Goal: Task Accomplishment & Management: Complete application form

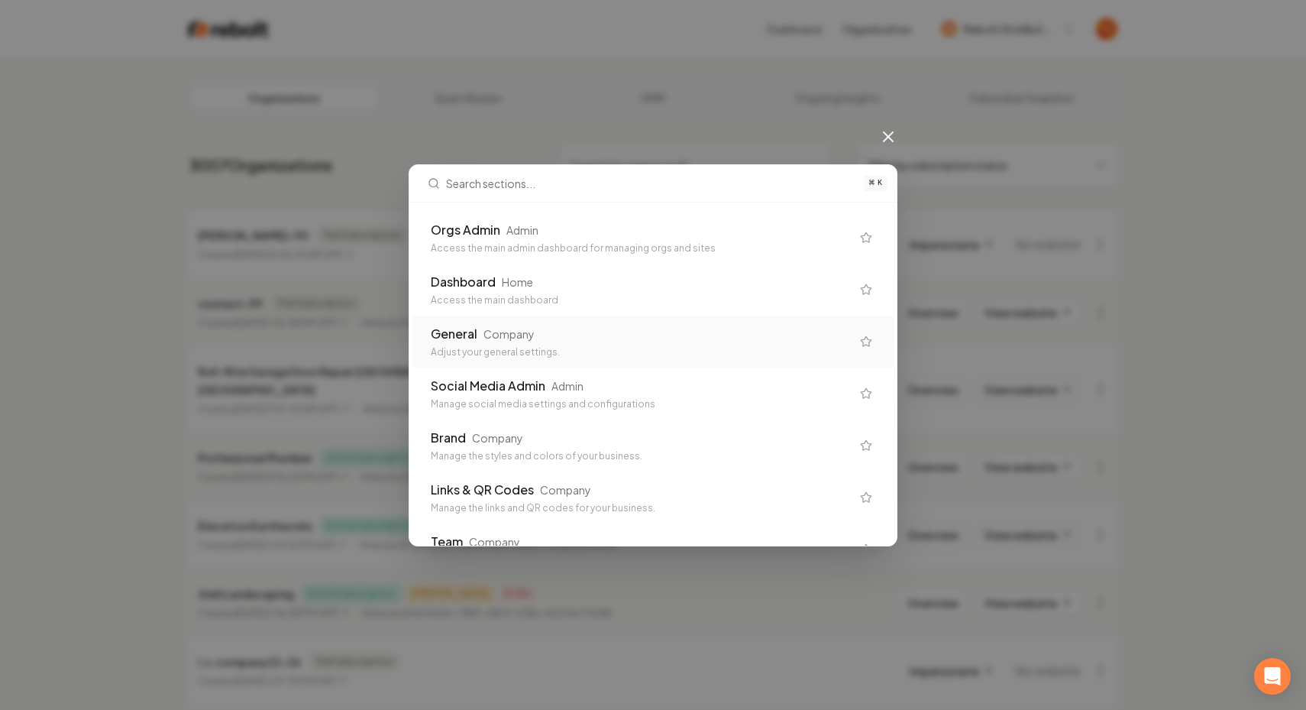
click at [493, 351] on div "Adjust your general settings." at bounding box center [641, 352] width 420 height 12
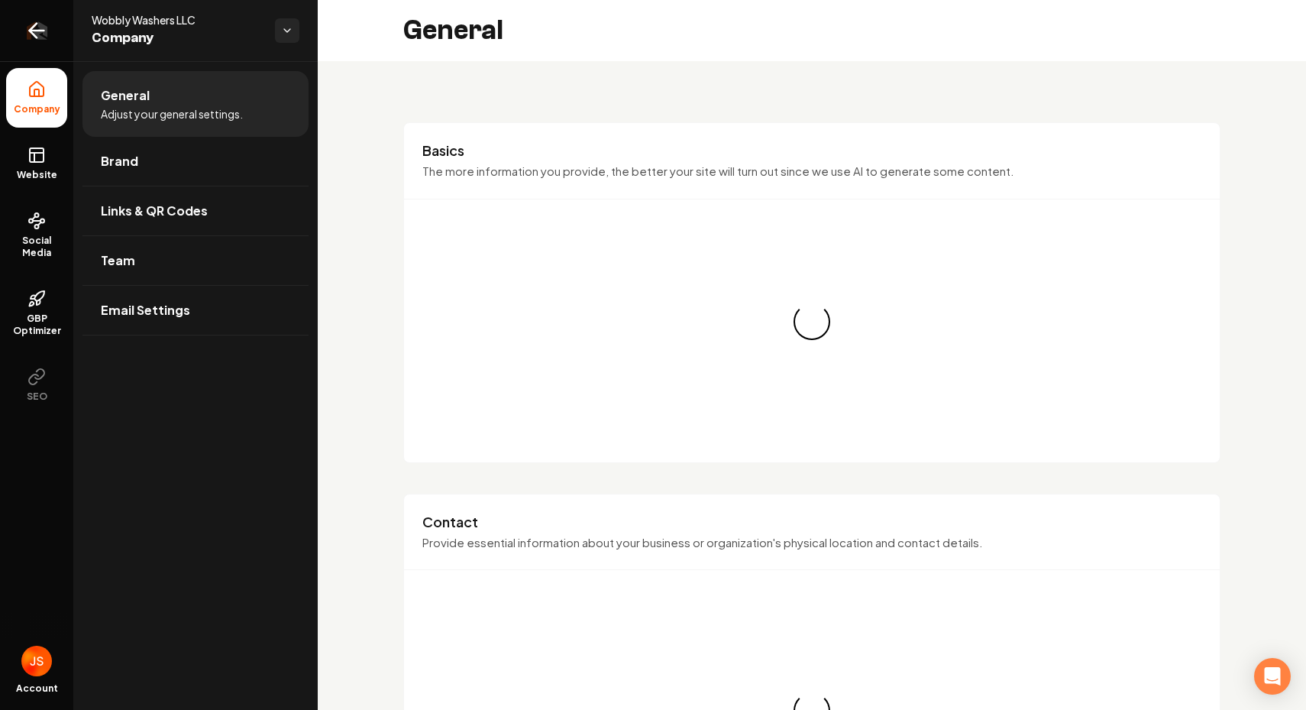
click at [21, 32] on link "Return to dashboard" at bounding box center [36, 30] width 73 height 61
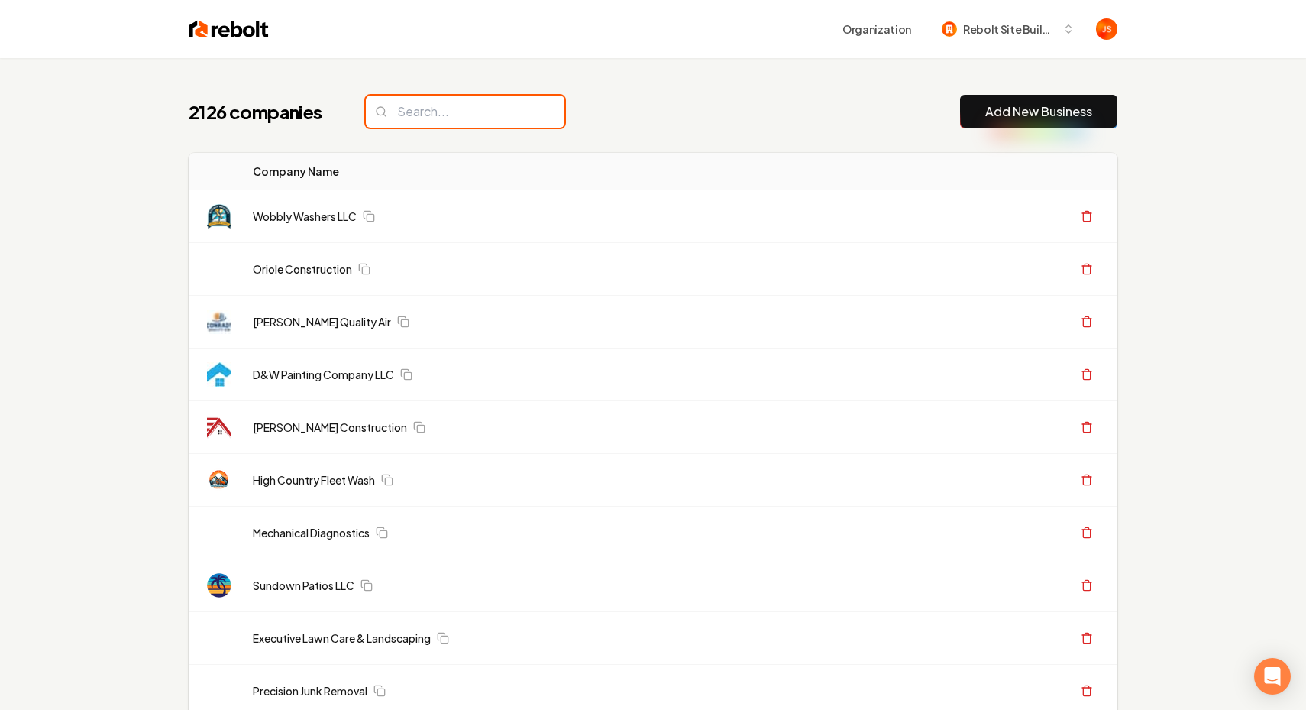
click at [438, 121] on input "search" at bounding box center [465, 111] width 199 height 32
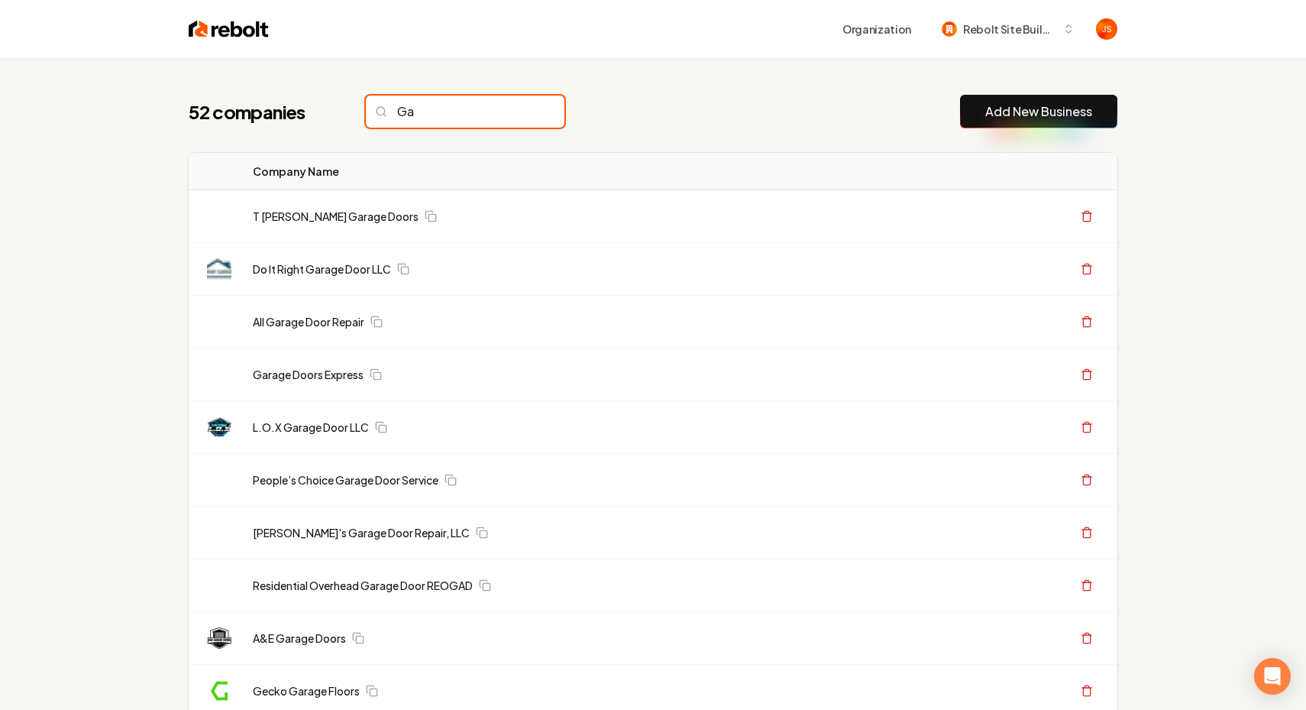
type input "G"
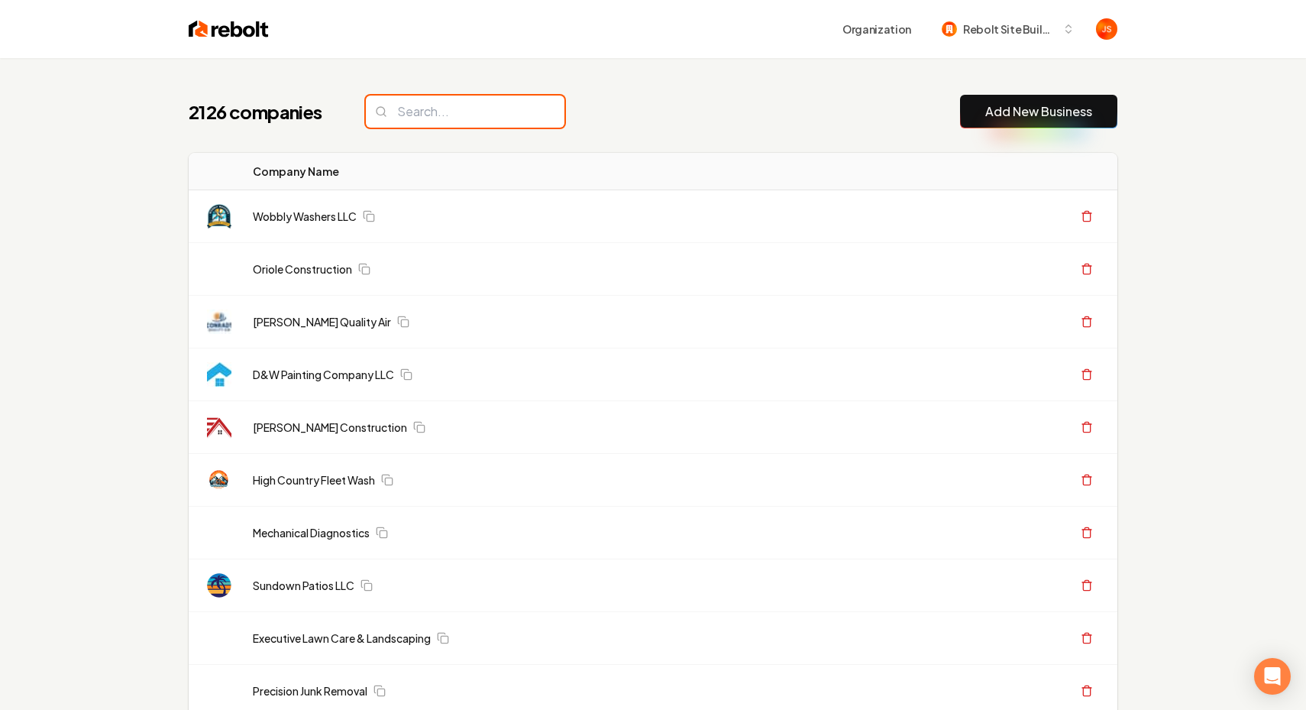
paste input "AJ’S creative landscape"
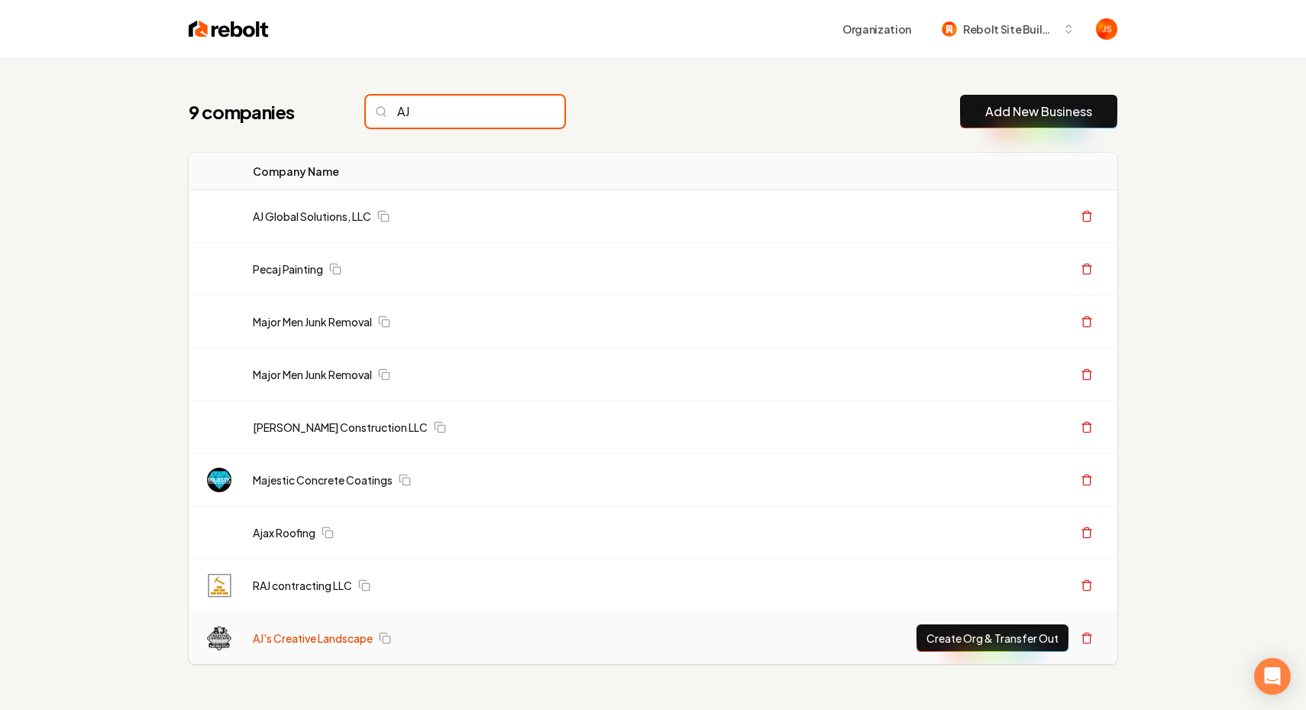
type input "AJ"
click at [298, 635] on link "AJ's Creative Landscape" at bounding box center [313, 637] width 120 height 15
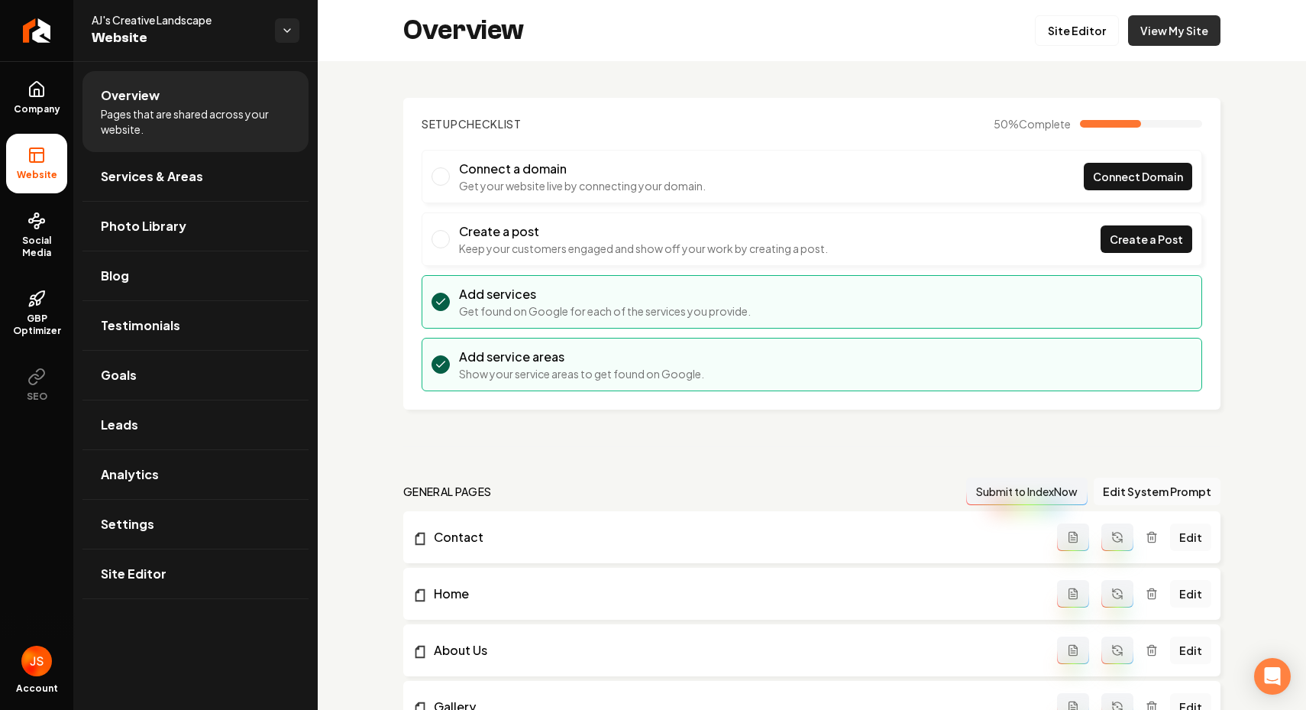
click at [1135, 30] on link "View My Site" at bounding box center [1174, 30] width 92 height 31
click at [27, 41] on icon "Return to dashboard" at bounding box center [36, 30] width 24 height 24
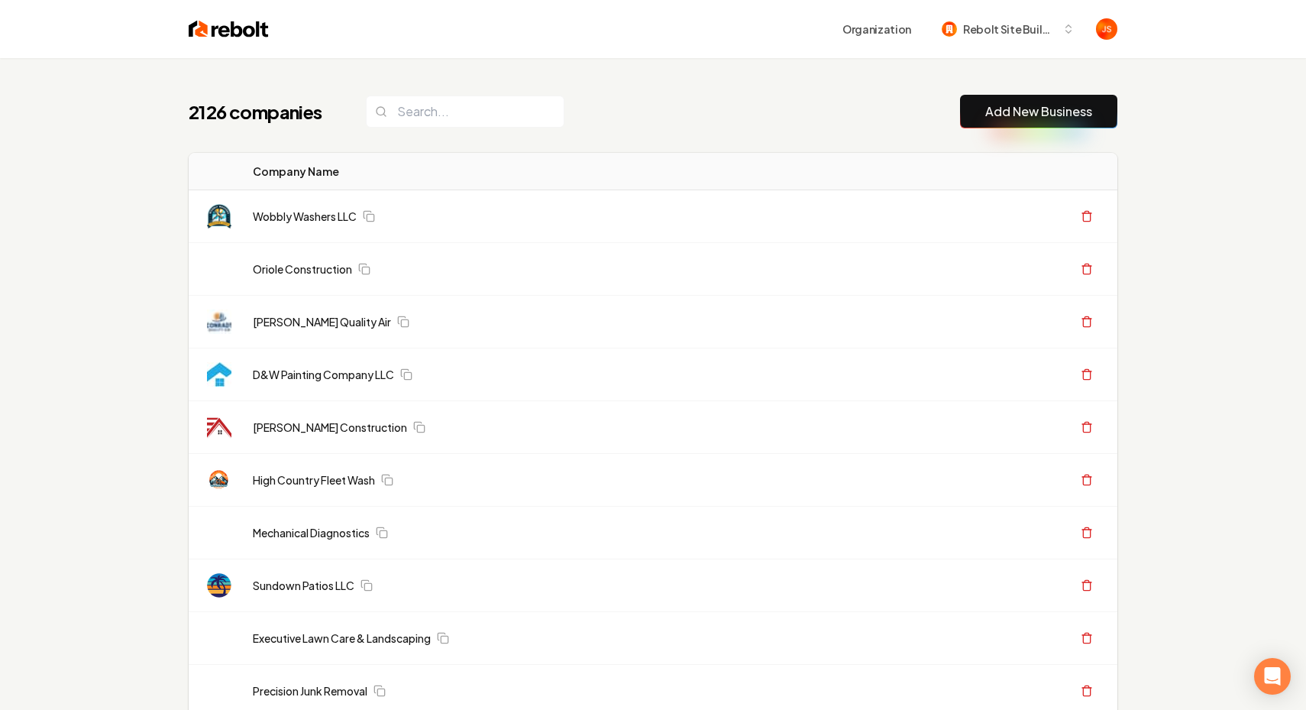
click at [454, 119] on input "search" at bounding box center [465, 111] width 199 height 32
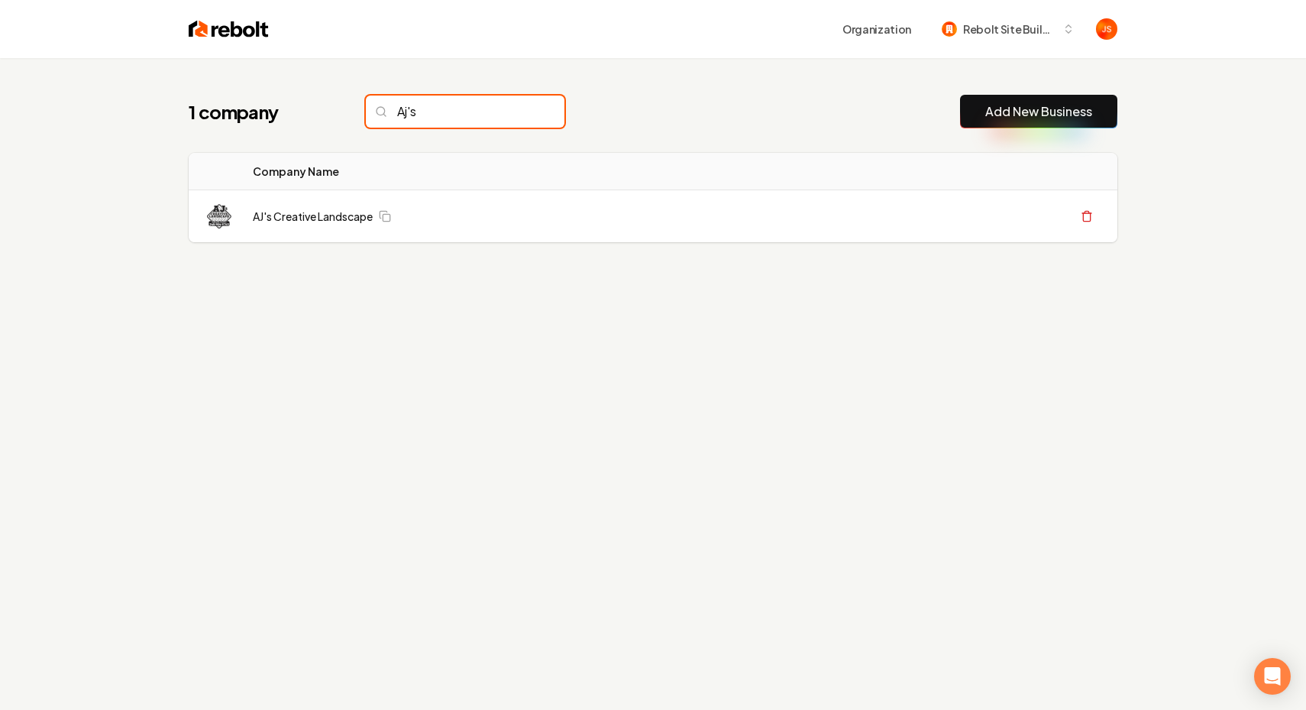
type input "Aj's"
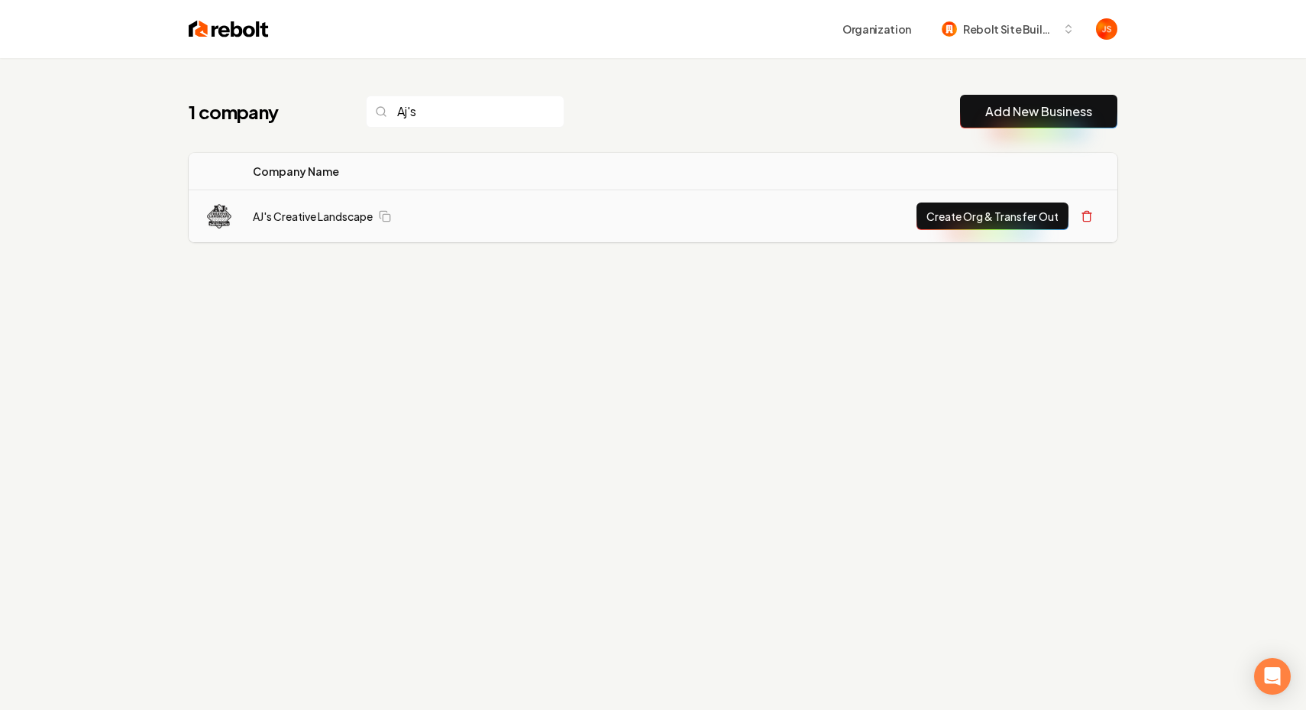
click at [951, 211] on button "Create Org & Transfer Out" at bounding box center [993, 215] width 152 height 27
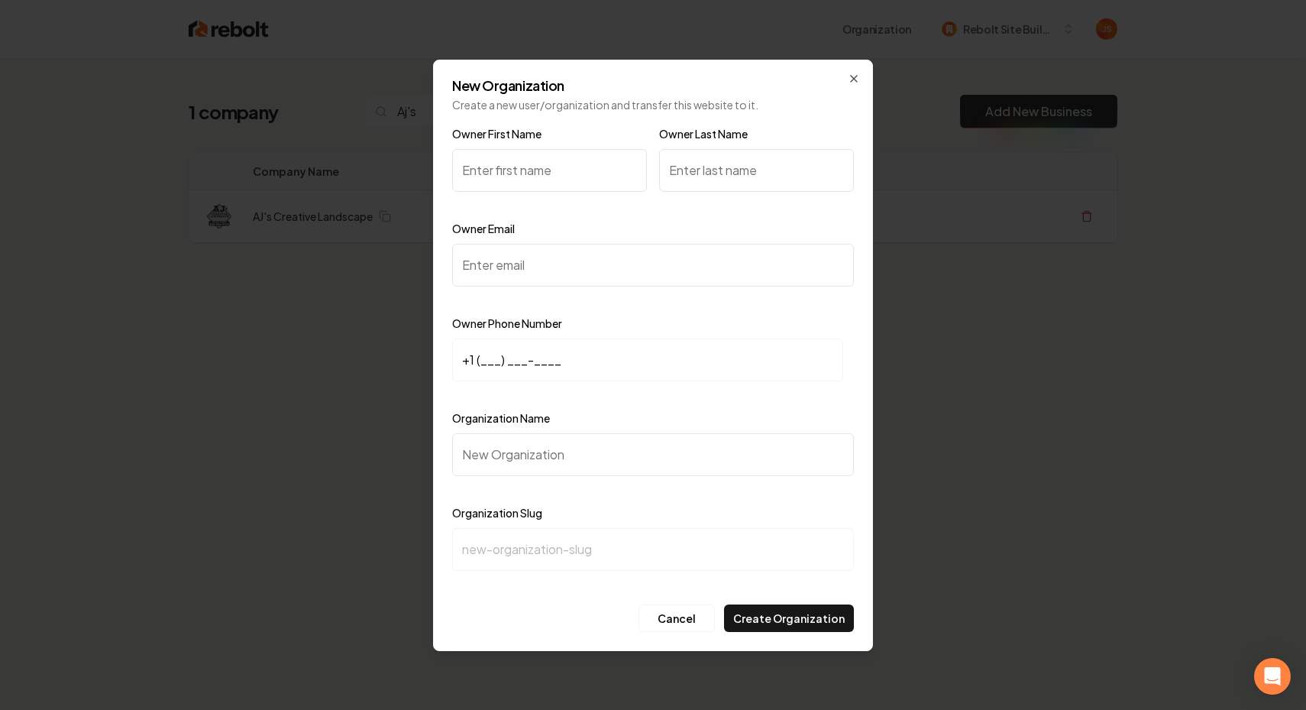
click at [551, 164] on input "Owner First Name" at bounding box center [549, 170] width 195 height 43
type input "A"
click at [509, 445] on input "Organization Name" at bounding box center [653, 454] width 402 height 43
type input "A"
type input "a"
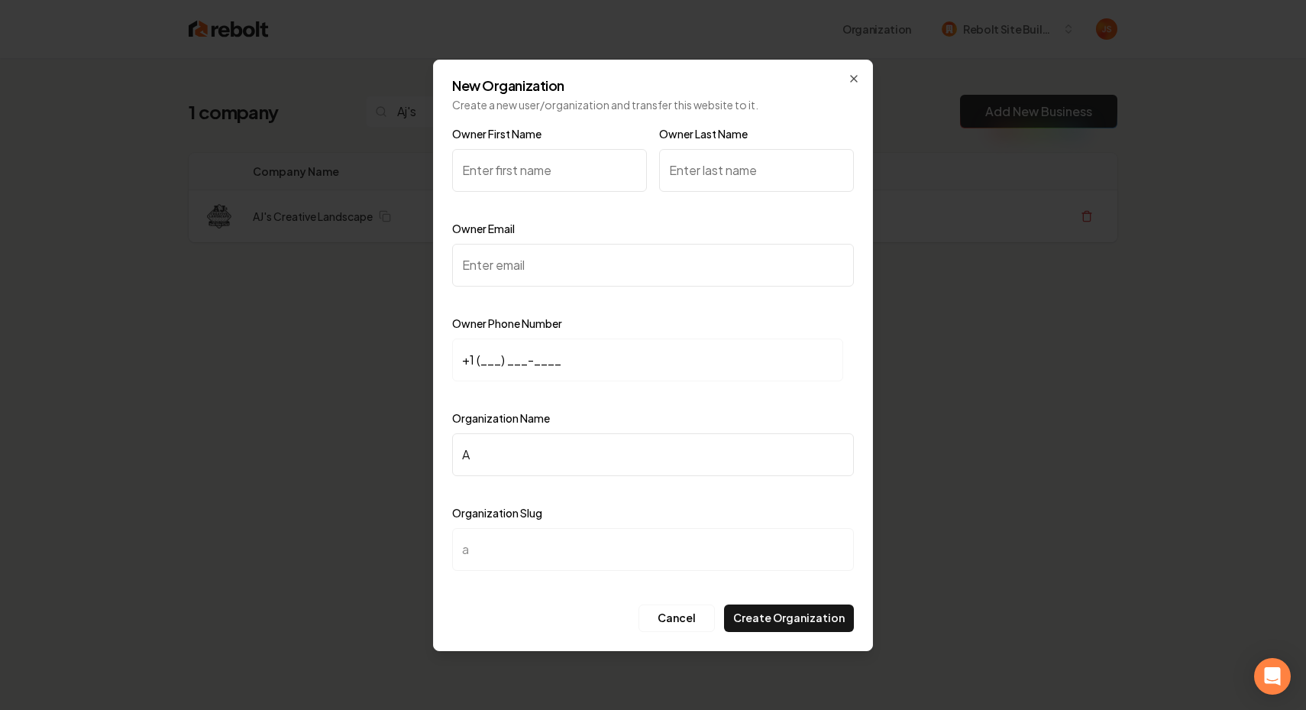
type input "Aj"
type input "aj"
type input "Aj's"
type input "ajs"
type input "Aj's C"
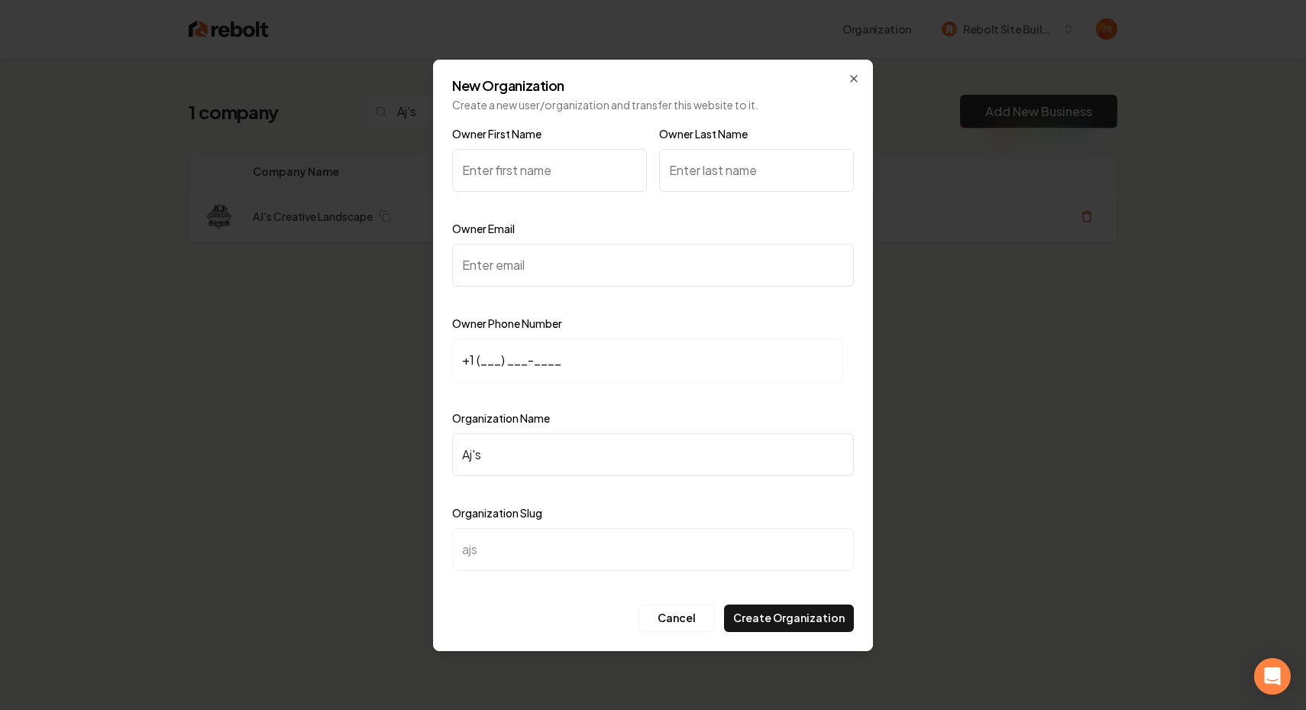
type input "ajs-c"
type input "Aj's Cr"
type input "ajs-cr"
type input "Aj's Cre"
type input "ajs-cre"
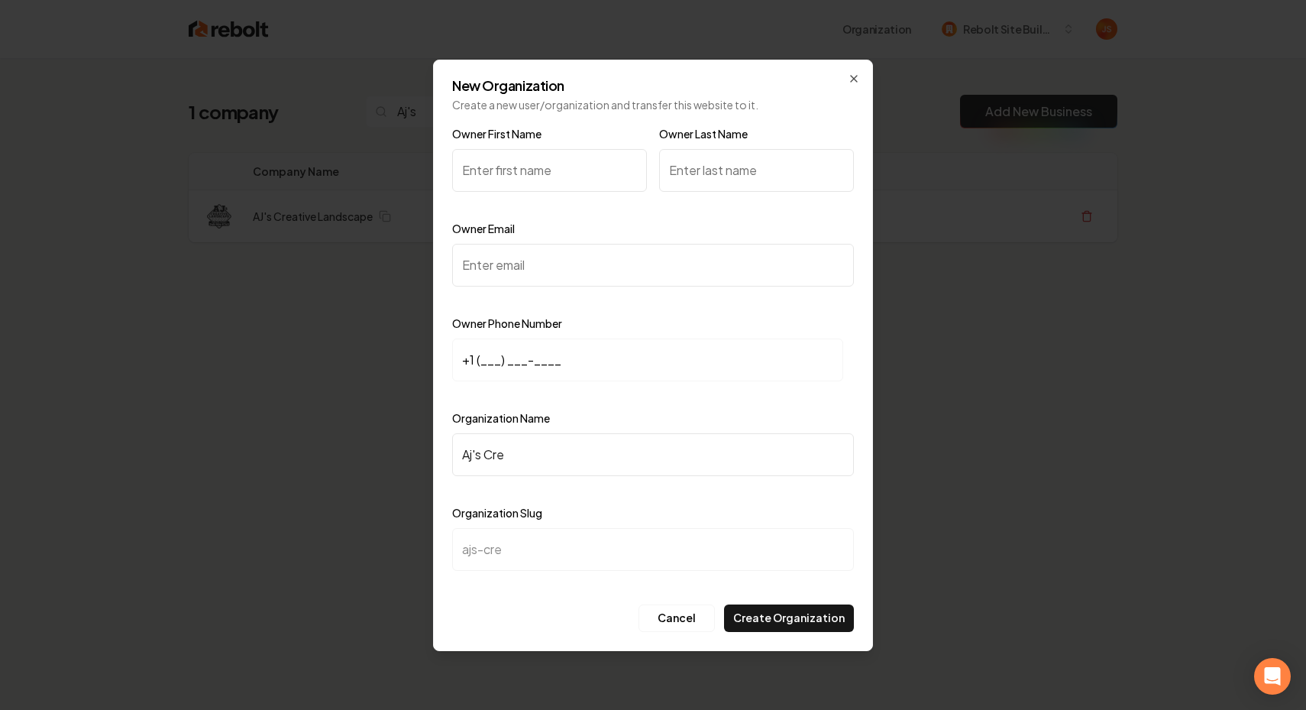
type input "Aj's Crea"
type input "ajs-crea"
type input "Aj's Creat"
type input "ajs-creat"
type input "Aj's Creati"
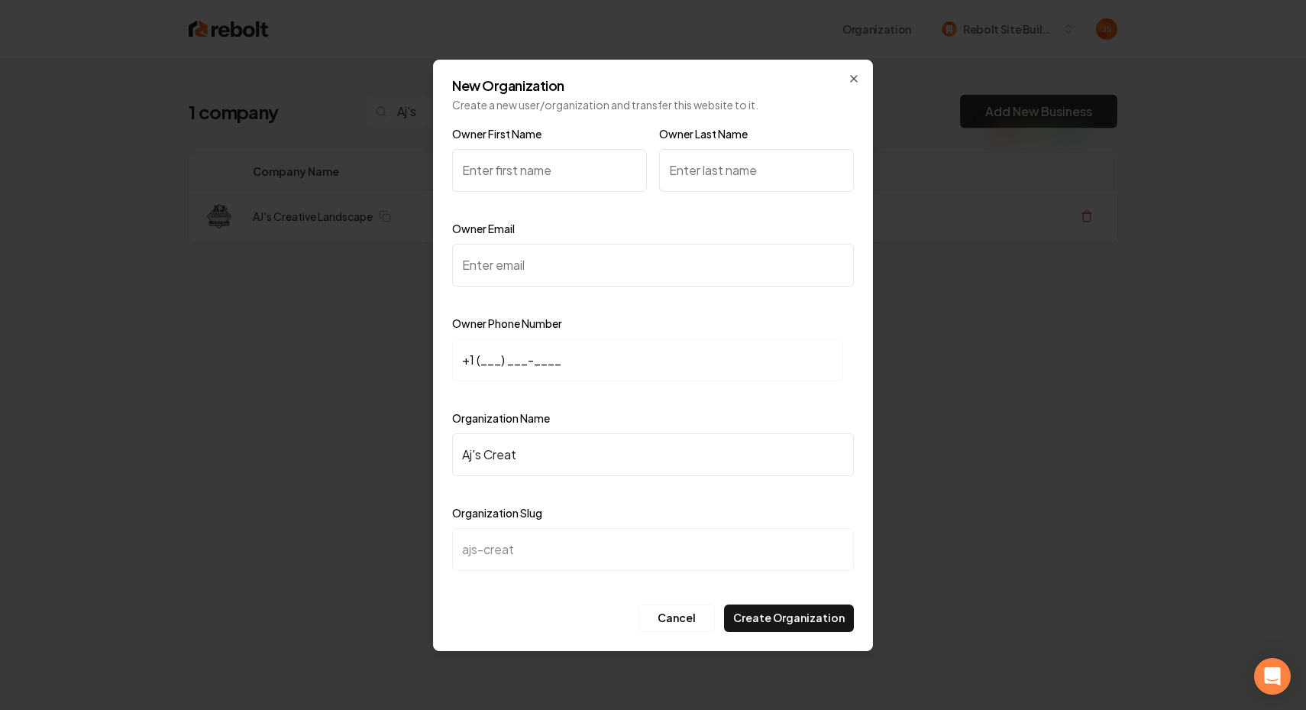
type input "ajs-creati"
type input "Aj's Creativ"
type input "ajs-creativ"
type input "Aj's Creative"
type input "ajs-creative"
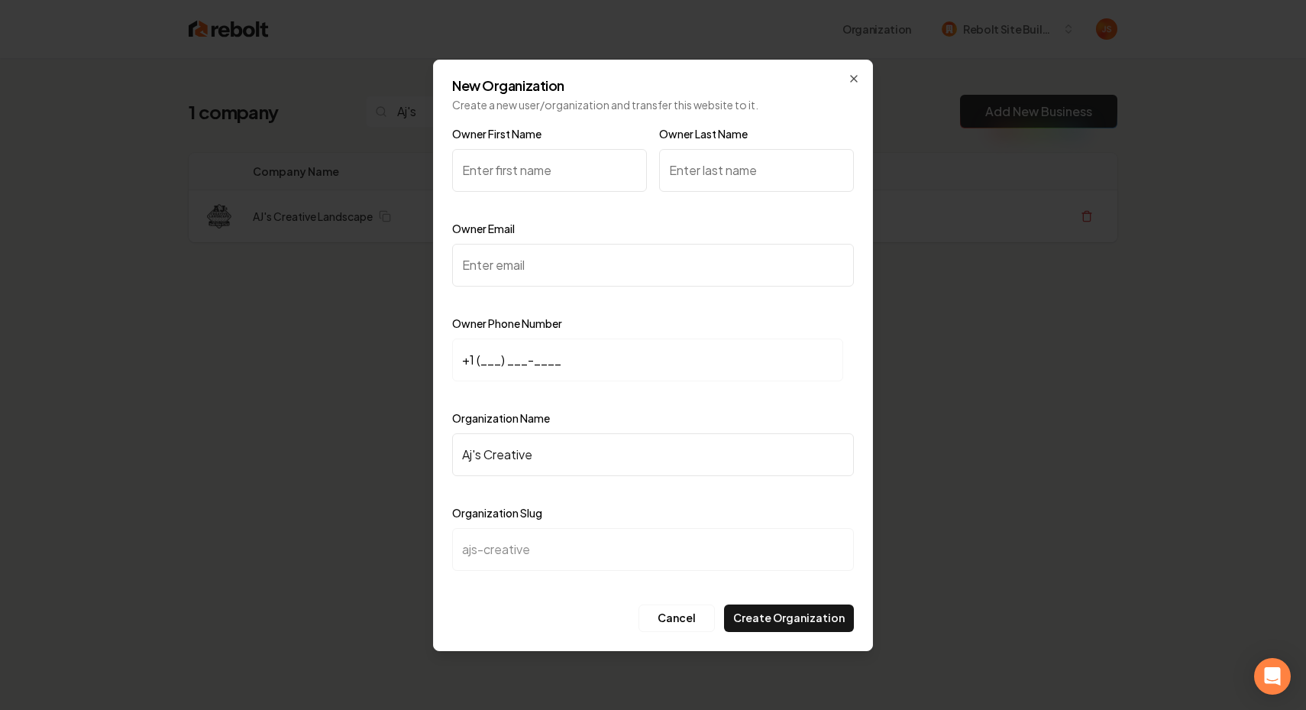
type input "Aj's Creative L"
type input "ajs-creative-l"
type input "Aj's Creative La"
type input "ajs-creative-la"
type input "Aj's Creative Lan"
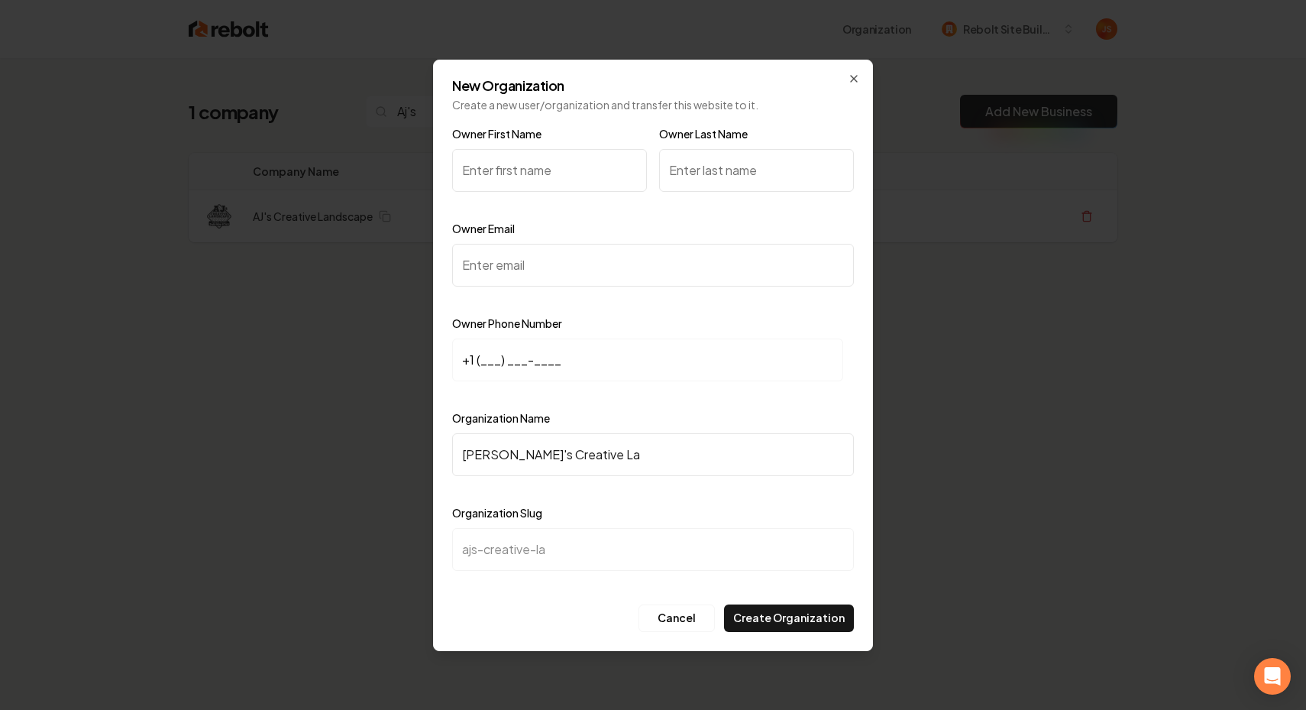
type input "ajs-creative-lan"
type input "Aj's Creative Land"
type input "ajs-creative-land"
type input "Aj's Creative Lands"
type input "ajs-creative-lands"
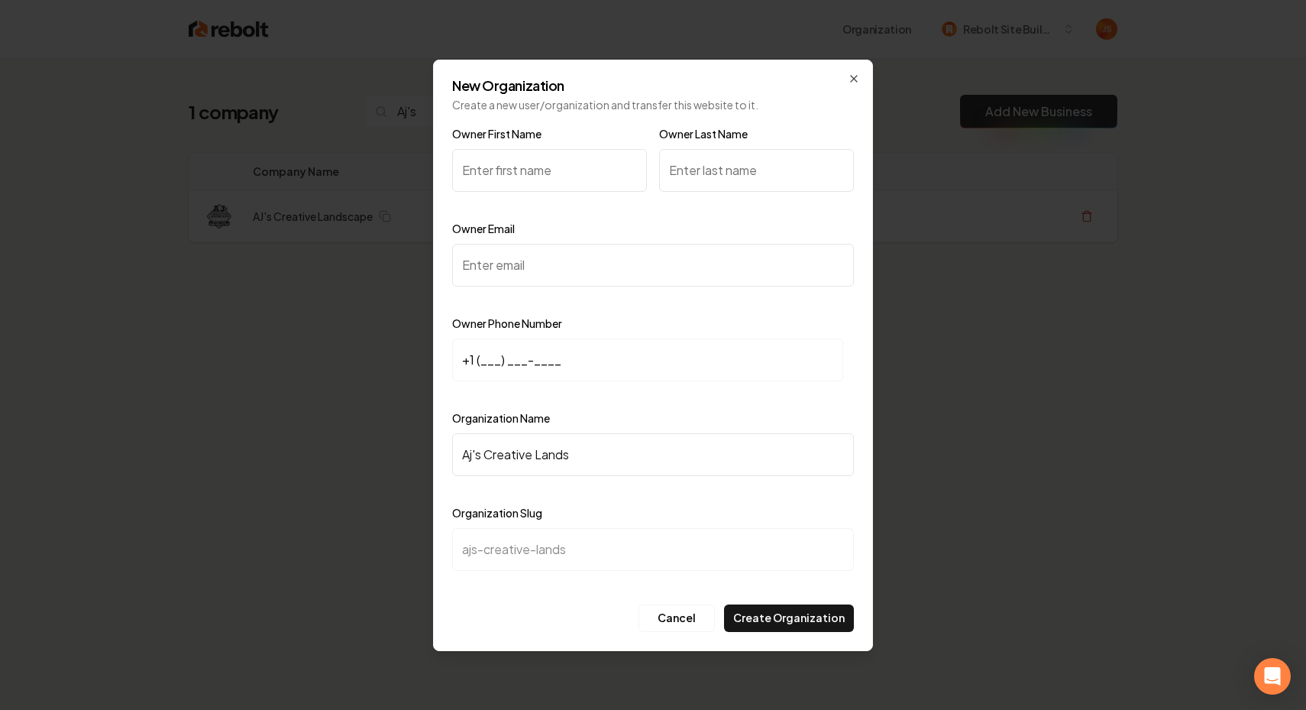
type input "Aj's Creative Landsc"
type input "ajs-creative-landsc"
type input "Aj's Creative Landsca"
type input "ajs-creative-landsca"
type input "Aj's Creative Landscap"
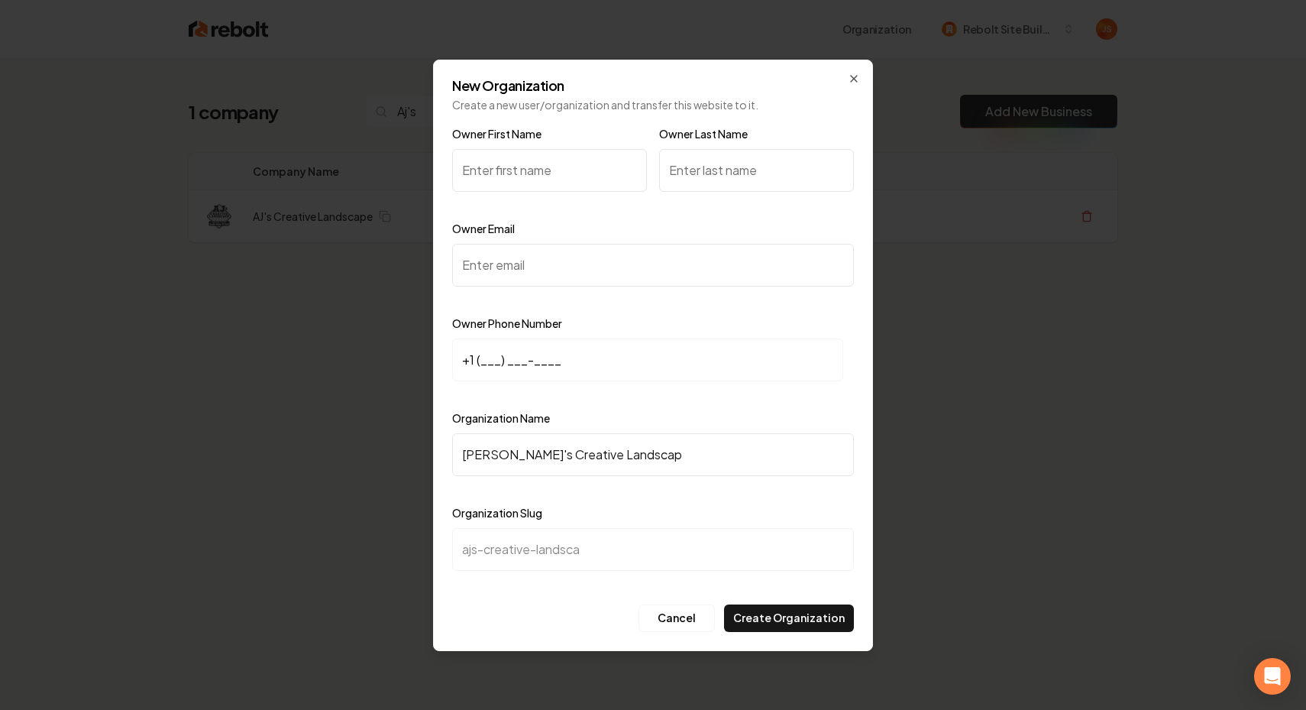
type input "ajs-creative-landscap"
type input "Aj's Creative Landscape"
type input "ajs-creative-landscape"
type input "Aj's Creative Landscape"
click at [513, 264] on input "Owner Email" at bounding box center [653, 265] width 402 height 43
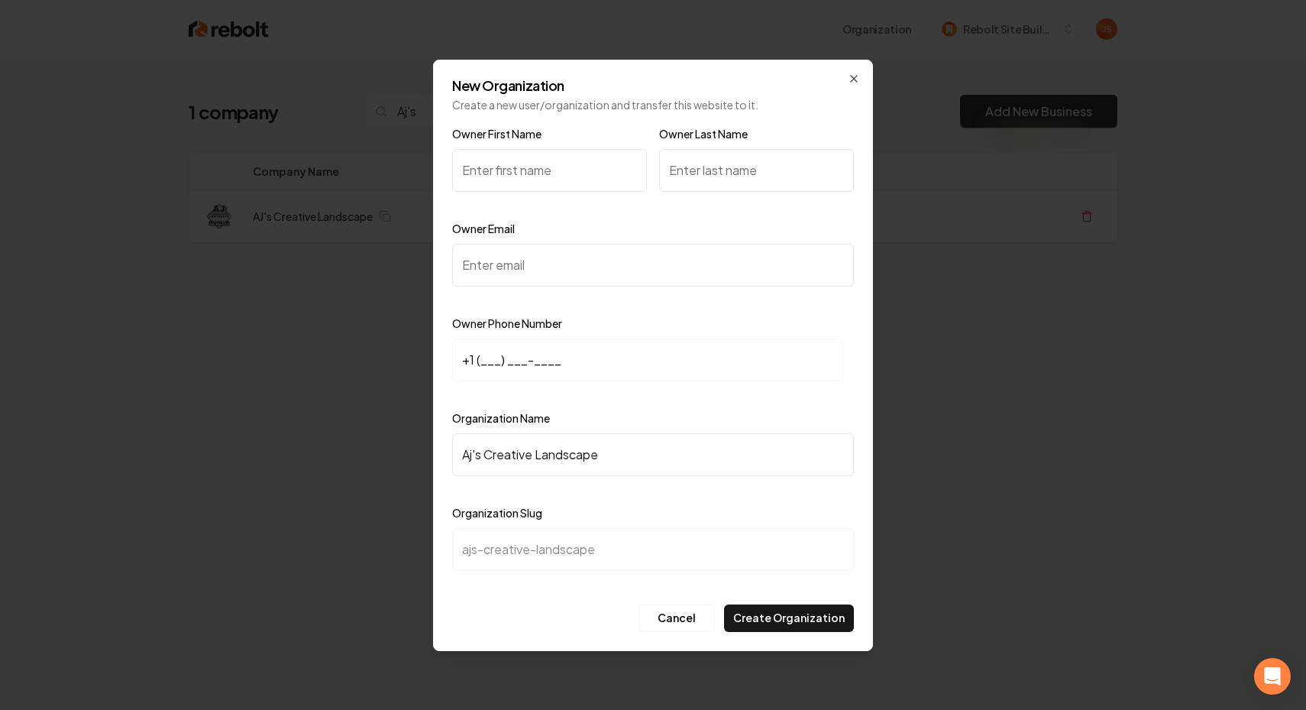
click at [507, 374] on input "+1 (___) ___-____" at bounding box center [647, 359] width 391 height 43
paste input "248) 904-9763"
type input "+1 (248) 904-9763"
click at [532, 186] on input "Owner First Name" at bounding box center [549, 170] width 195 height 43
paste input "Alexander Simpson"
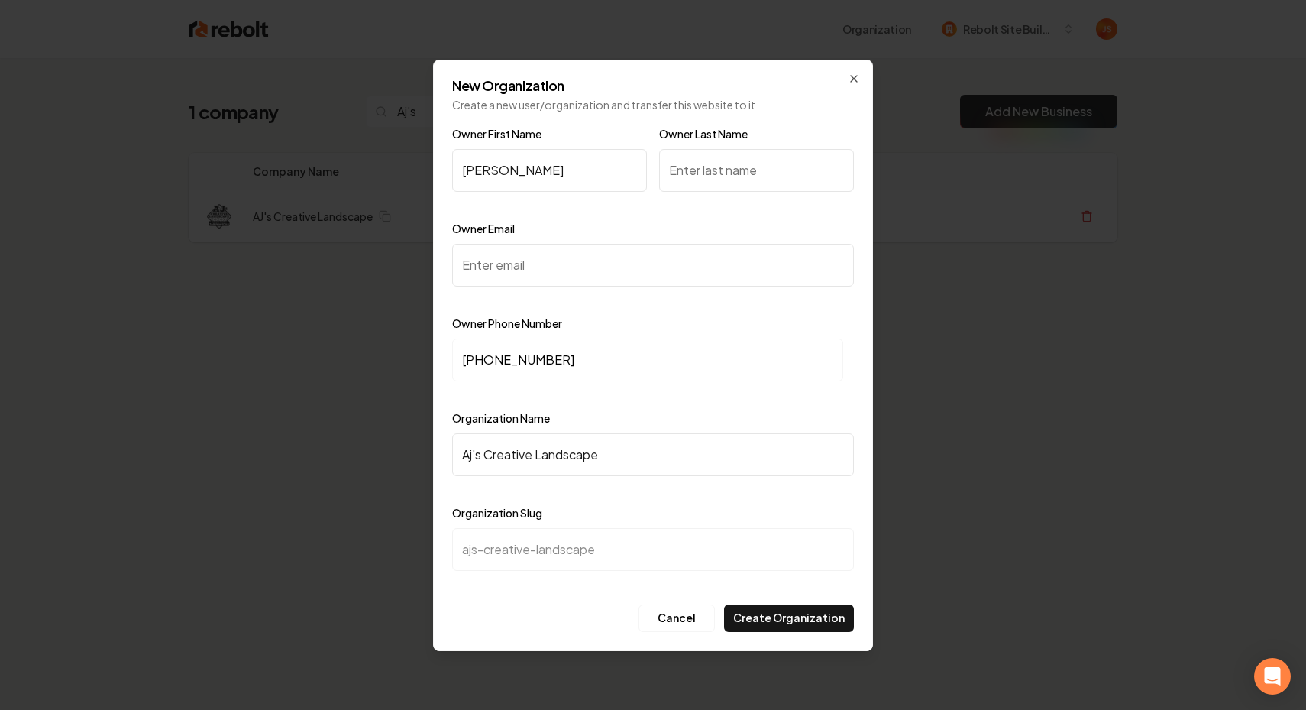
drag, startPoint x: 575, startPoint y: 171, endPoint x: 530, endPoint y: 171, distance: 45.1
click at [530, 171] on input "Alexander Simpson" at bounding box center [549, 170] width 195 height 43
type input "Alexander"
click at [694, 163] on input "Owner Last Name" at bounding box center [756, 170] width 195 height 43
type input "Simpson"
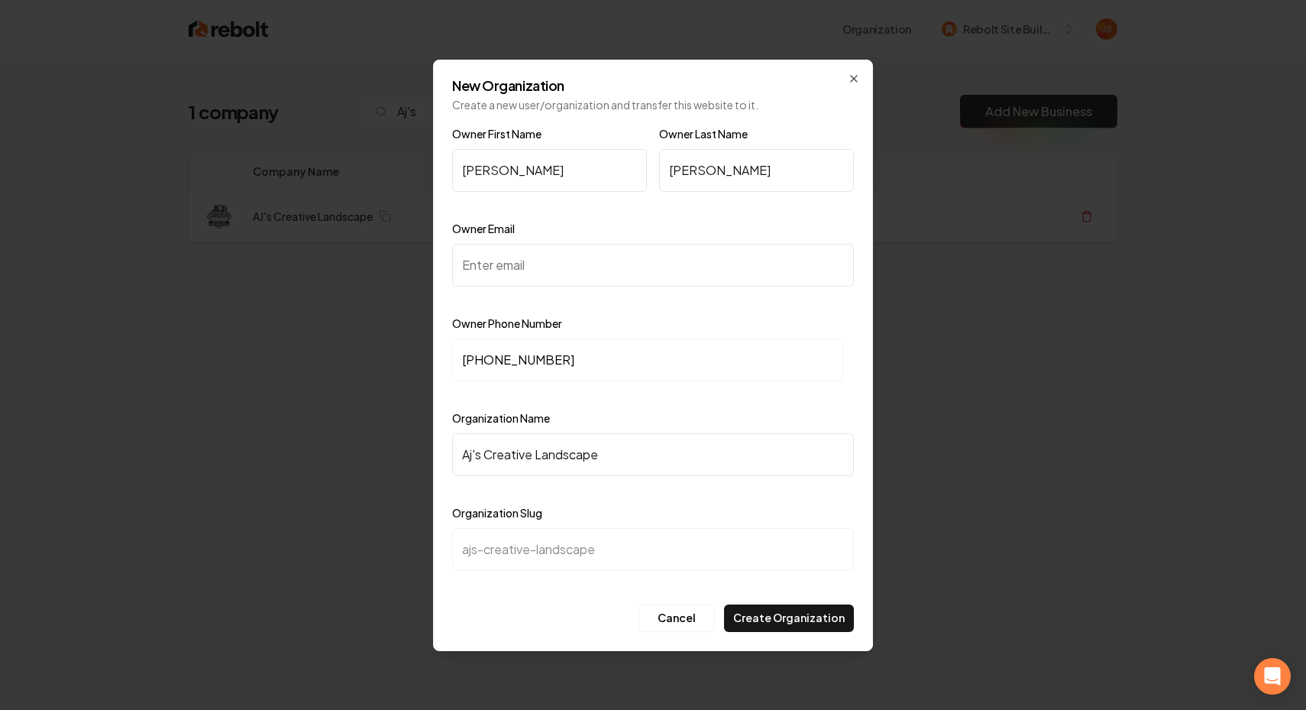
click at [574, 273] on input "Owner Email" at bounding box center [653, 265] width 402 height 43
paste input "rendezvousalex@gmail.com"
type input "rendezvousalex@gmail.com"
click at [802, 614] on button "Create Organization" at bounding box center [789, 617] width 130 height 27
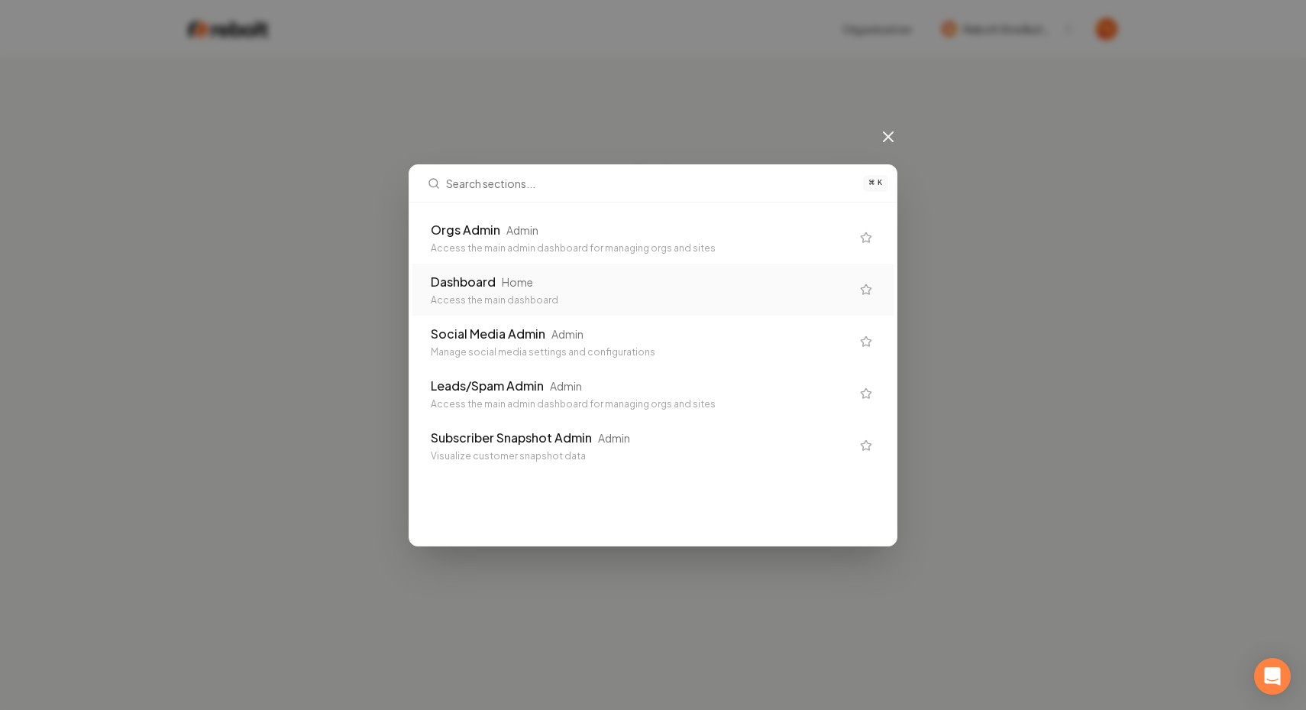
click at [454, 206] on div "Orgs Admin Admin Access the main admin dashboard for managing orgs and sites Da…" at bounding box center [652, 341] width 487 height 278
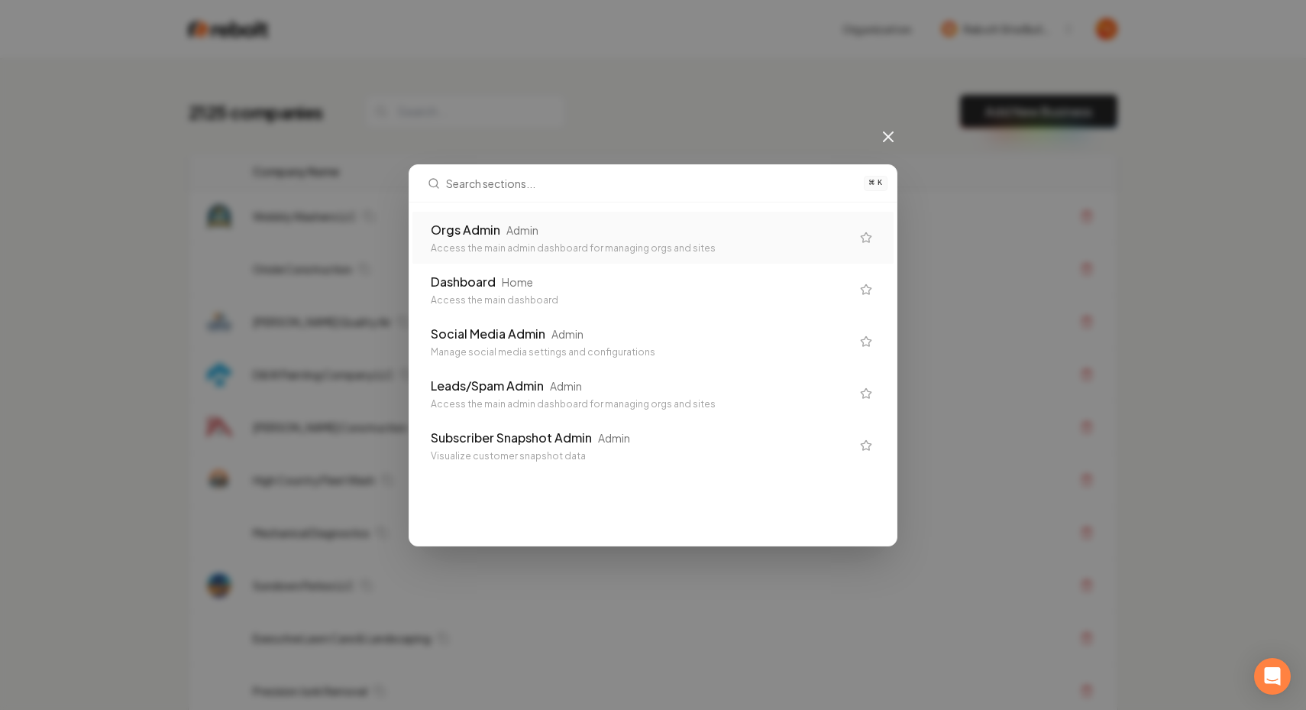
click at [438, 244] on div "Access the main admin dashboard for managing orgs and sites" at bounding box center [641, 248] width 420 height 12
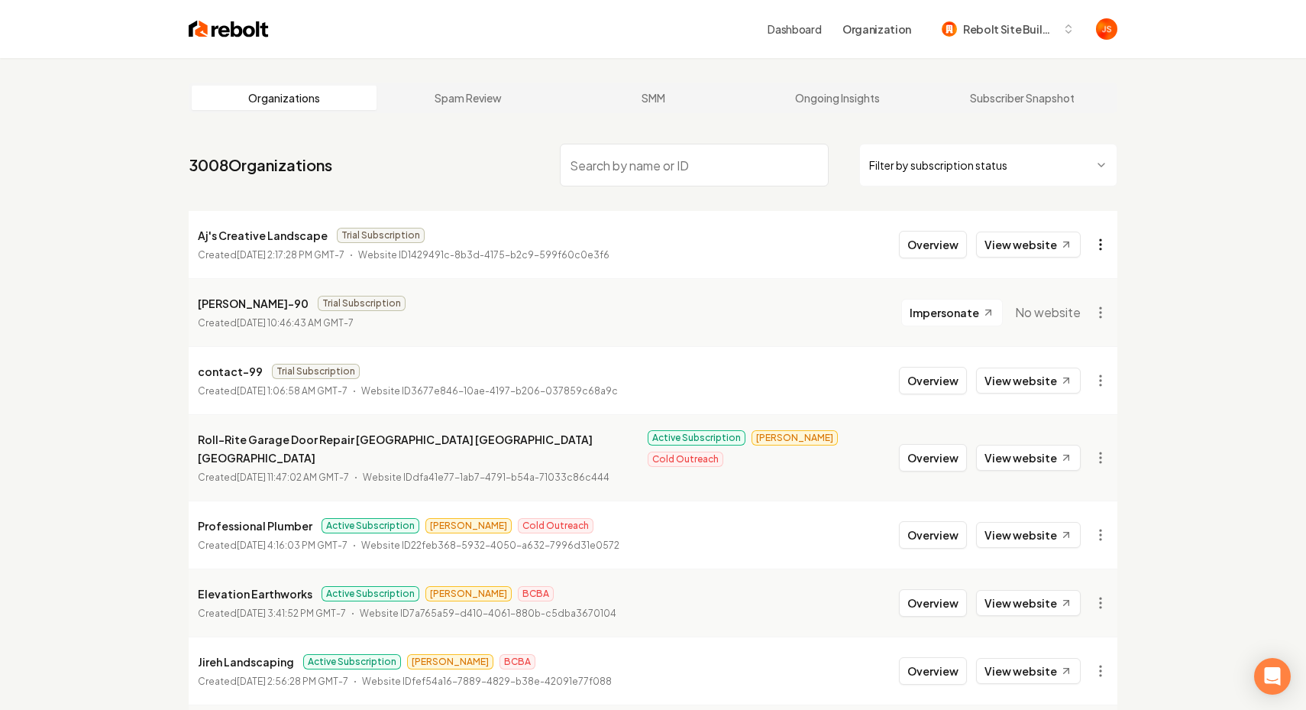
click at [1101, 231] on html "Dashboard Organization Rebolt Site Builder Organizations Spam Review SMM Ongoin…" at bounding box center [653, 355] width 1306 height 710
click at [1075, 305] on div "Get Payment Link" at bounding box center [1063, 303] width 97 height 24
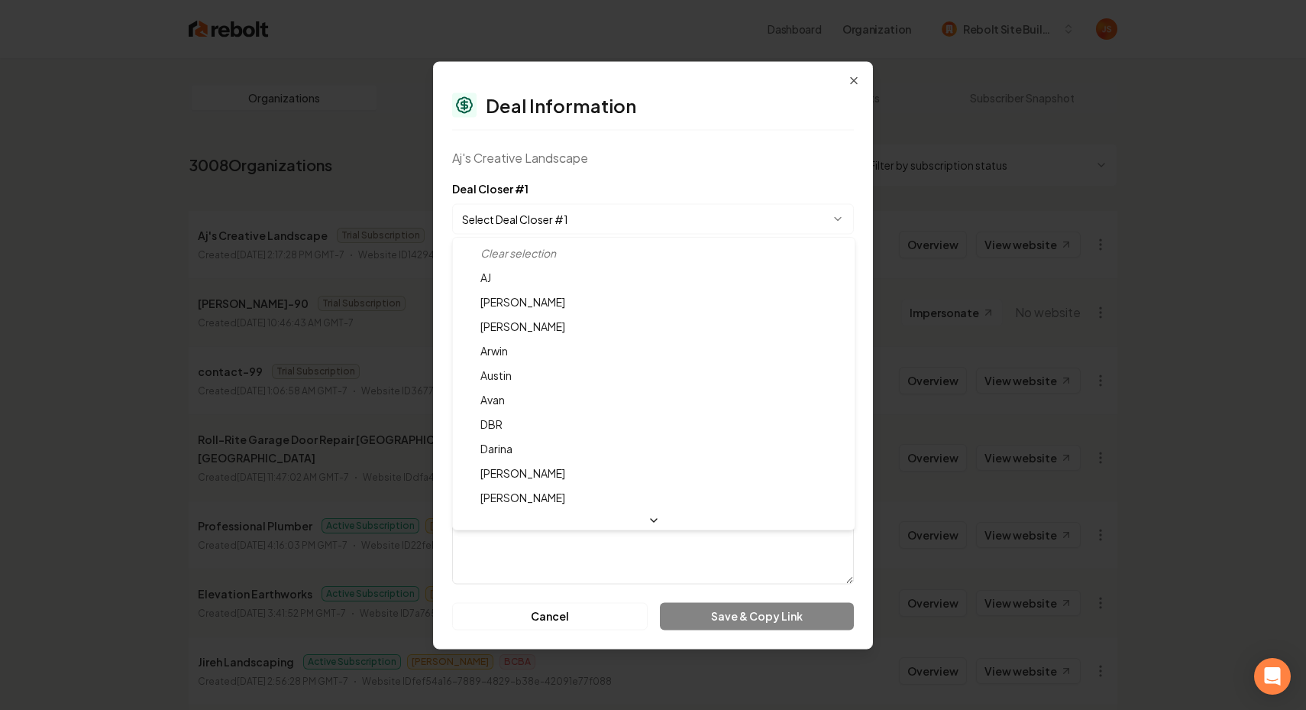
click at [480, 212] on body "Dashboard Organization Rebolt Site Builder Organizations Spam Review SMM Ongoin…" at bounding box center [653, 355] width 1306 height 710
select select "**********"
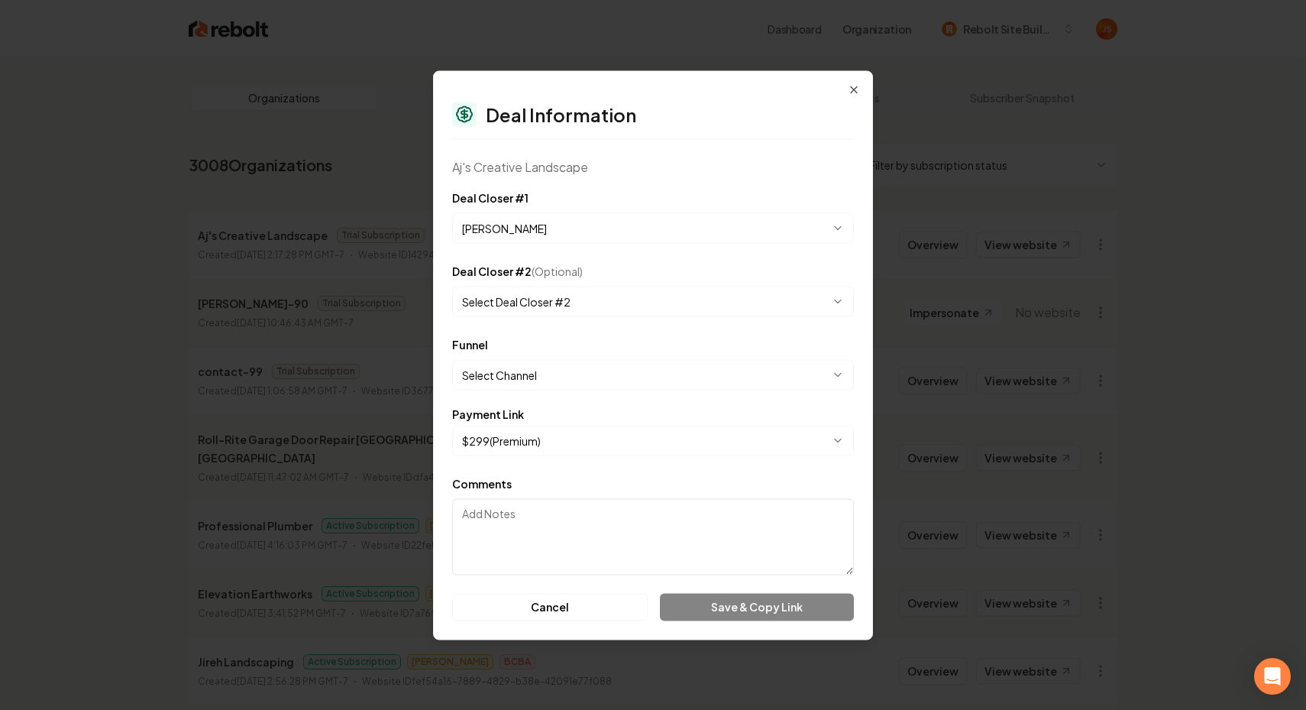
click at [505, 365] on body "Dashboard Organization Rebolt Site Builder Organizations Spam Review SMM Ongoin…" at bounding box center [653, 355] width 1306 height 710
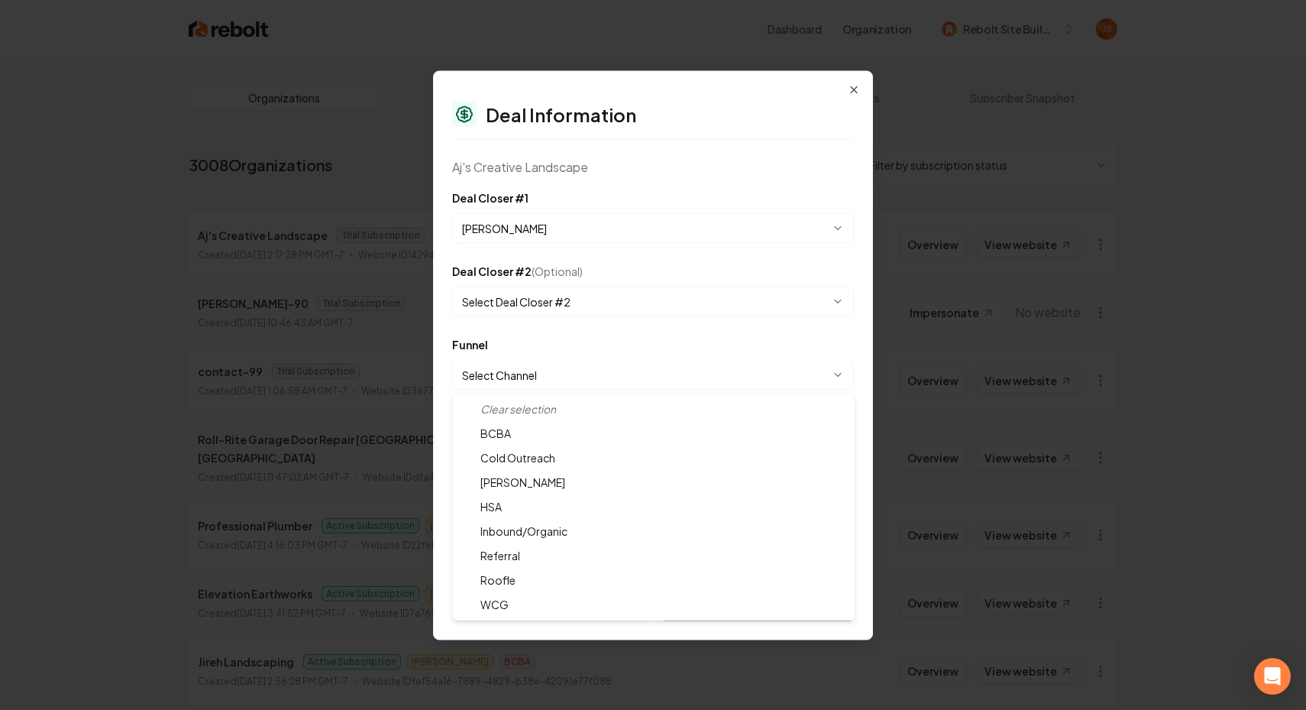
select select "**********"
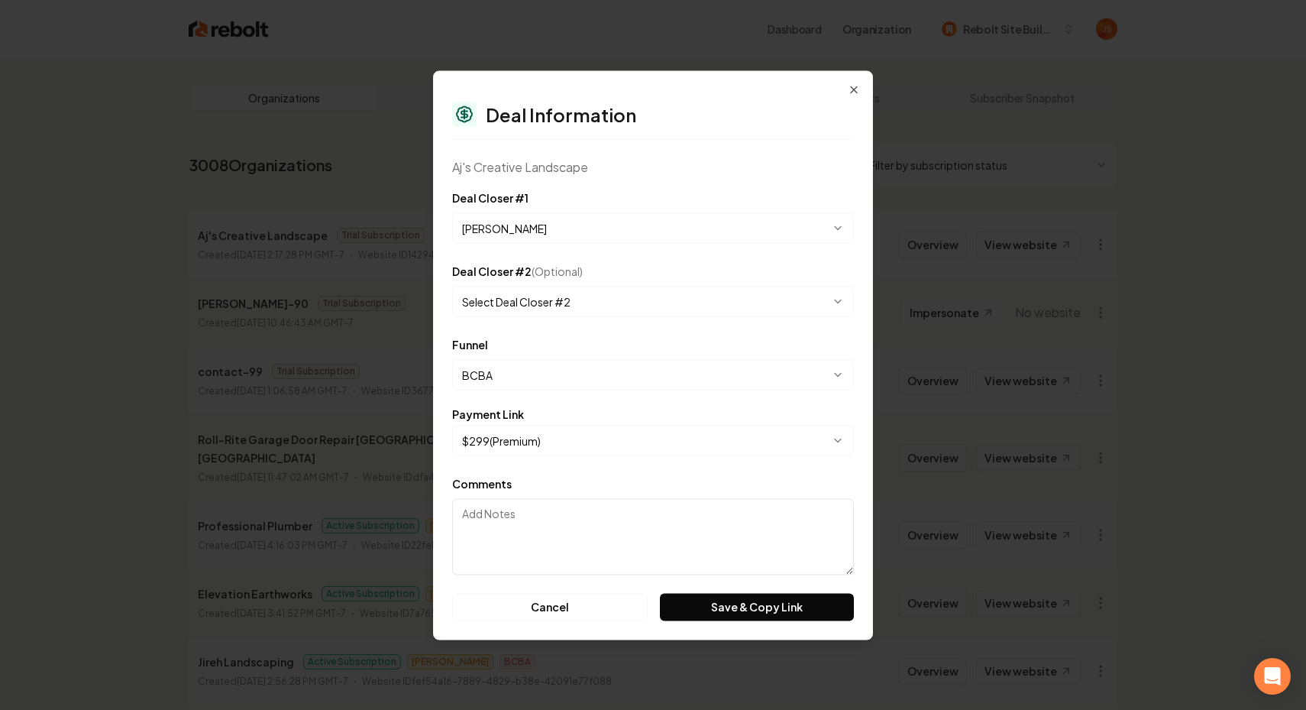
click at [580, 457] on form "**********" at bounding box center [653, 404] width 402 height 432
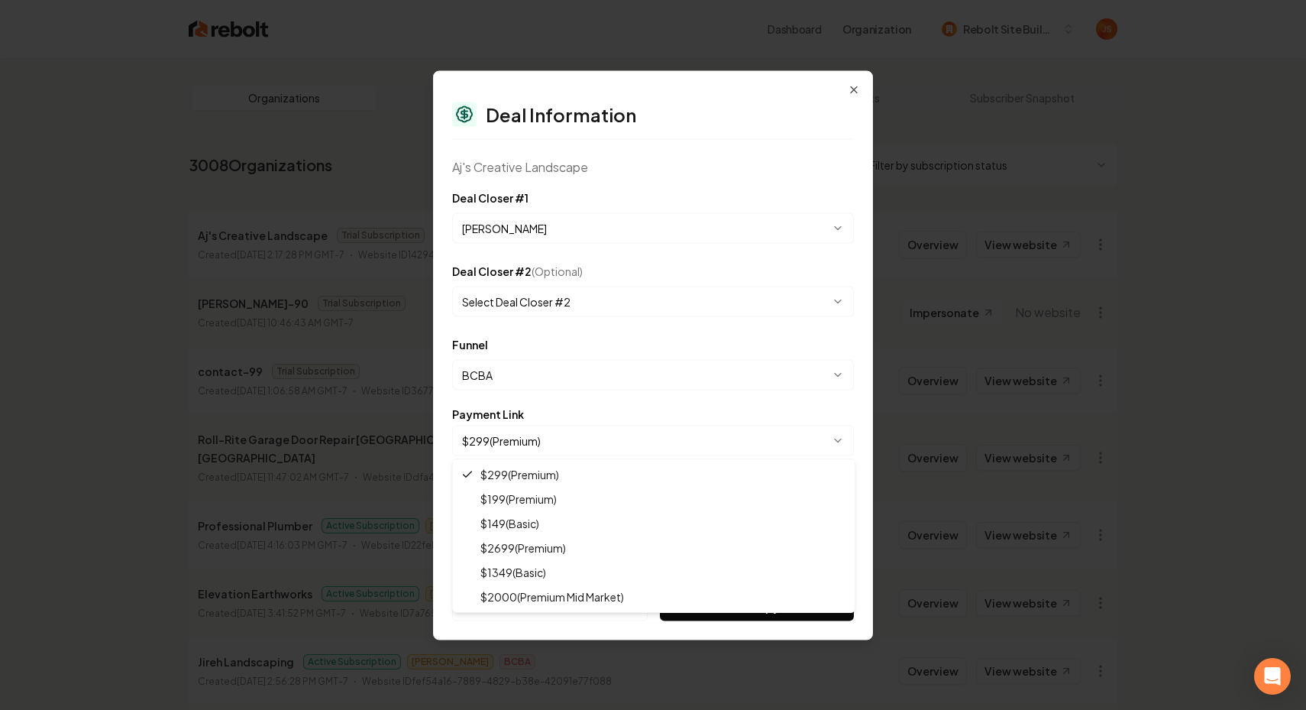
click at [580, 448] on body "Dashboard Organization Rebolt Site Builder Organizations Spam Review SMM Ongoin…" at bounding box center [653, 355] width 1306 height 710
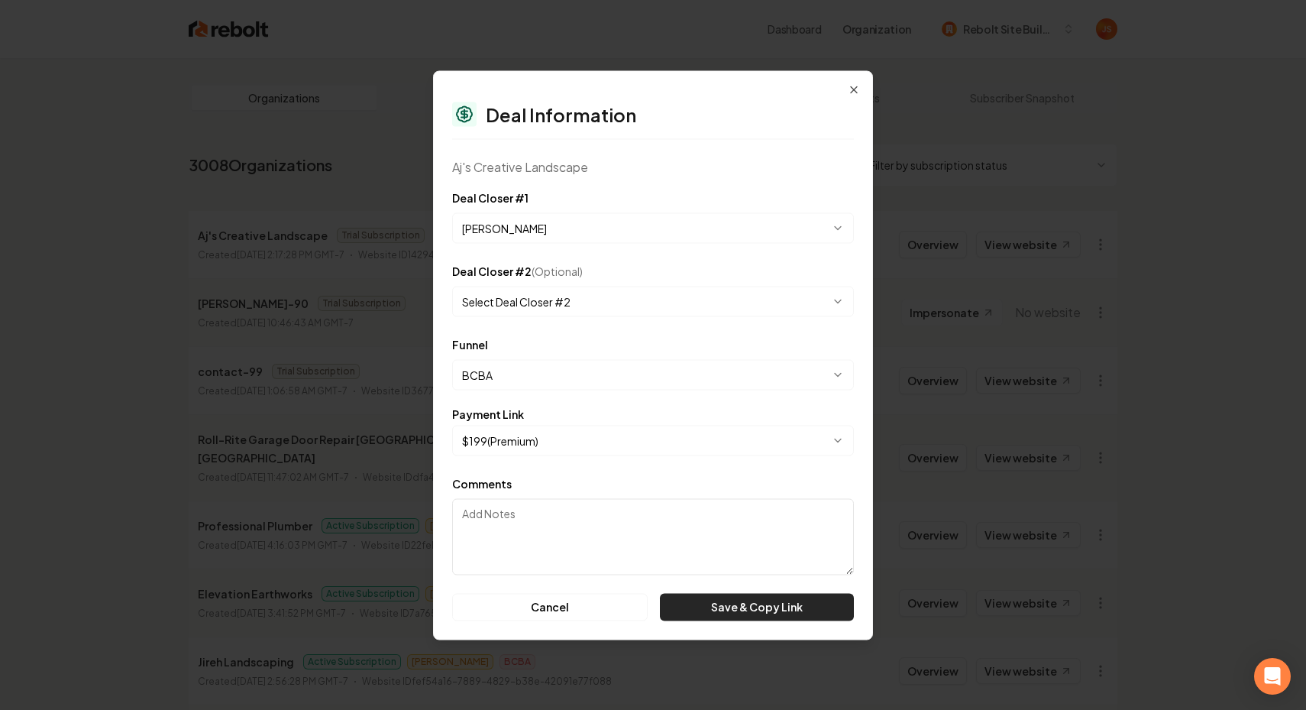
click at [799, 606] on button "Save & Copy Link" at bounding box center [757, 606] width 194 height 27
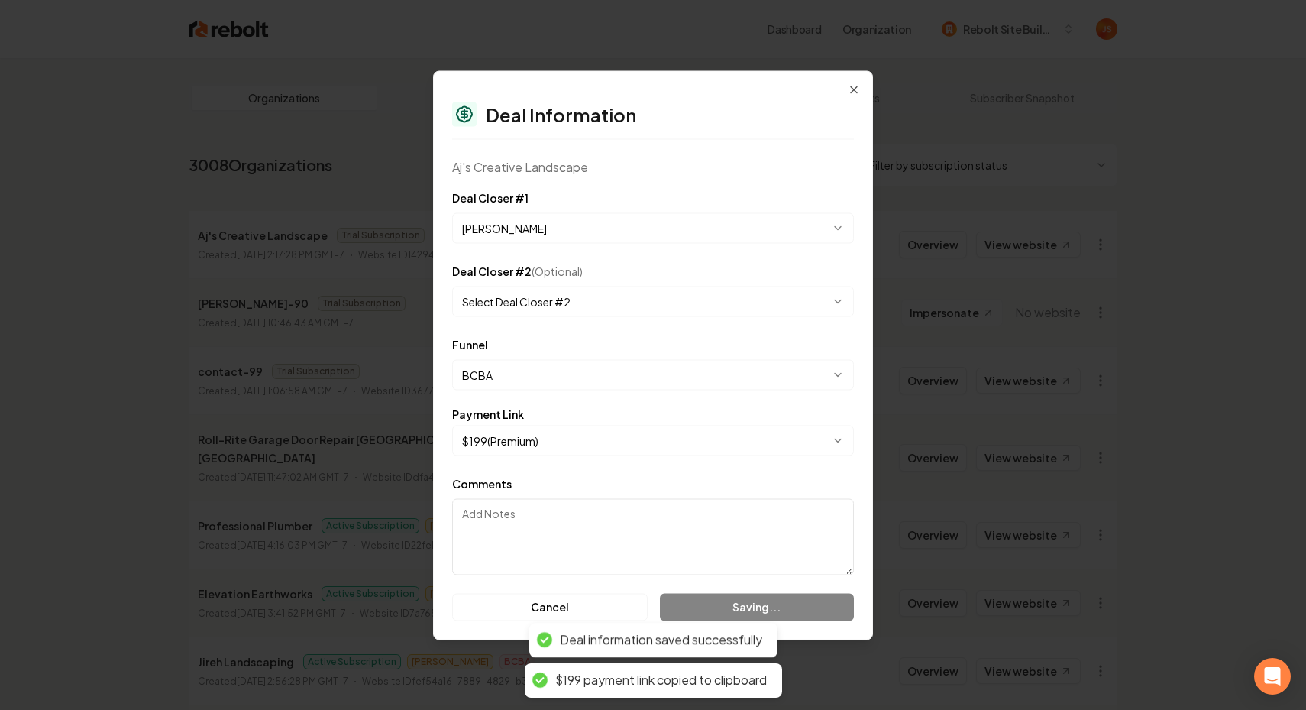
select select "**********"
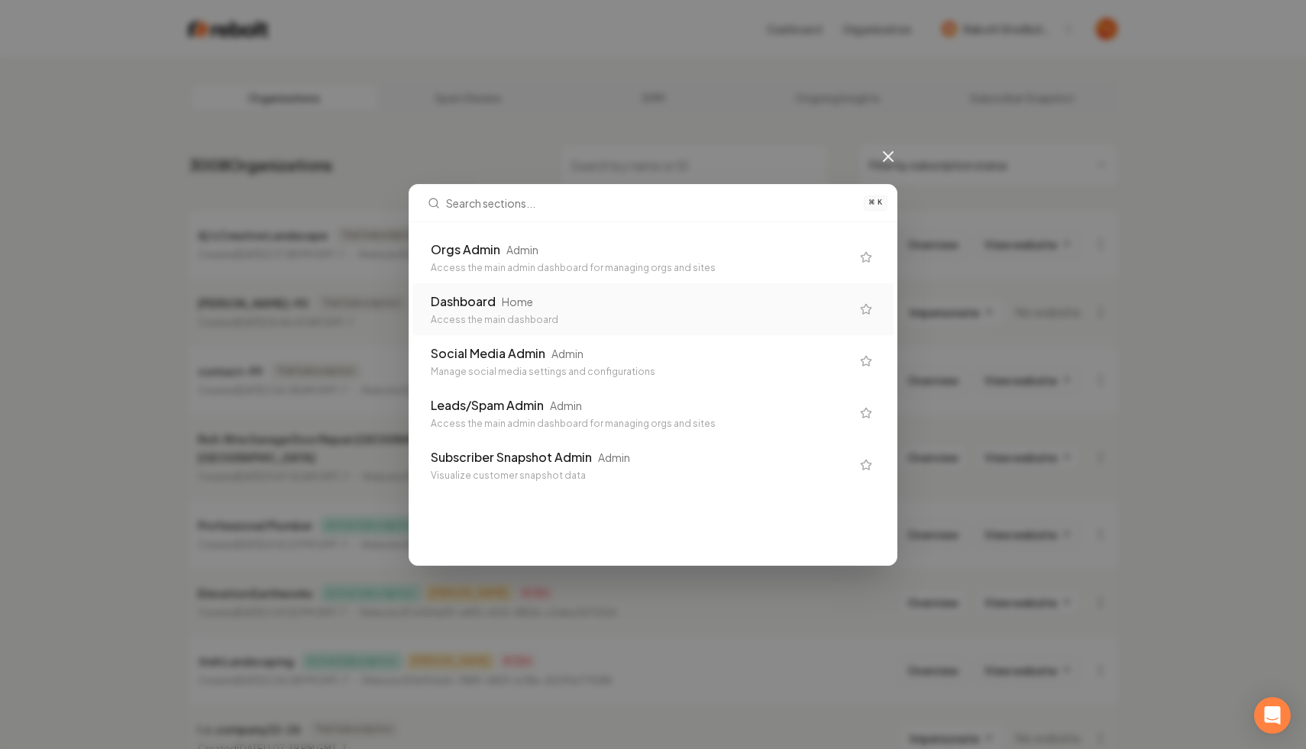
click at [589, 328] on div "Dashboard Home Access the main dashboard" at bounding box center [652, 309] width 481 height 52
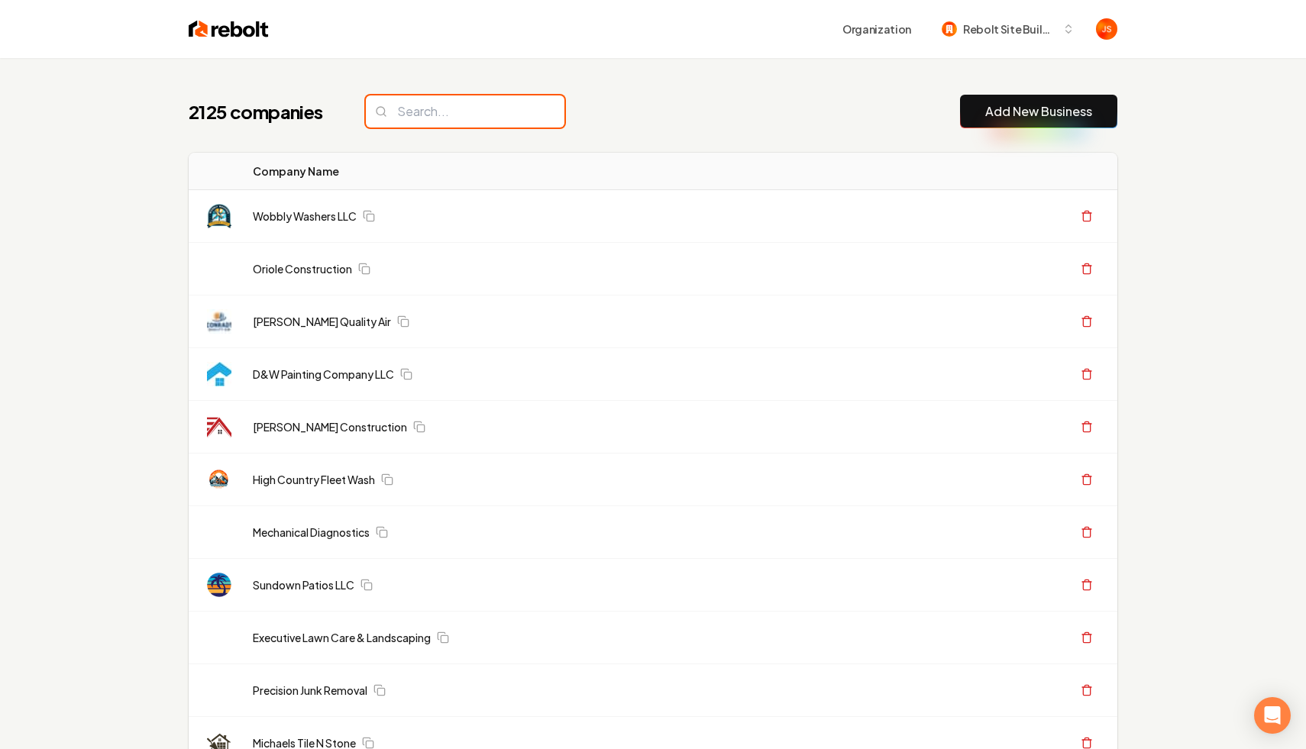
click at [481, 127] on input "search" at bounding box center [465, 111] width 199 height 32
click at [481, 122] on input "search" at bounding box center [465, 111] width 199 height 32
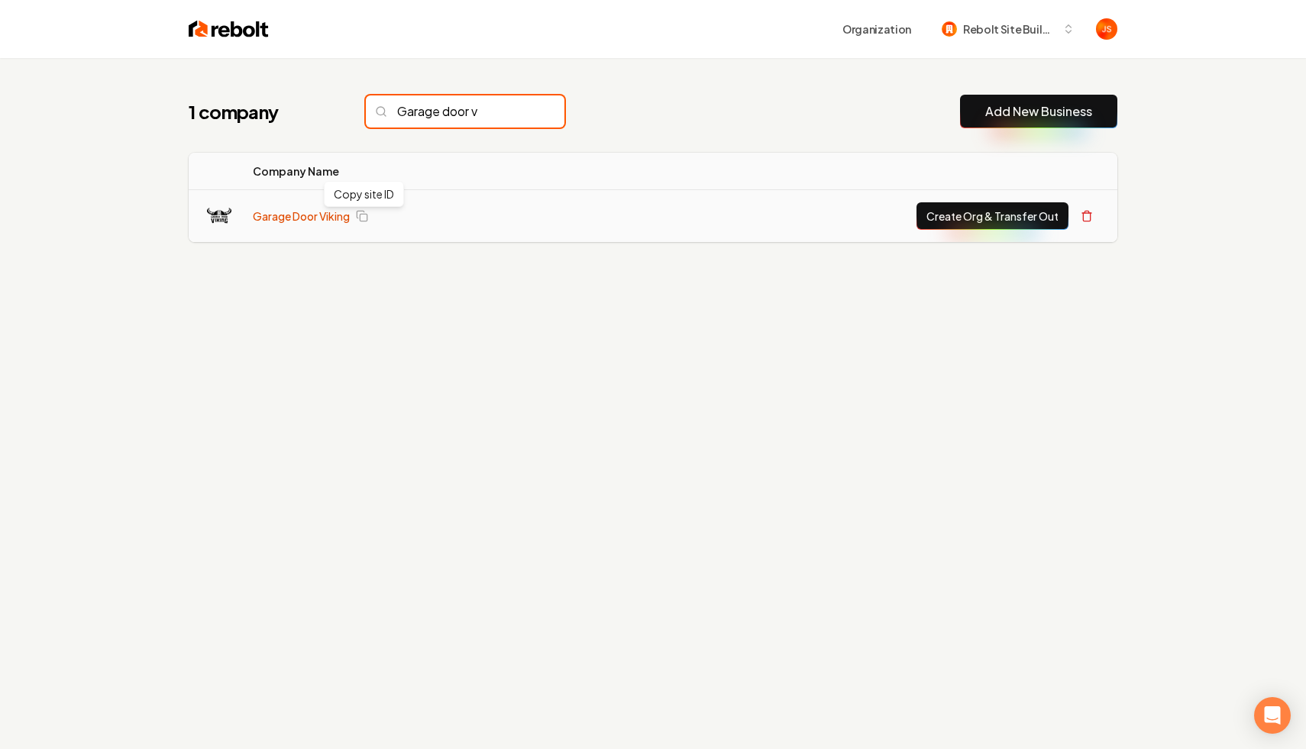
type input "Garage door v"
click at [342, 215] on link "Garage Door Viking" at bounding box center [301, 216] width 97 height 15
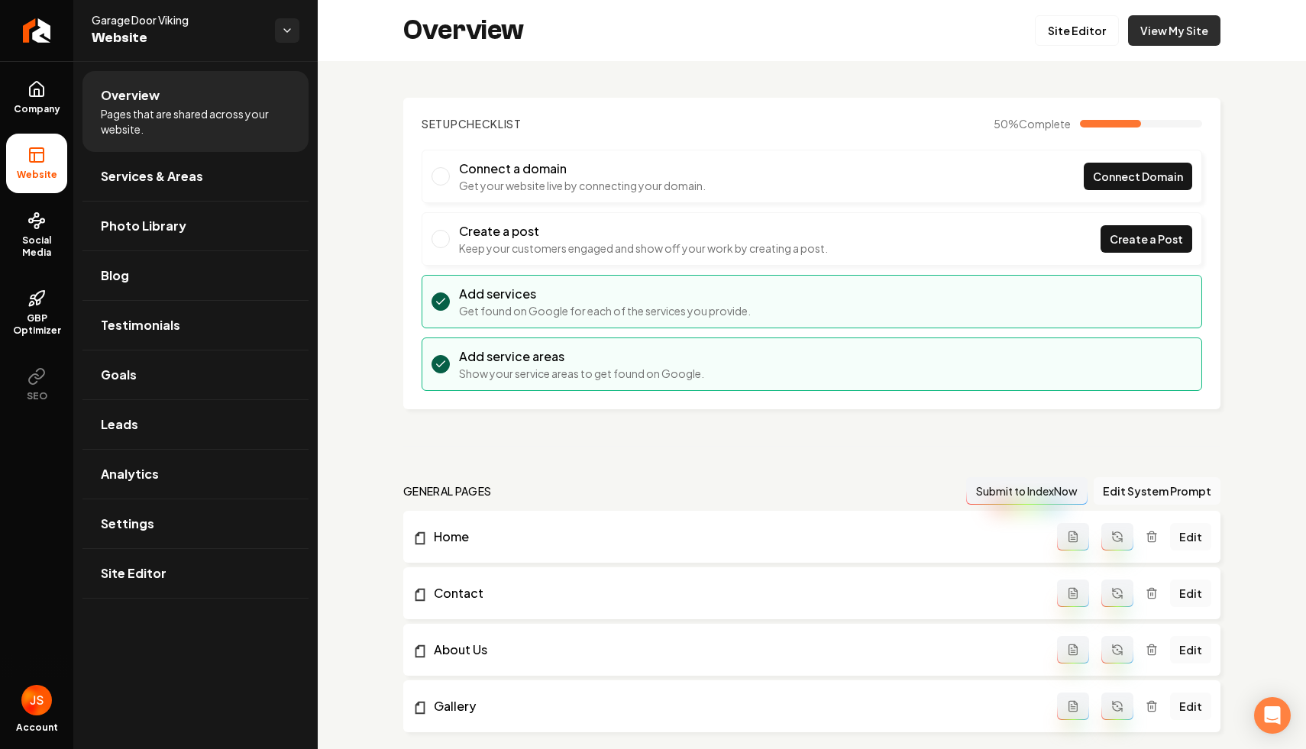
click at [1194, 31] on link "View My Site" at bounding box center [1174, 30] width 92 height 31
click at [21, 252] on span "Social Media" at bounding box center [36, 246] width 61 height 24
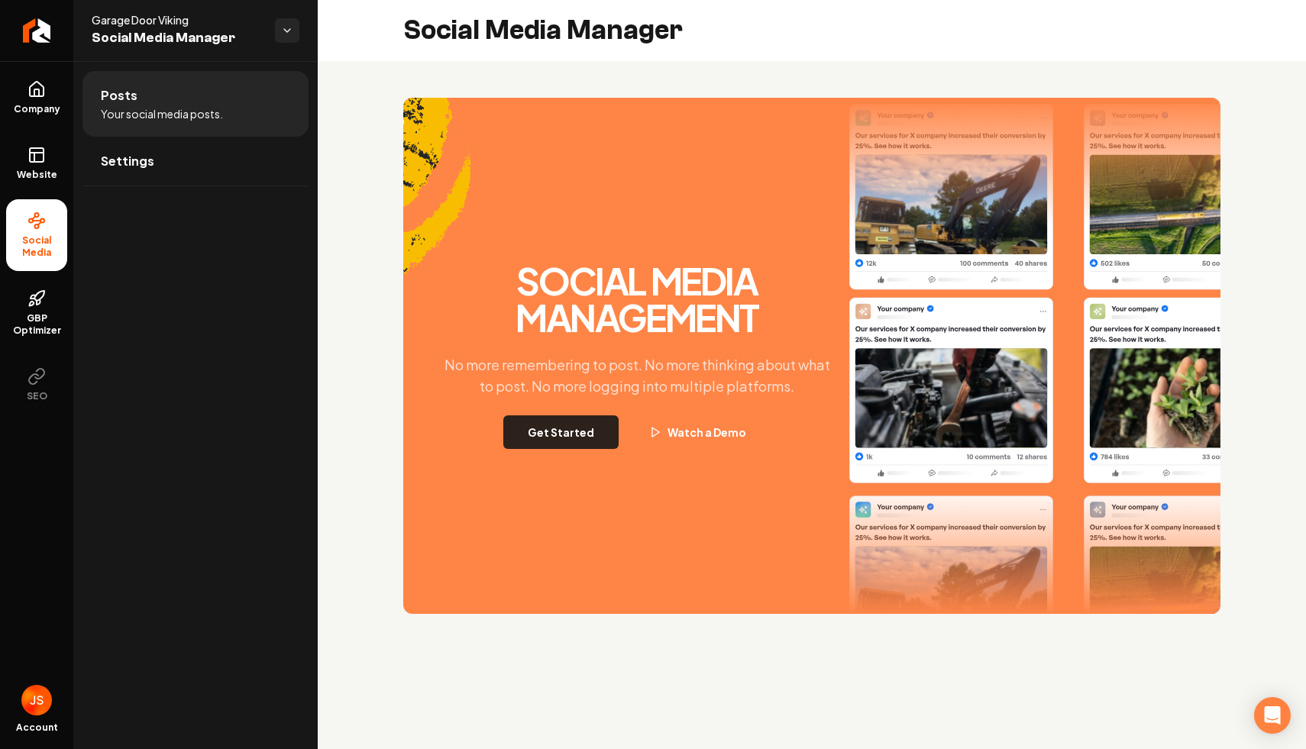
click at [588, 422] on button "Get Started" at bounding box center [560, 433] width 115 height 34
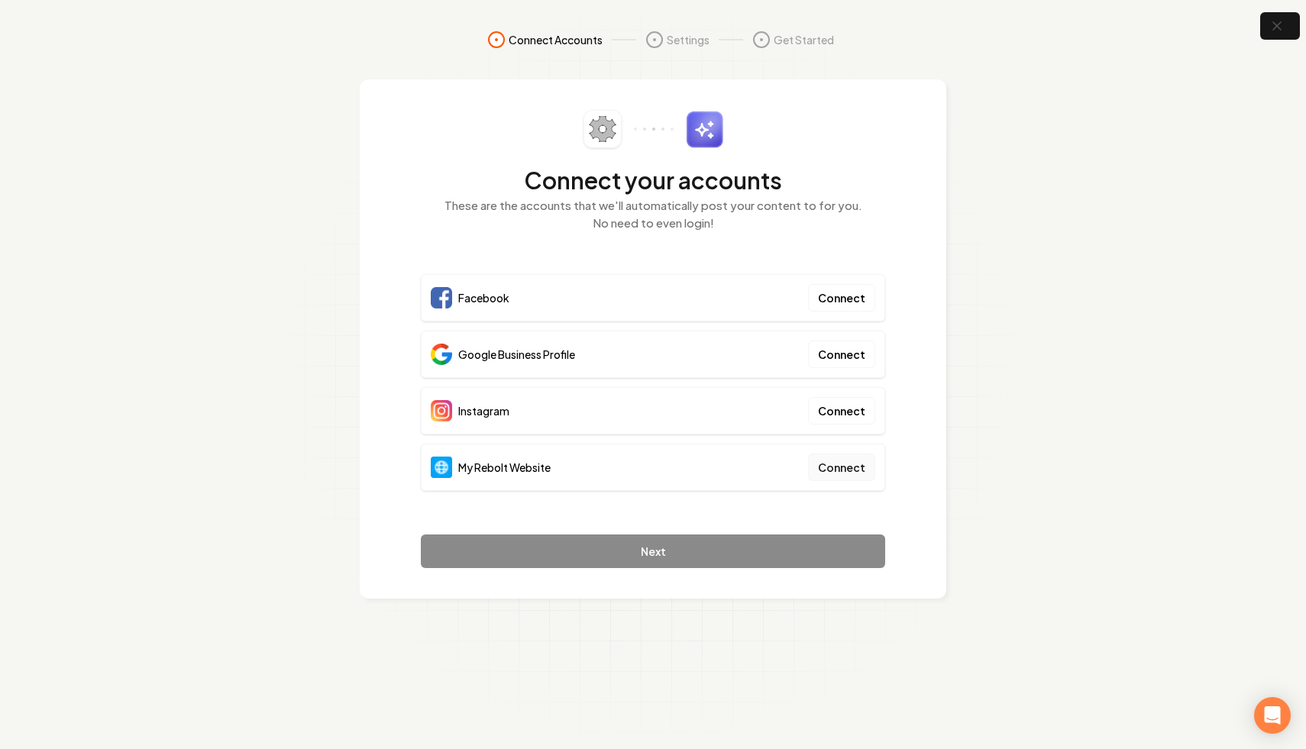
click at [828, 463] on button "Connect" at bounding box center [841, 467] width 67 height 27
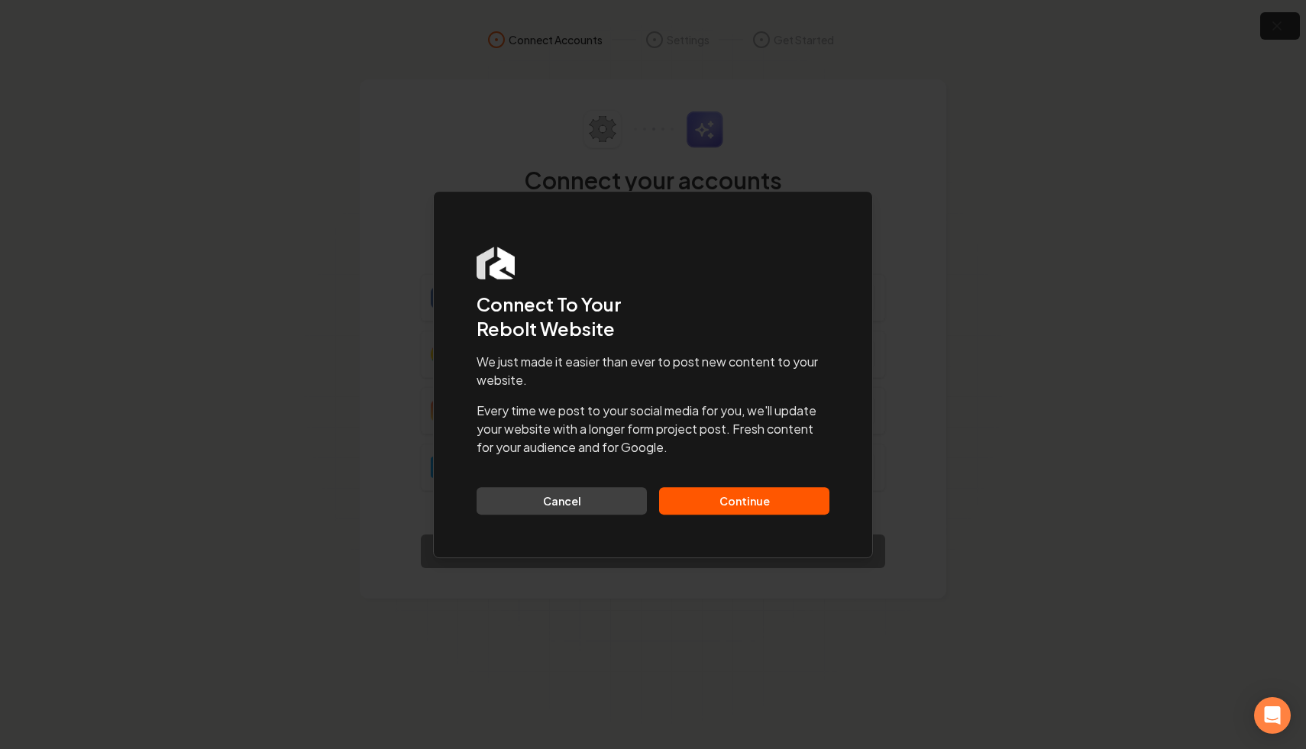
click at [765, 496] on button "Continue" at bounding box center [744, 500] width 170 height 27
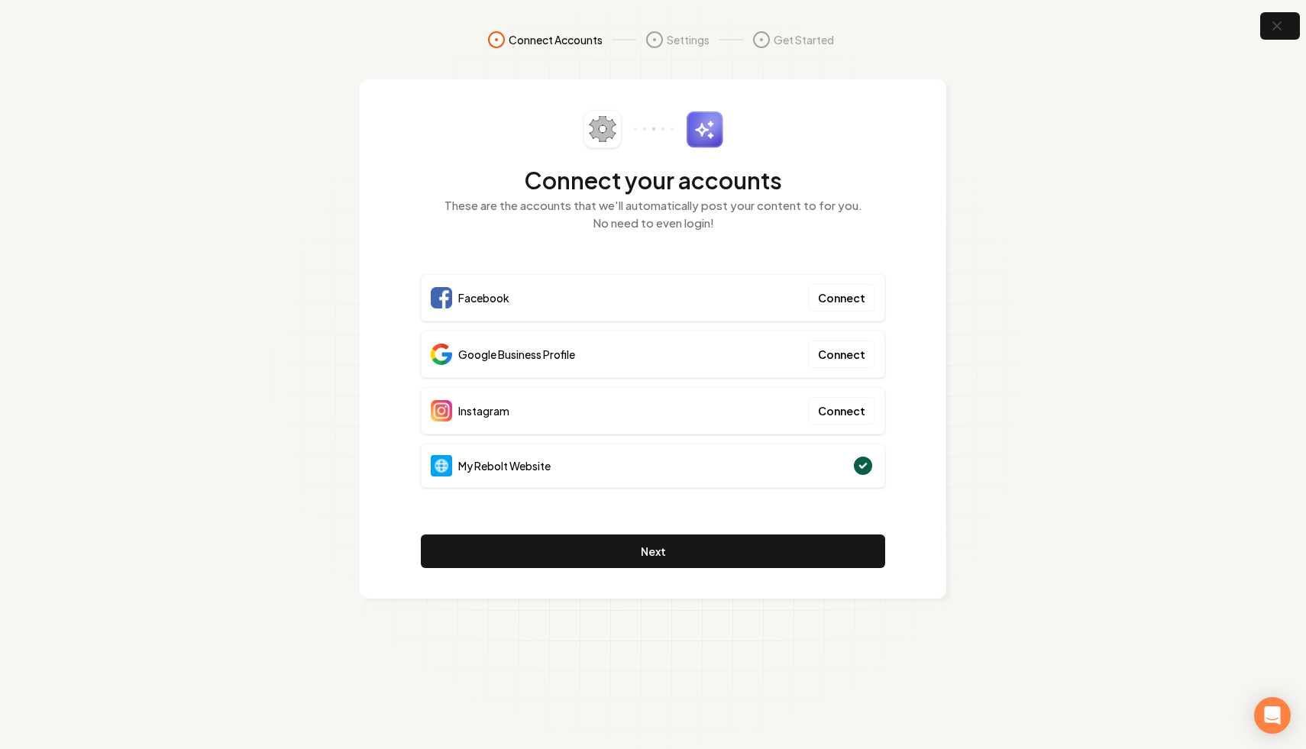
click at [1269, 24] on icon "button" at bounding box center [1276, 25] width 15 height 15
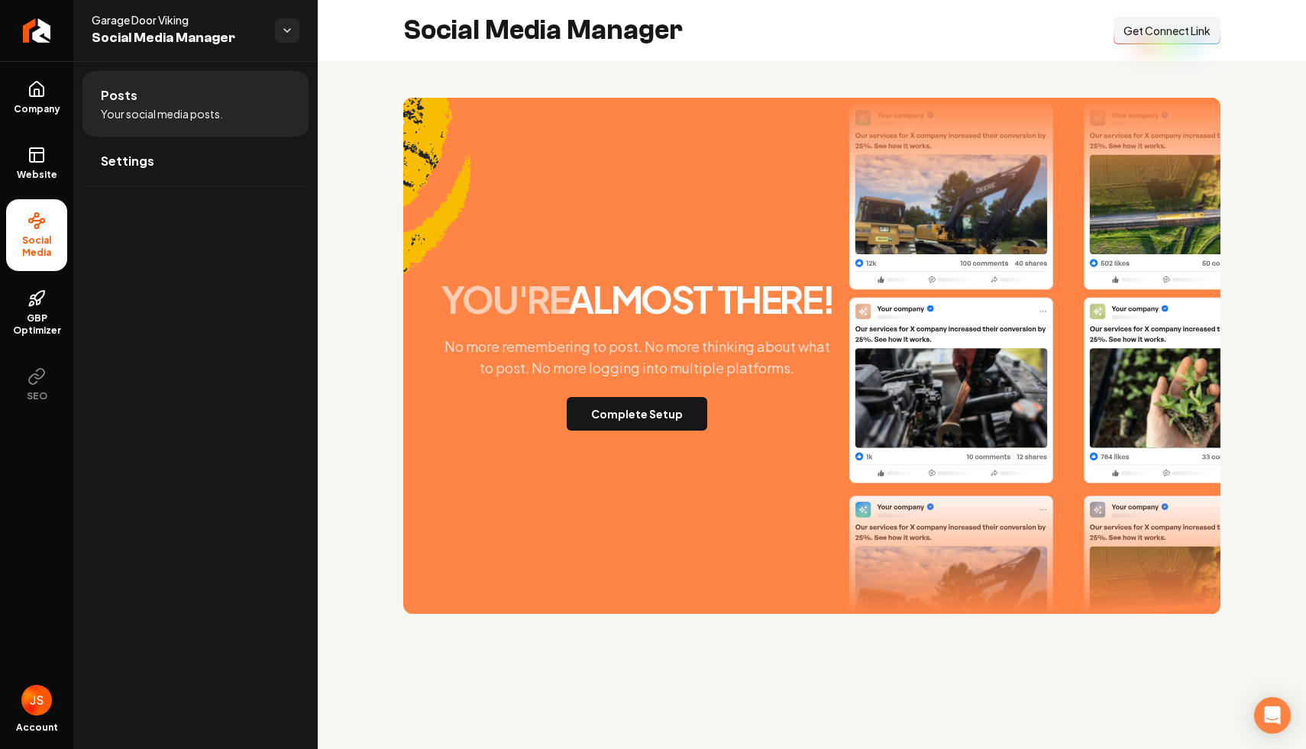
click at [1166, 40] on button "Connect Link Get Connect Link" at bounding box center [1167, 30] width 107 height 27
click at [1130, 31] on span "Get Connect Link" at bounding box center [1167, 30] width 87 height 15
click at [44, 137] on link "Website" at bounding box center [36, 164] width 61 height 60
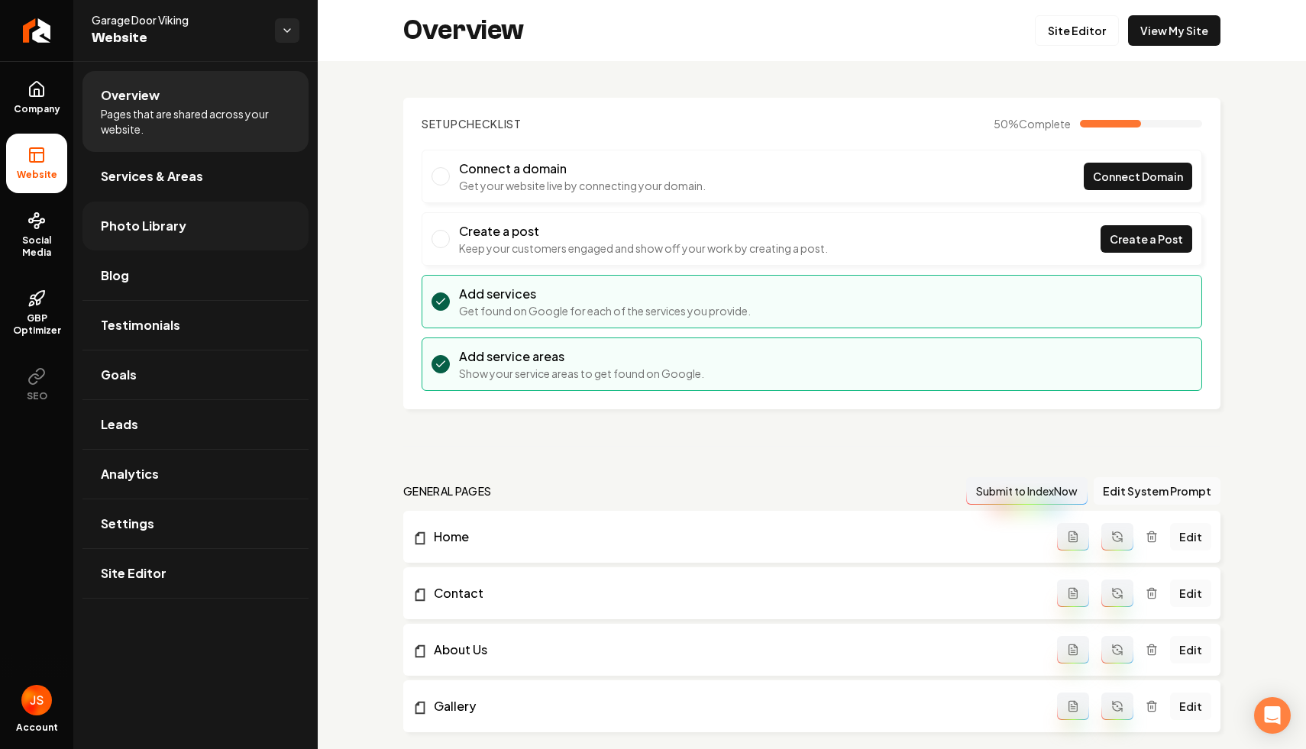
click at [157, 231] on span "Photo Library" at bounding box center [144, 226] width 86 height 18
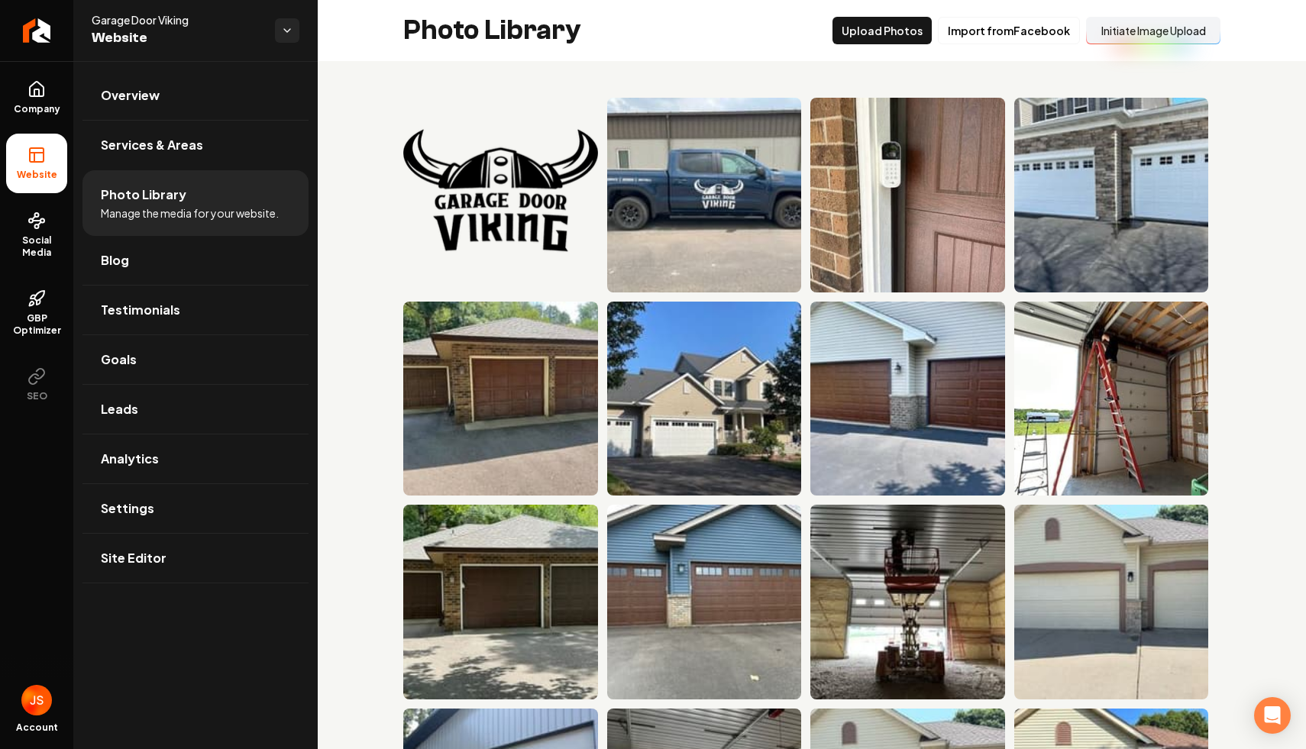
click at [1140, 33] on button "Initiate Image Upload" at bounding box center [1153, 30] width 134 height 27
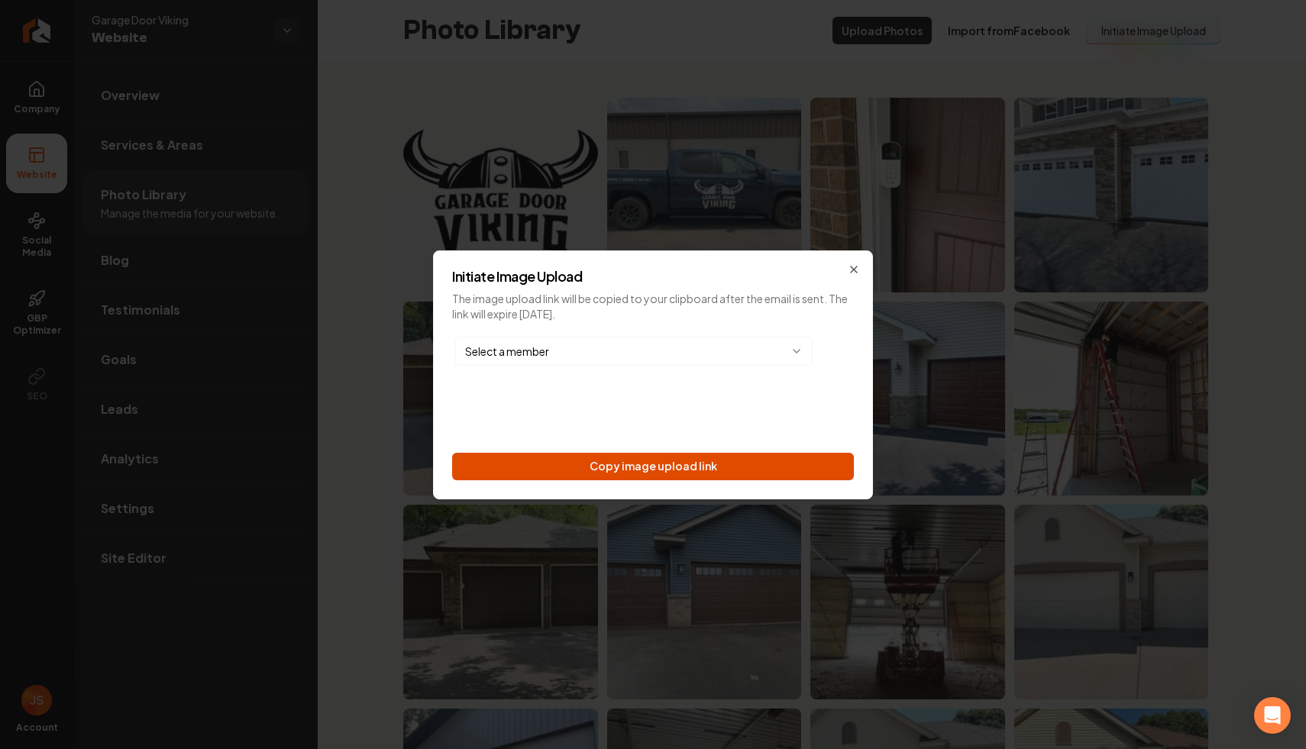
click at [806, 469] on button "Copy image upload link" at bounding box center [653, 466] width 402 height 27
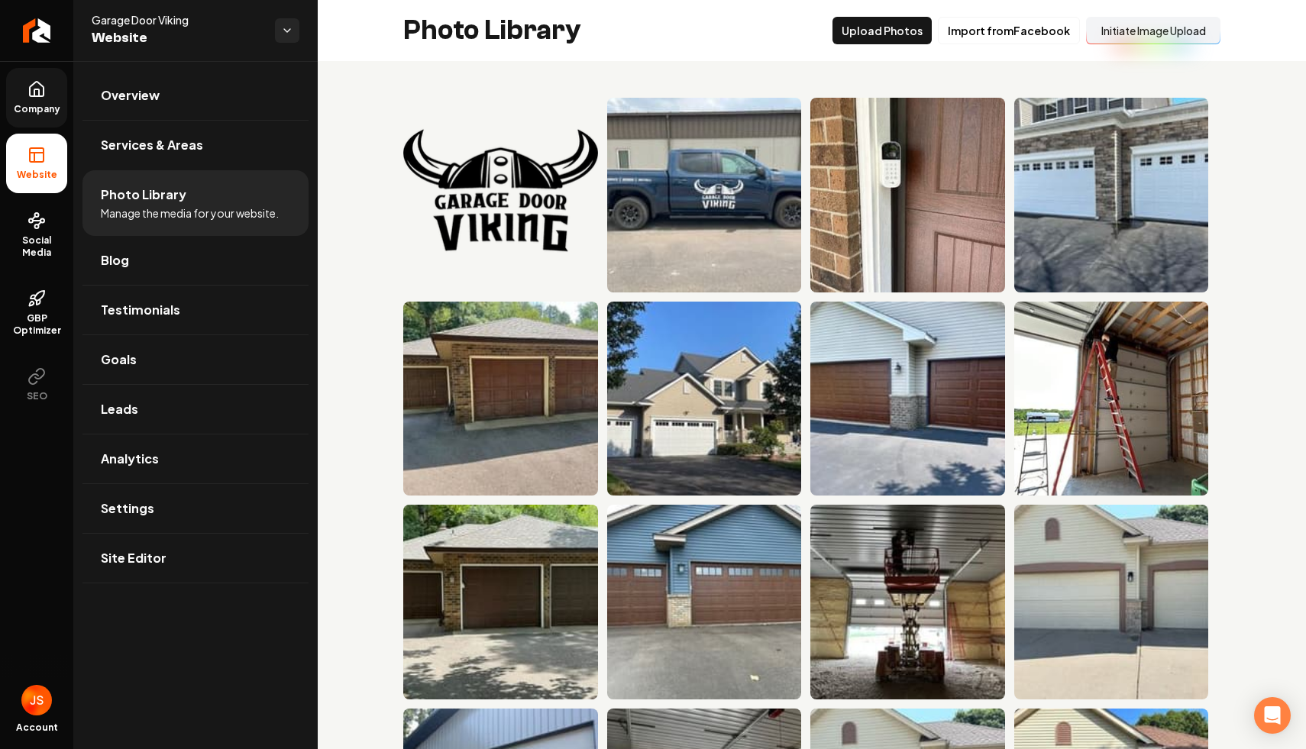
click at [34, 87] on icon at bounding box center [36, 89] width 18 height 18
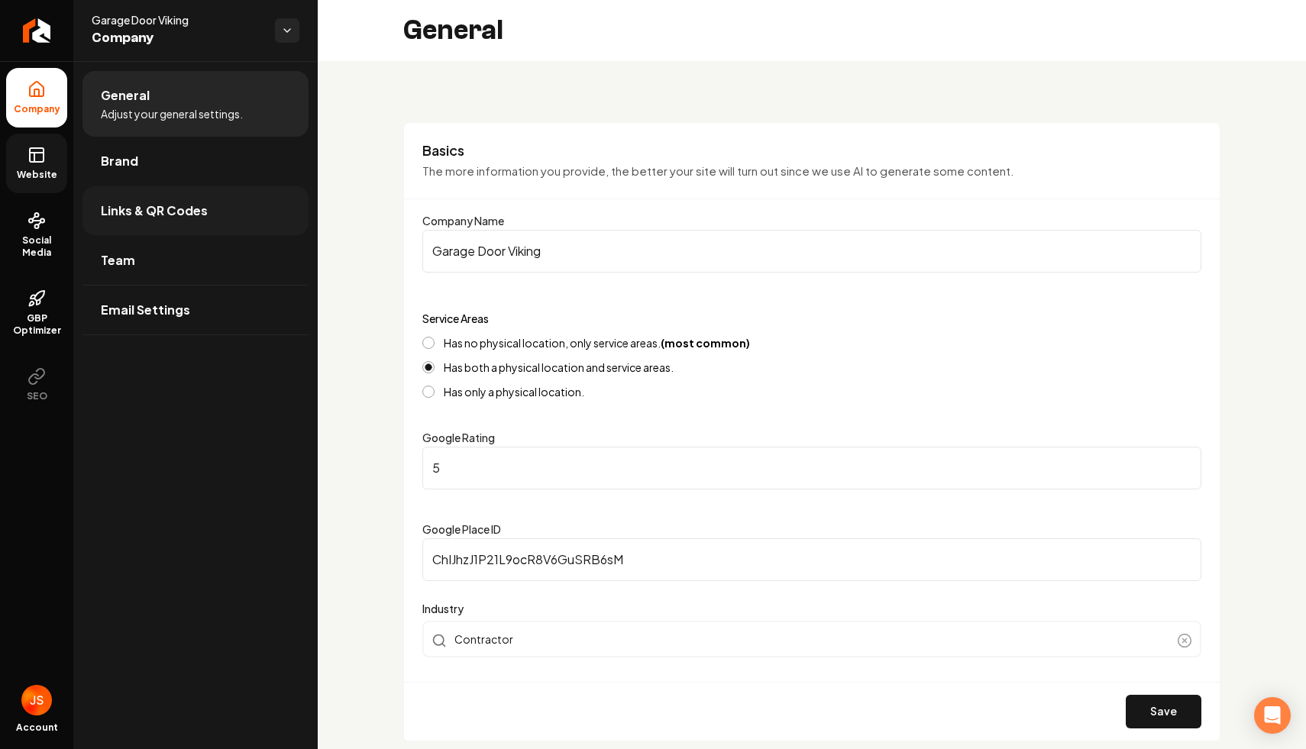
click at [234, 214] on link "Links & QR Codes" at bounding box center [195, 210] width 226 height 49
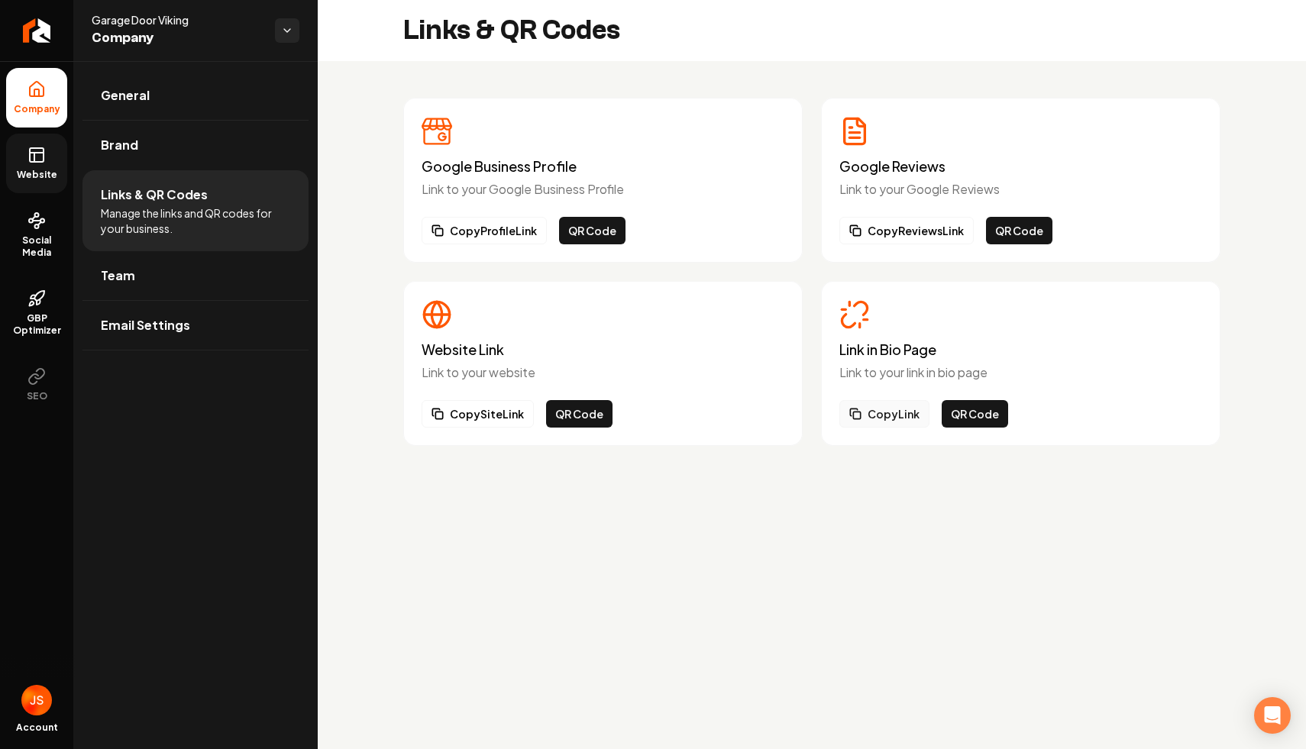
click at [867, 417] on button "Copy Link" at bounding box center [884, 413] width 90 height 27
click at [56, 170] on span "Website" at bounding box center [37, 175] width 53 height 12
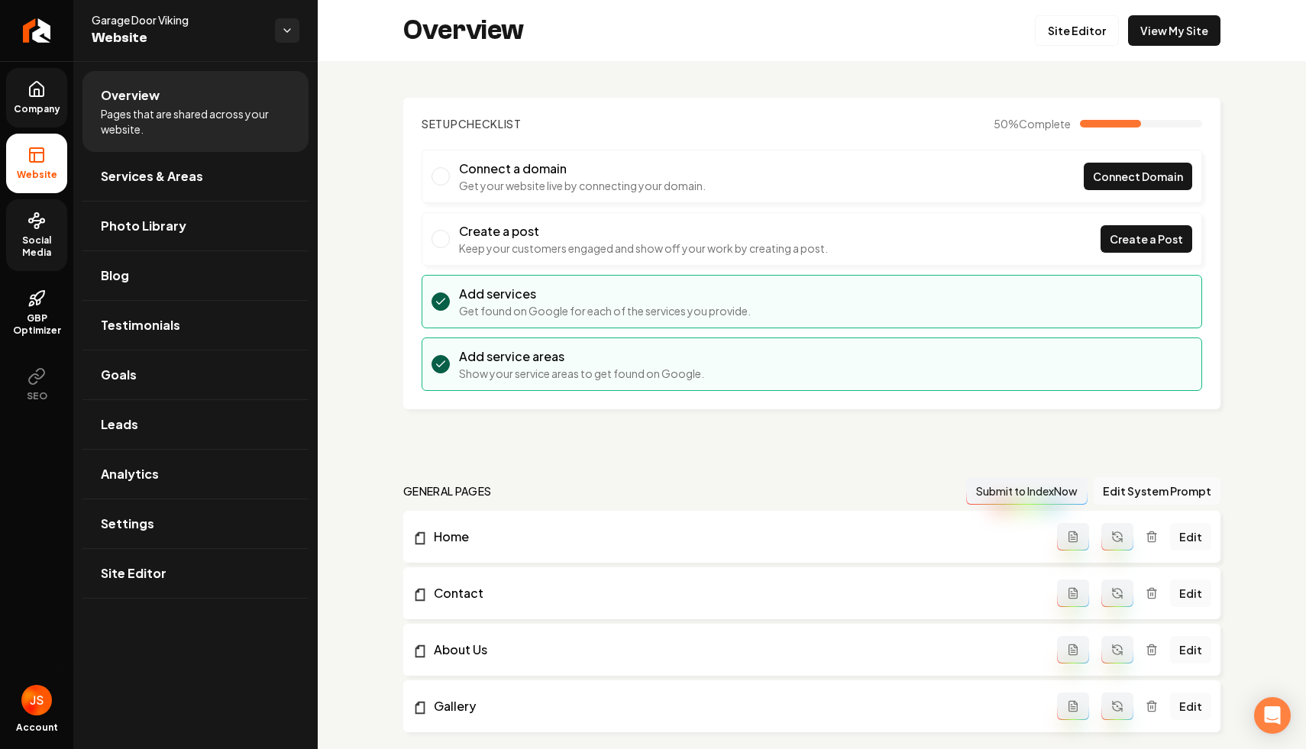
click at [53, 231] on link "Social Media" at bounding box center [36, 235] width 61 height 72
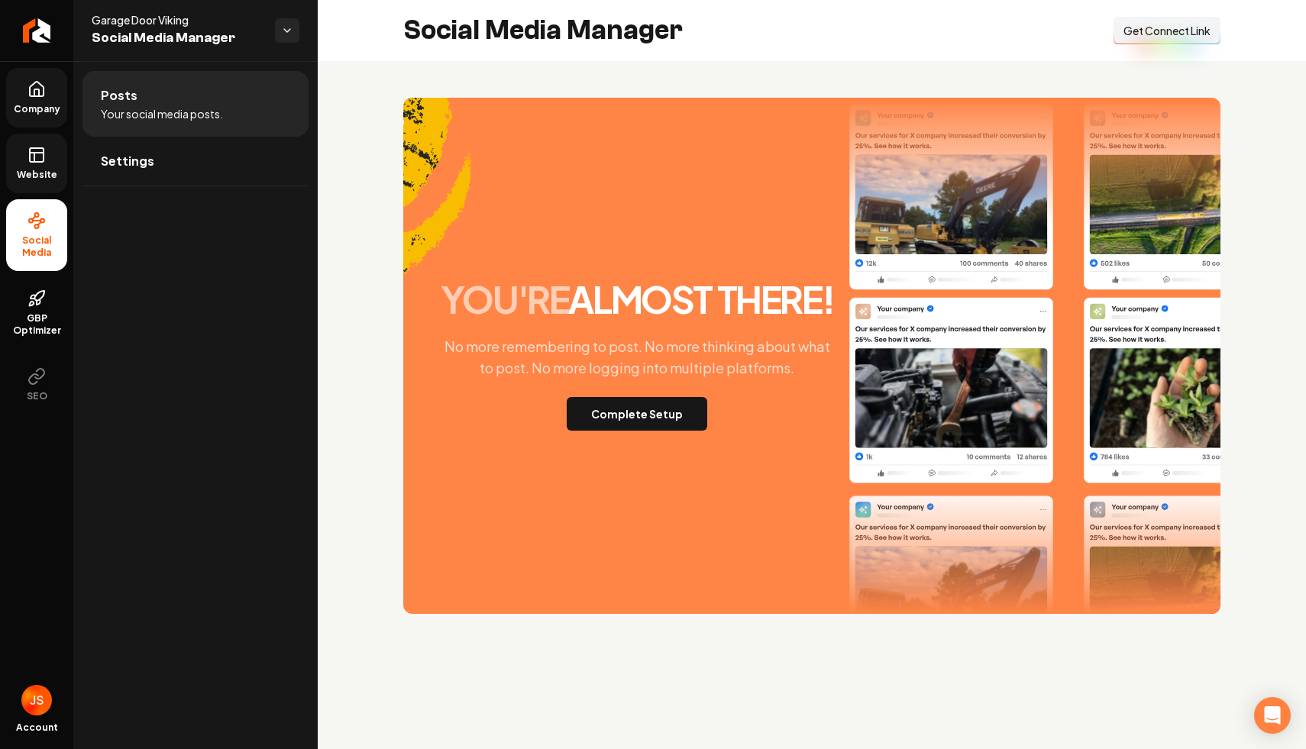
click at [1169, 36] on span "Get Connect Link" at bounding box center [1167, 30] width 87 height 15
click at [1172, 34] on span "Get Connect Link" at bounding box center [1167, 30] width 87 height 15
click at [653, 406] on button "Complete Setup" at bounding box center [637, 414] width 141 height 34
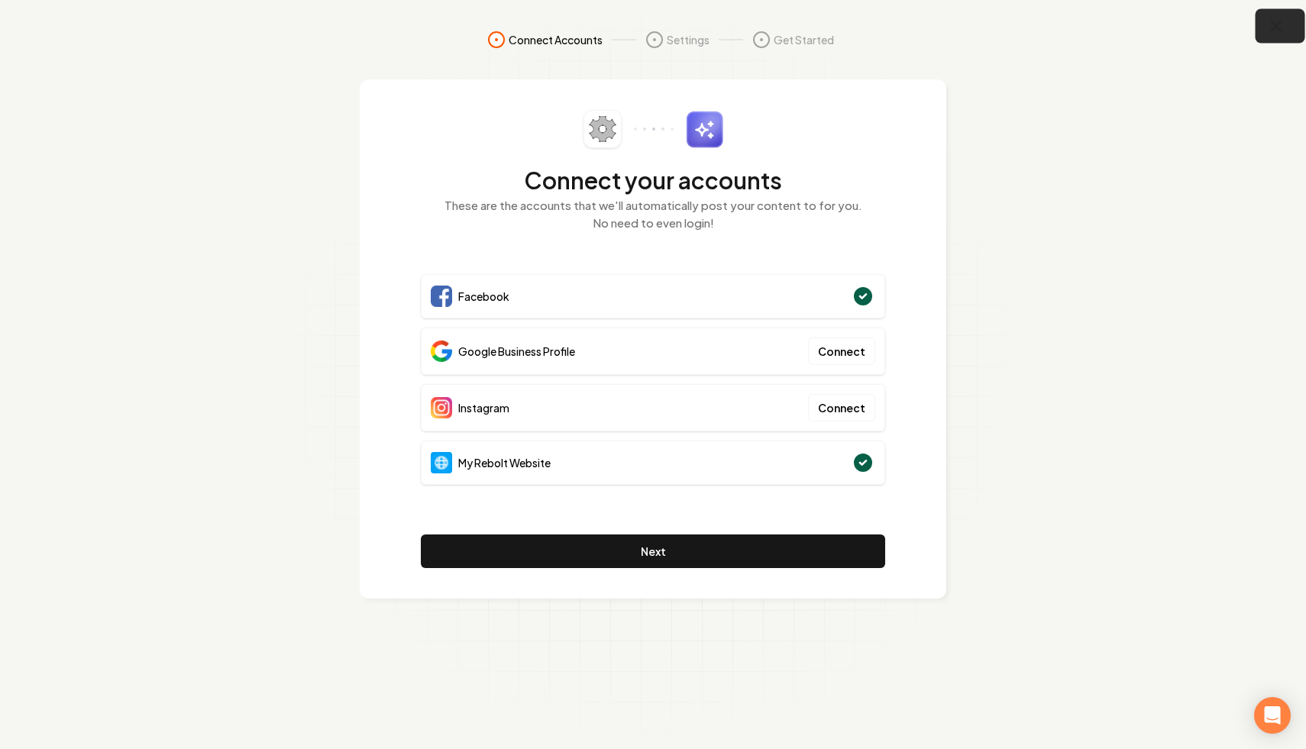
click at [1292, 15] on button "button" at bounding box center [1281, 26] width 50 height 34
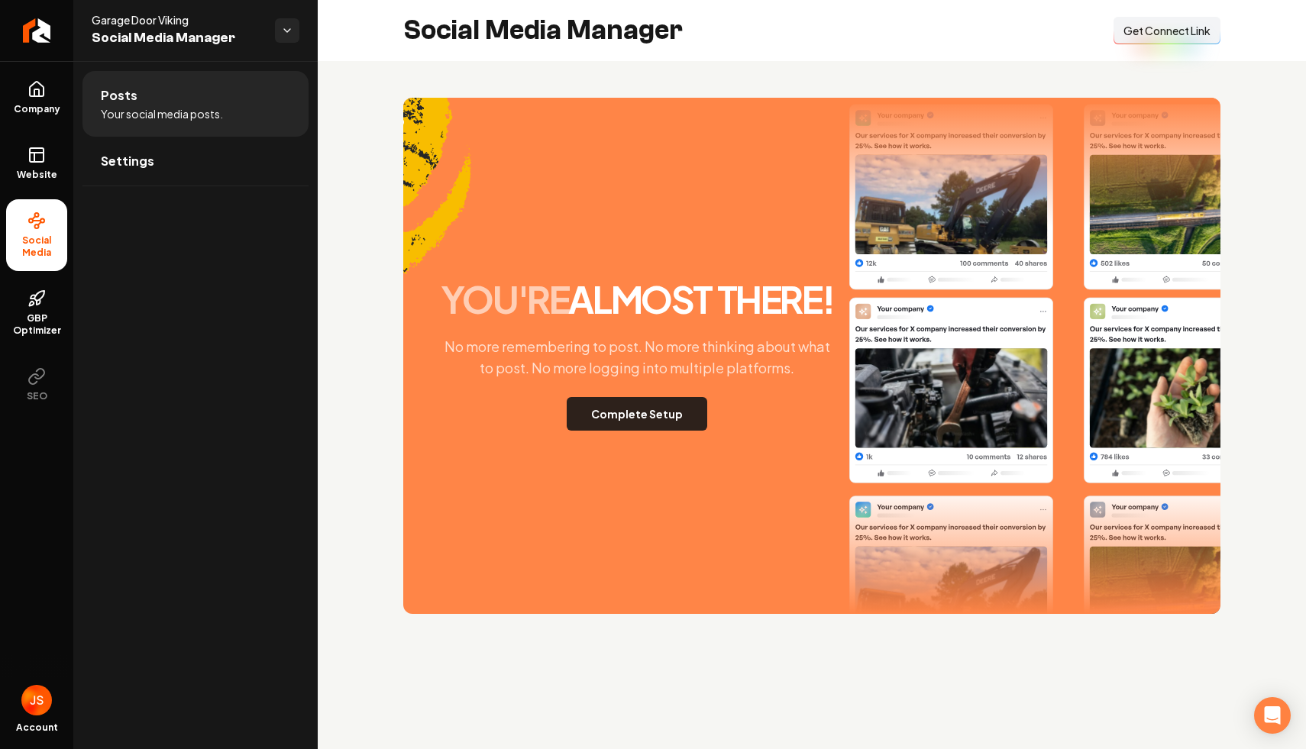
click at [671, 414] on button "Complete Setup" at bounding box center [637, 414] width 141 height 34
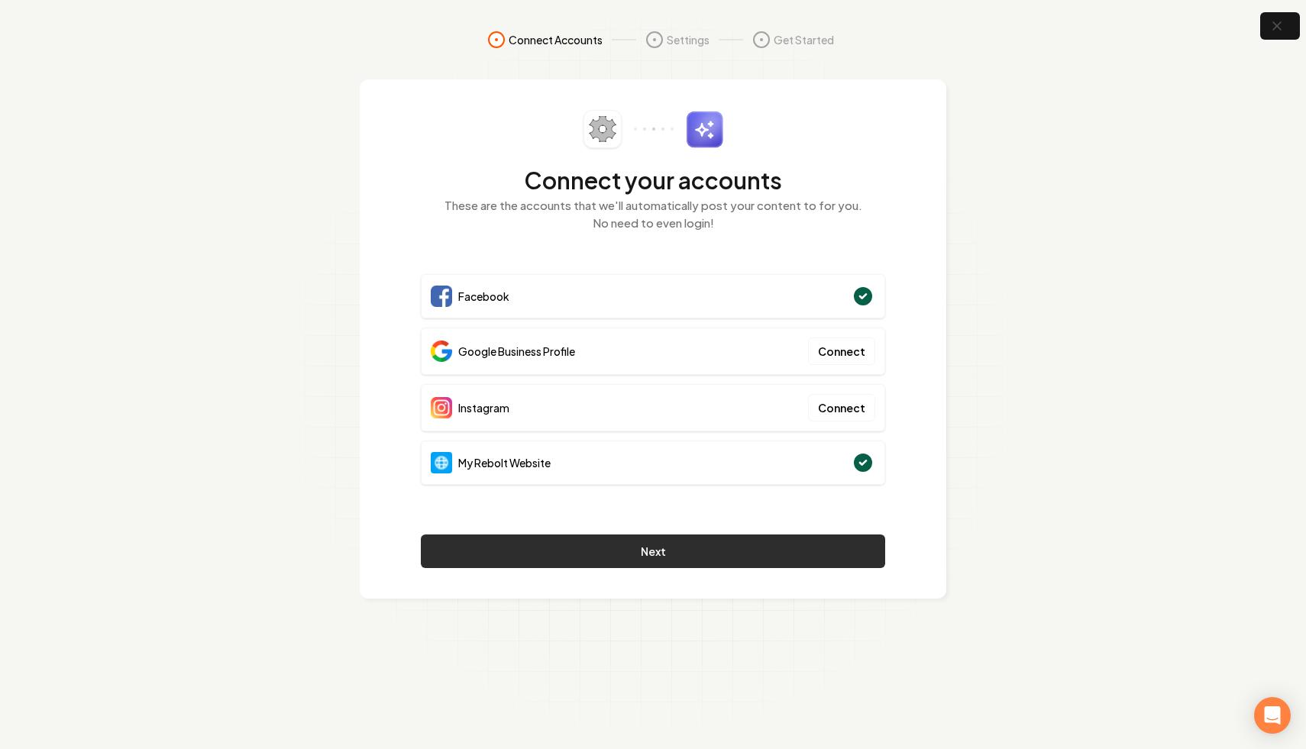
click at [641, 551] on button "Next" at bounding box center [653, 552] width 464 height 34
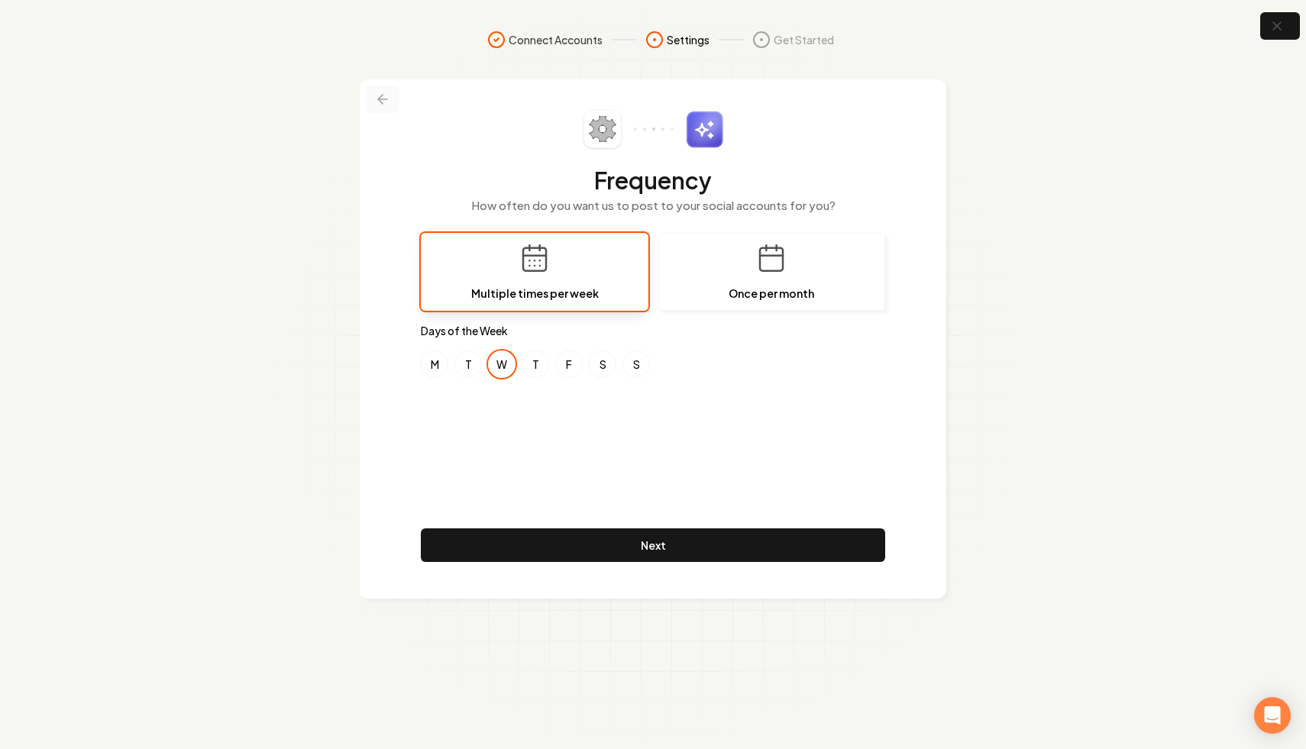
click at [386, 99] on icon at bounding box center [382, 99] width 9 height 0
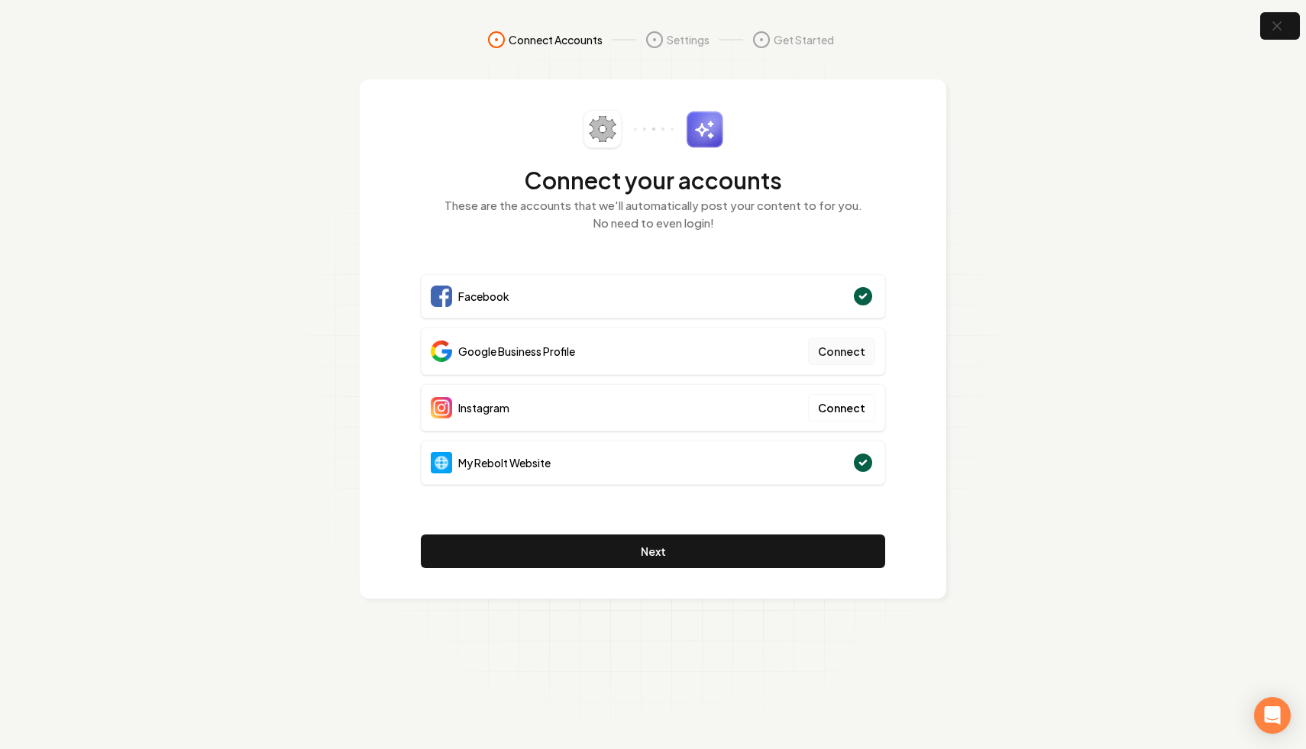
click at [853, 361] on button "Connect" at bounding box center [841, 351] width 67 height 27
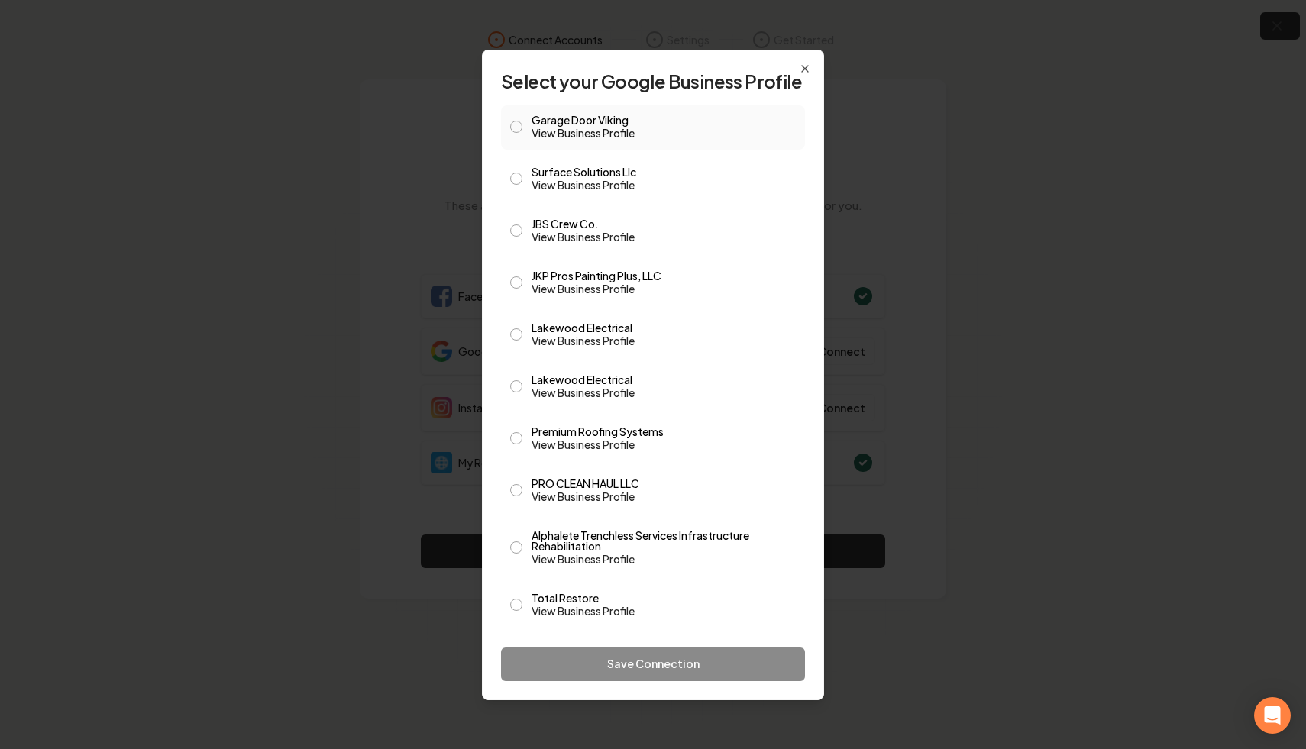
click at [596, 131] on link "View Business Profile" at bounding box center [664, 132] width 264 height 15
click at [516, 121] on button "Garage Door Viking View Business Profile" at bounding box center [516, 127] width 12 height 12
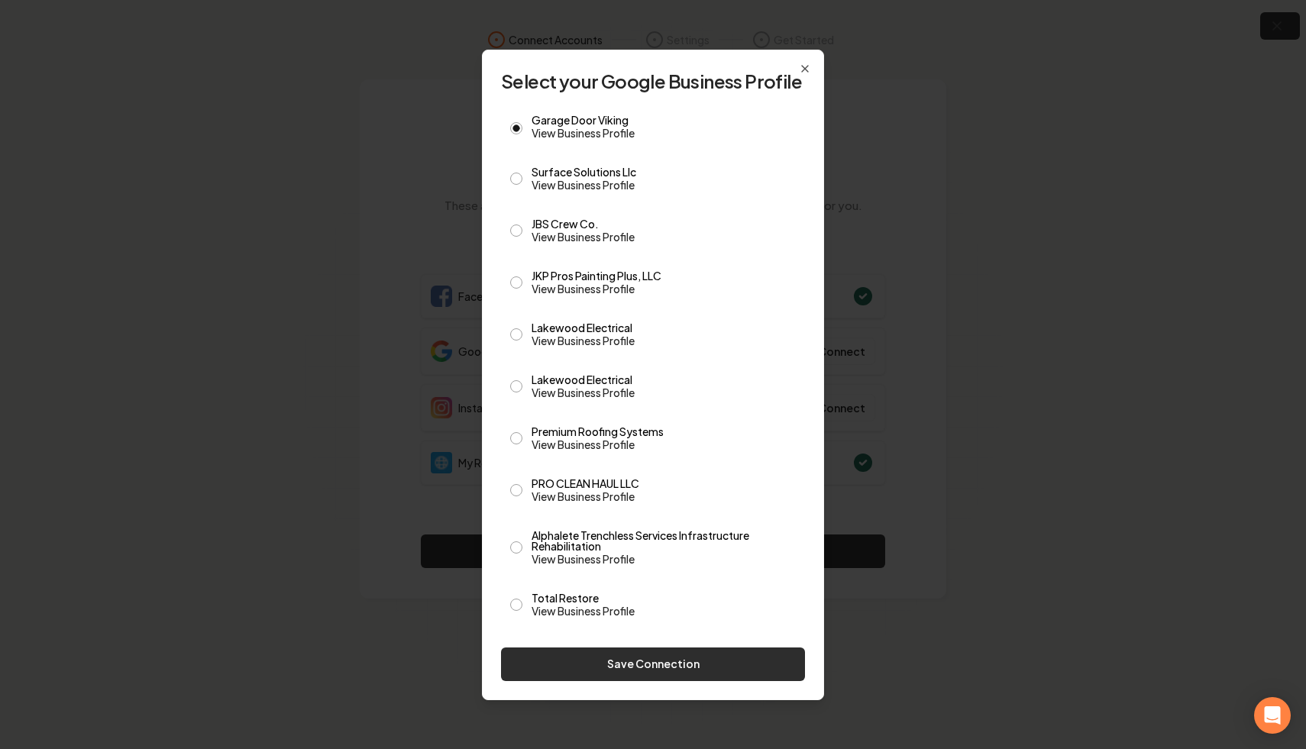
click at [684, 661] on button "Save Connection" at bounding box center [653, 665] width 304 height 34
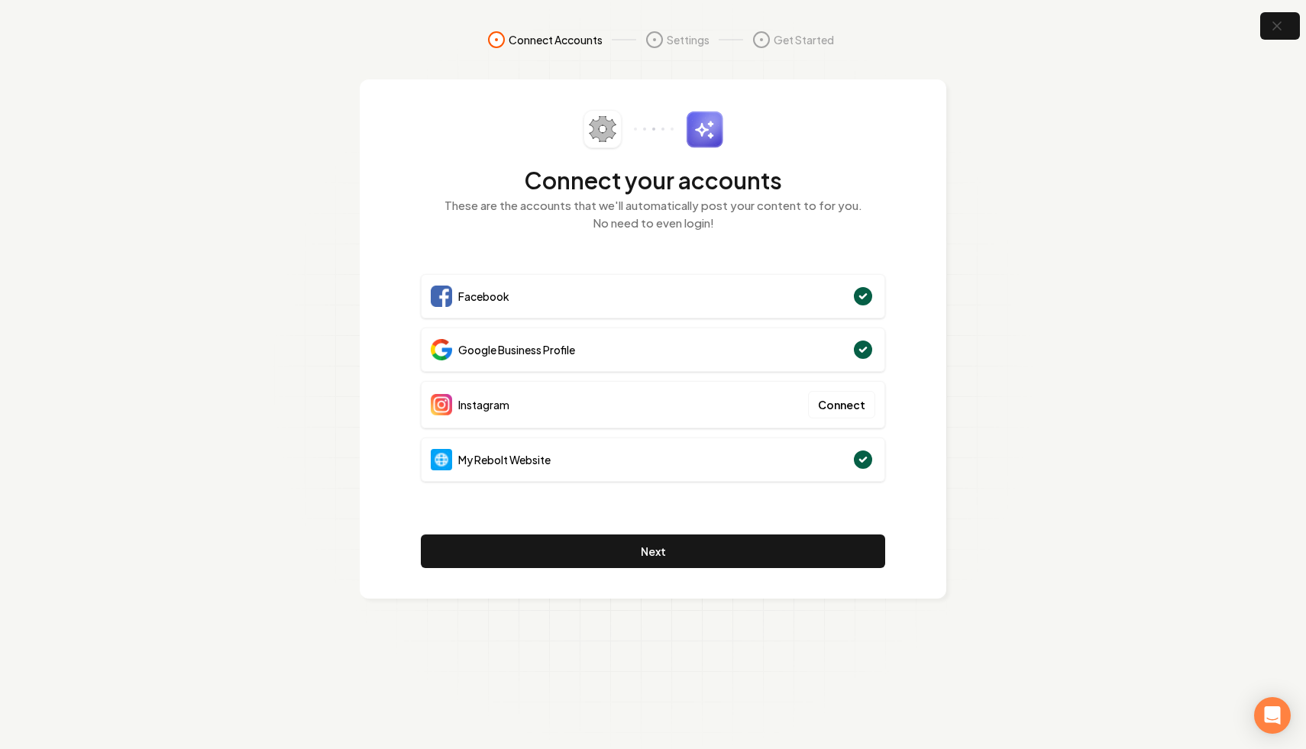
click at [712, 499] on div "Connect your accounts These are the accounts that we'll automatically post your…" at bounding box center [653, 339] width 464 height 458
click at [694, 522] on div "Connect your accounts These are the accounts that we'll automatically post your…" at bounding box center [653, 339] width 464 height 458
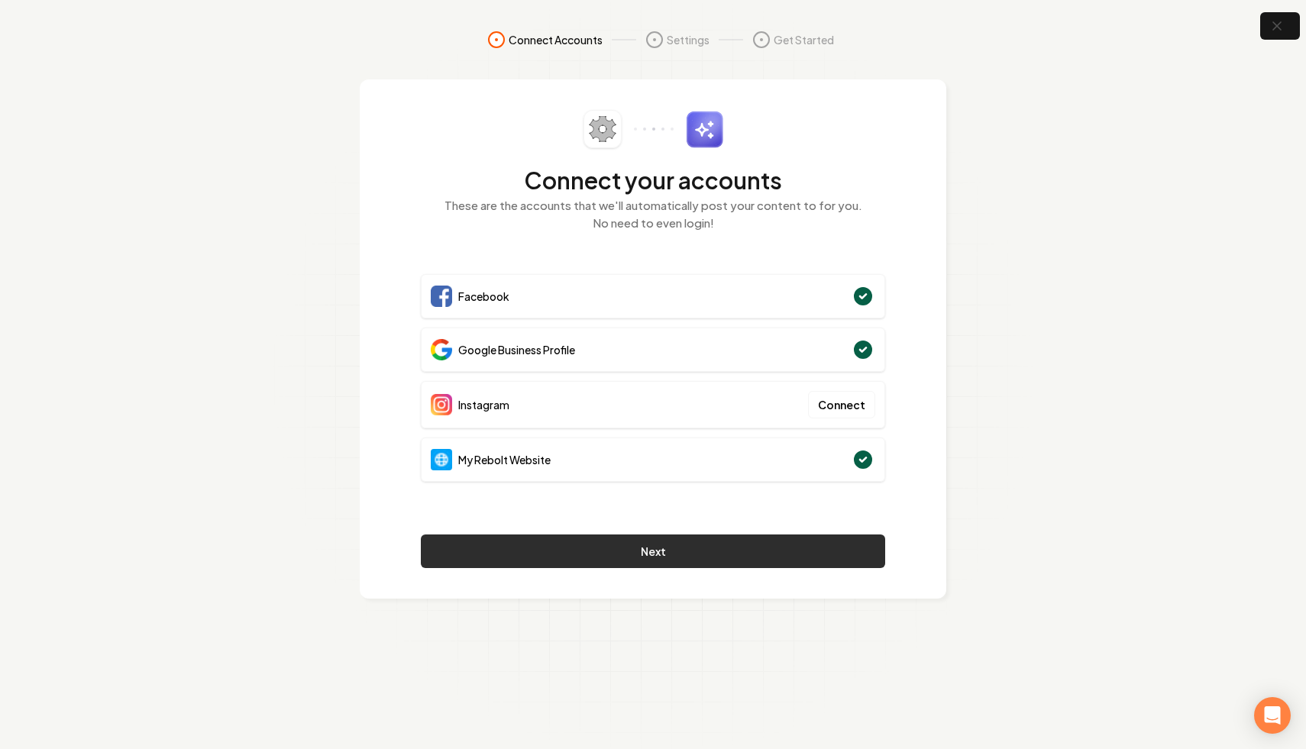
click at [655, 543] on button "Next" at bounding box center [653, 552] width 464 height 34
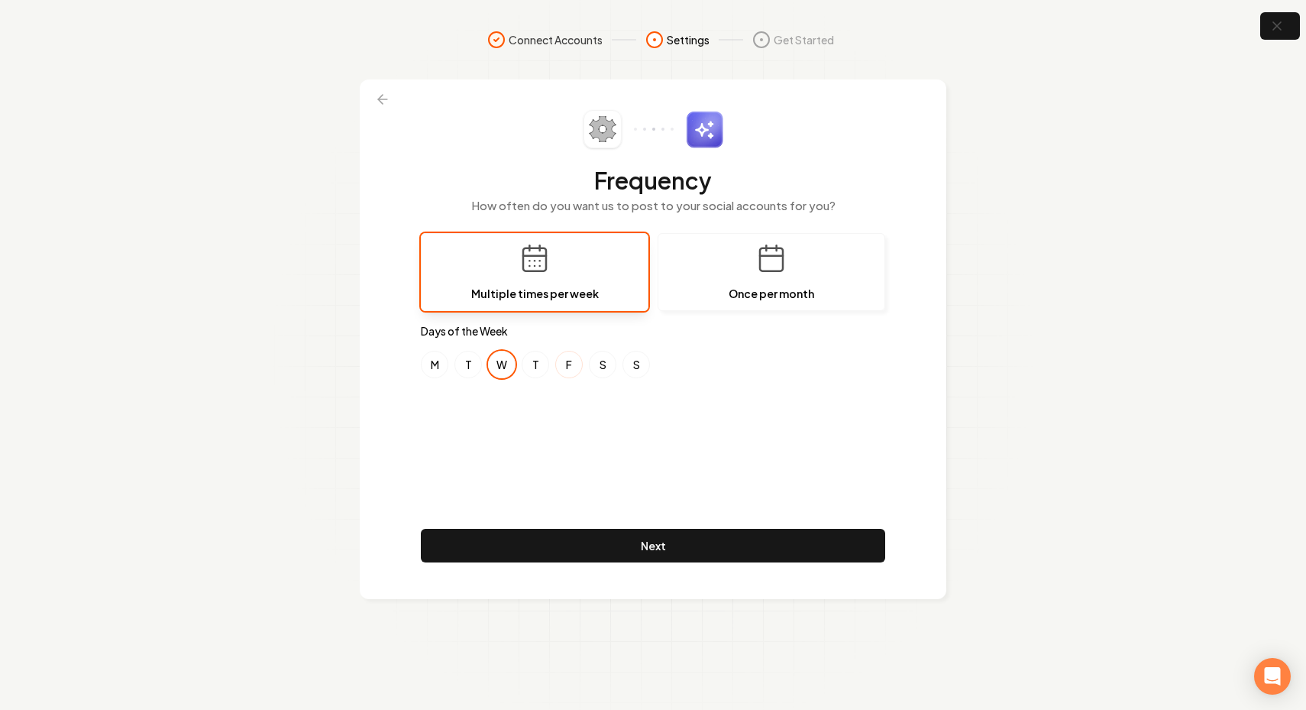
click at [563, 367] on button "F" at bounding box center [568, 364] width 27 height 27
click at [450, 367] on div "M T W T F S S" at bounding box center [653, 364] width 464 height 27
click at [432, 367] on button "M" at bounding box center [434, 364] width 27 height 27
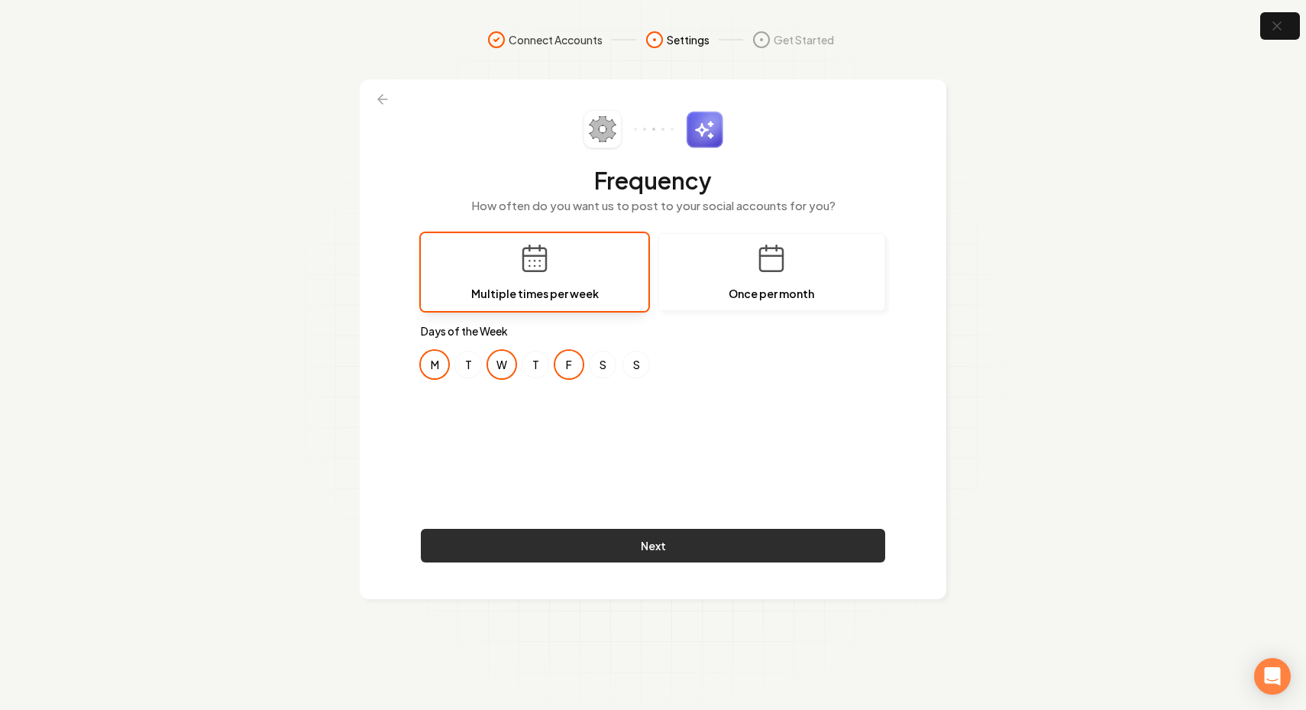
click at [577, 538] on button "Next" at bounding box center [653, 546] width 464 height 34
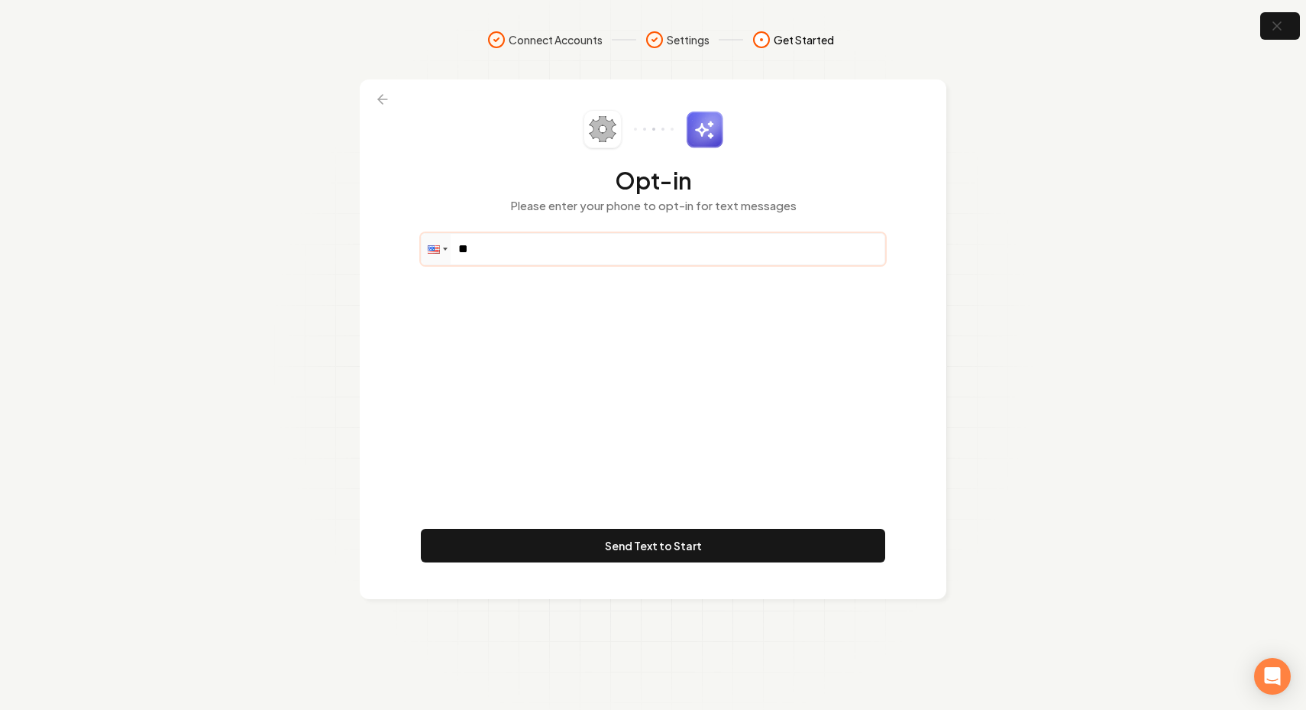
click at [489, 260] on input "**" at bounding box center [653, 249] width 463 height 31
paste input "**********"
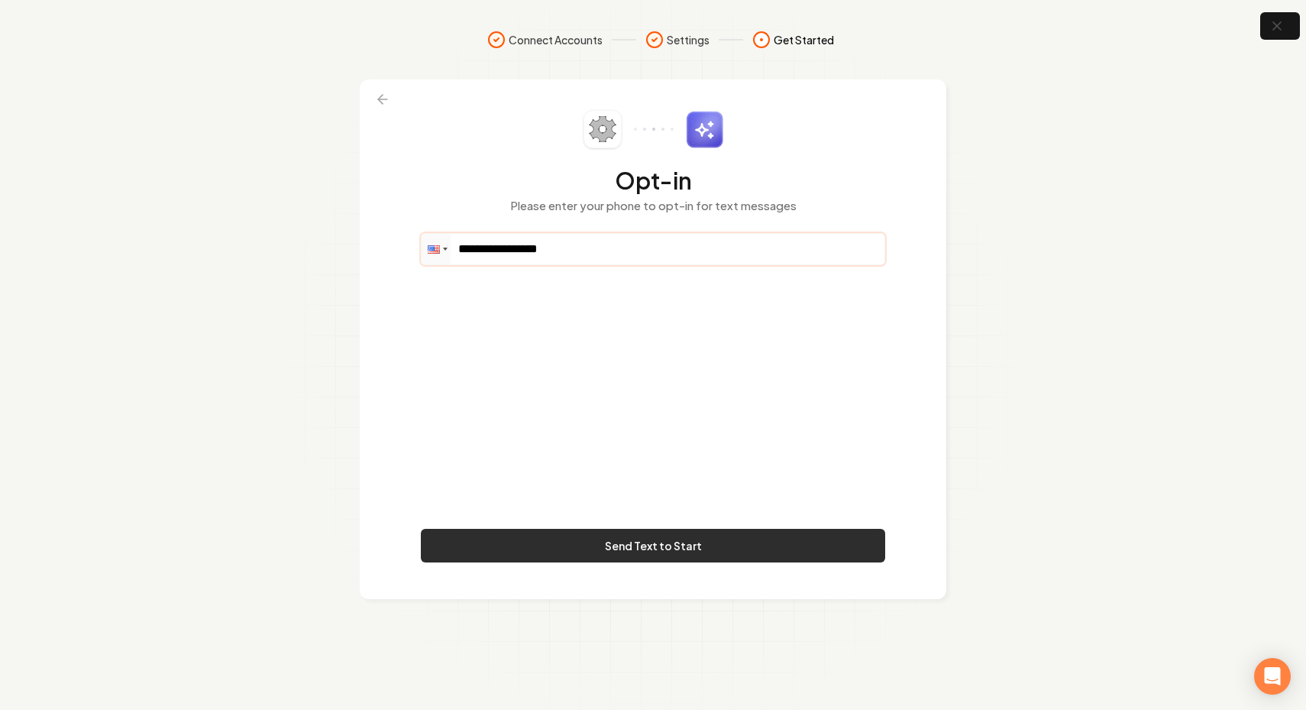
type input "**********"
click at [589, 538] on button "Send Text to Start" at bounding box center [653, 546] width 464 height 34
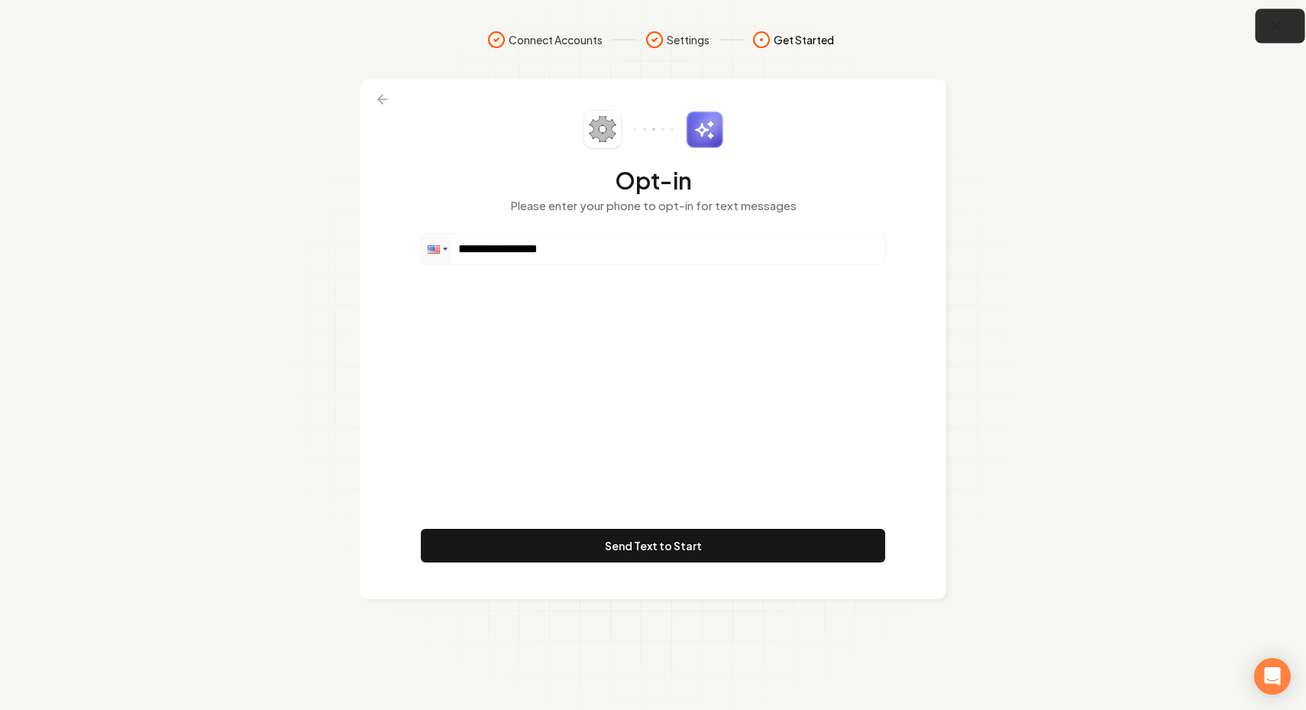
click at [1282, 17] on icon "button" at bounding box center [1276, 26] width 19 height 19
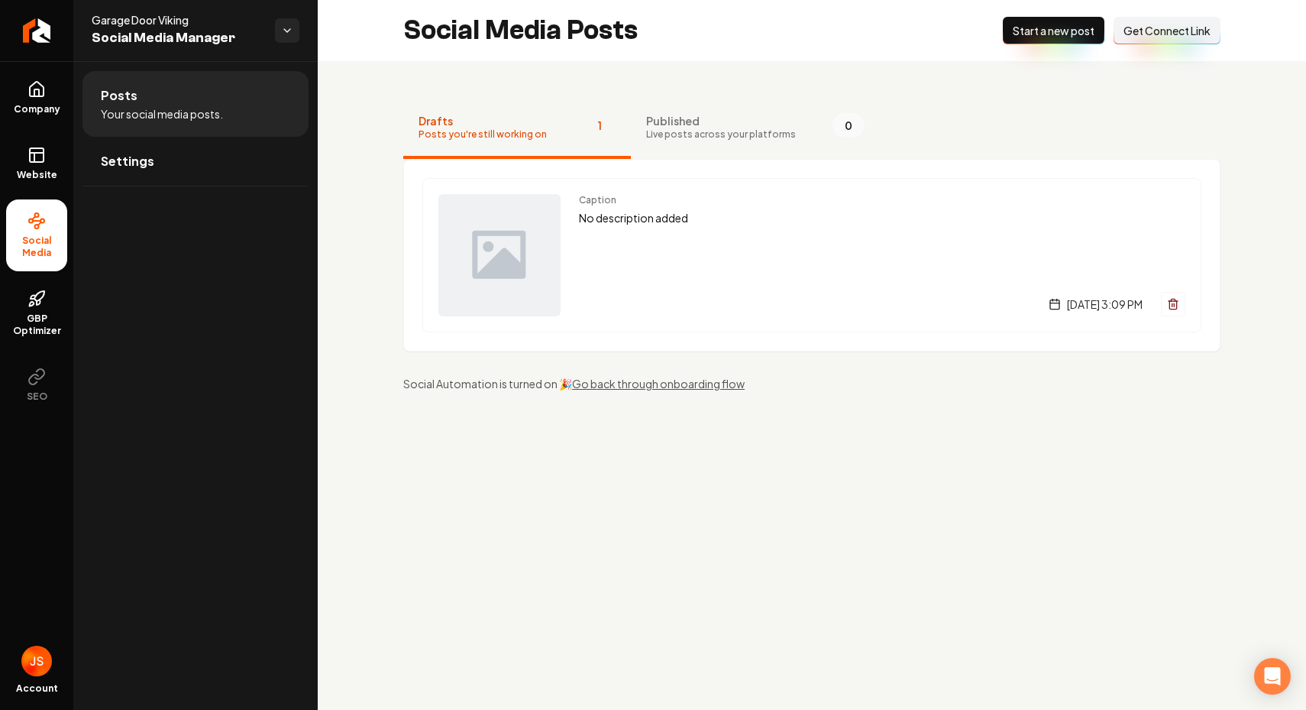
click at [650, 433] on main "Social Media Posts New Post Start a new post Connect Link Get Connect Link Draf…" at bounding box center [812, 355] width 988 height 710
click at [600, 238] on div "Caption No description added Sunday, August 24, 2025 | 3:09 PM" at bounding box center [882, 255] width 606 height 122
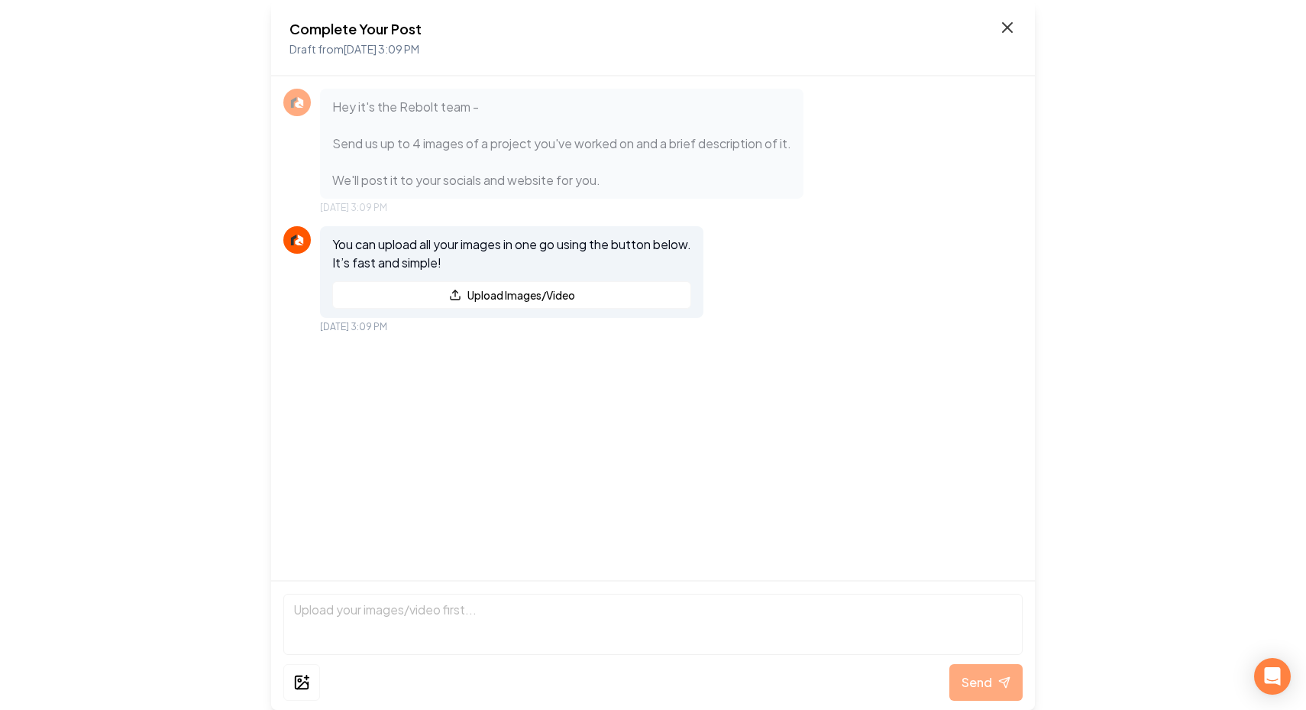
click at [1003, 24] on icon at bounding box center [1007, 27] width 9 height 9
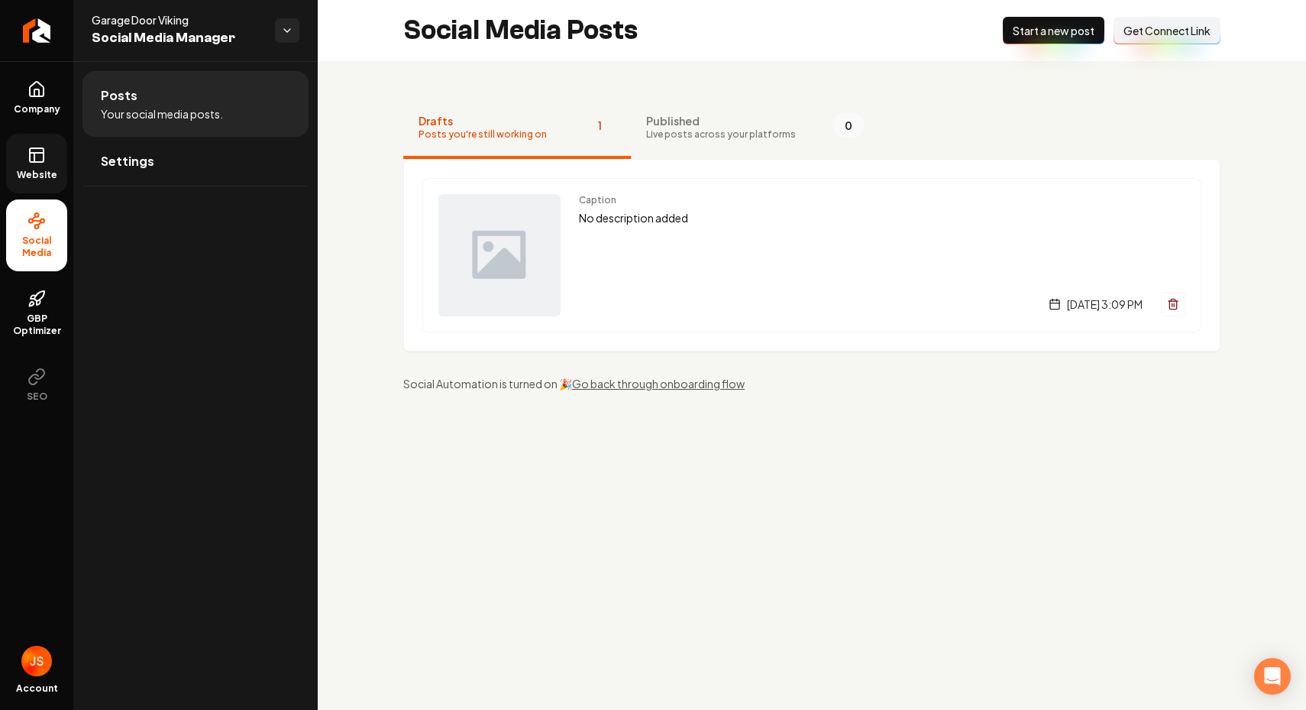
click at [6, 156] on link "Website" at bounding box center [36, 164] width 61 height 60
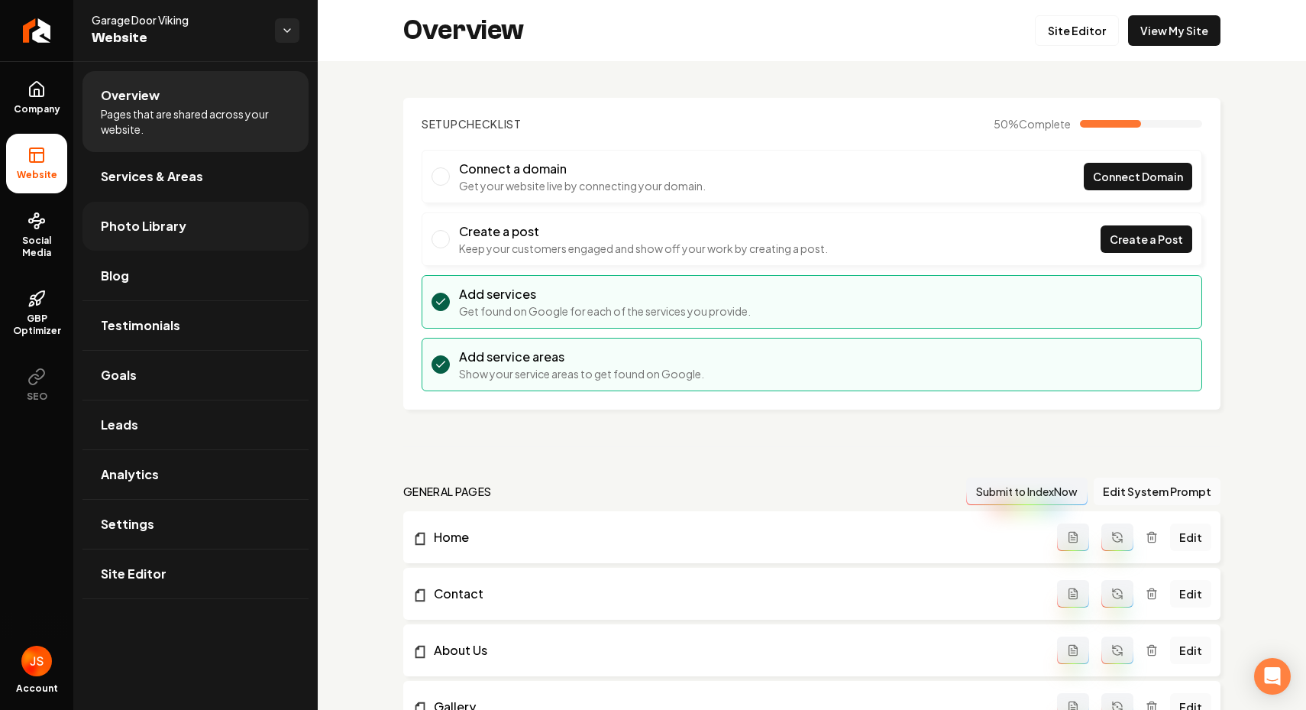
click at [203, 230] on link "Photo Library" at bounding box center [195, 226] width 226 height 49
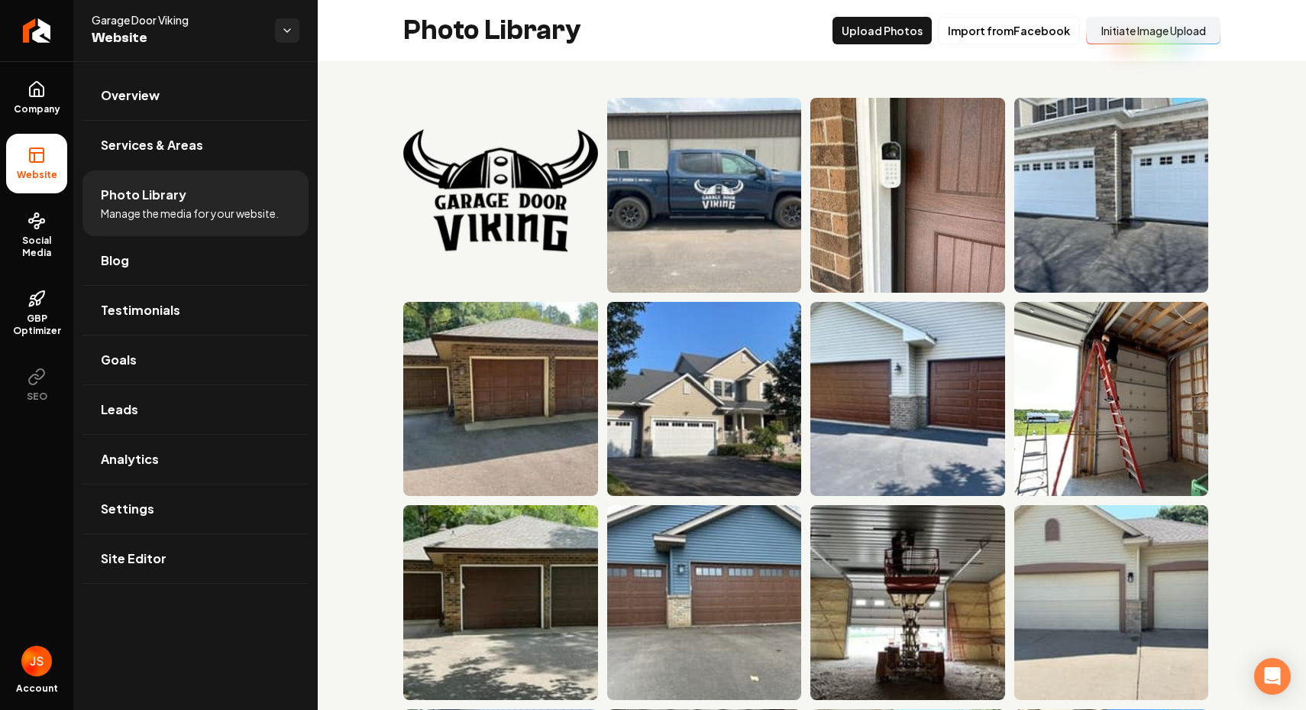
click at [1165, 34] on button "Initiate Image Upload" at bounding box center [1153, 30] width 134 height 27
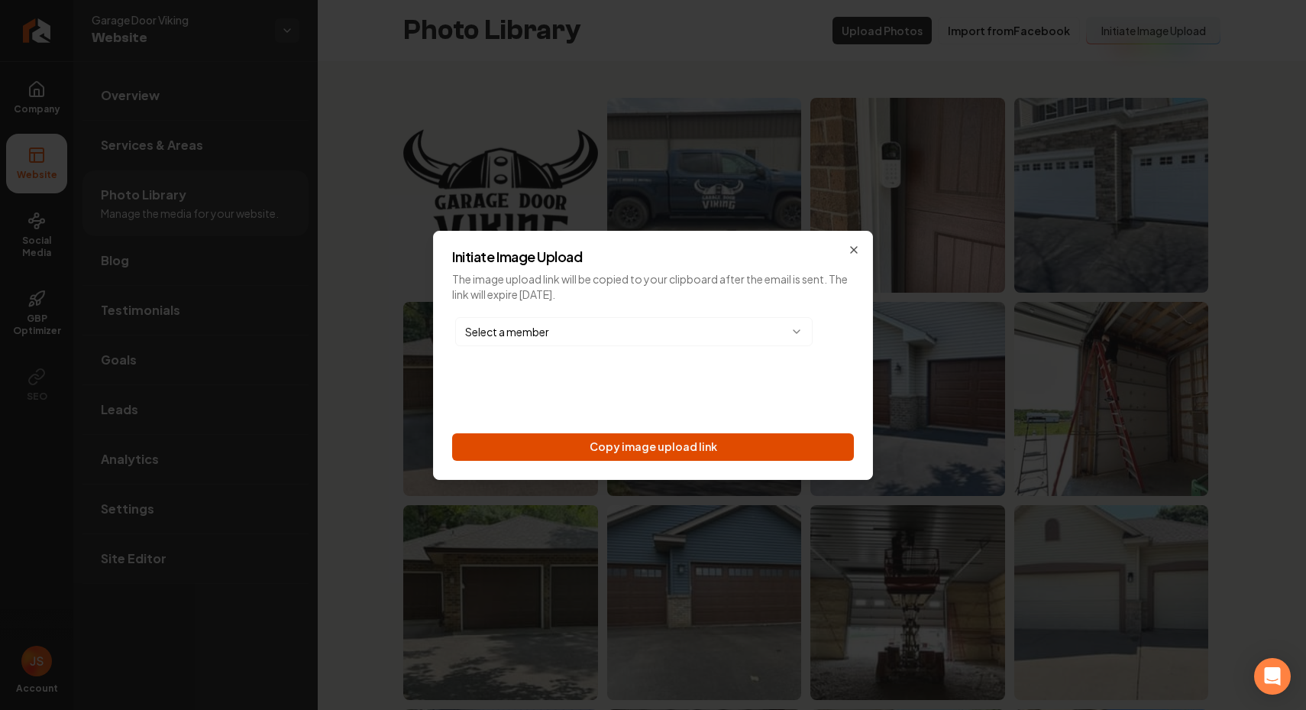
click at [764, 448] on button "Copy image upload link" at bounding box center [653, 446] width 402 height 27
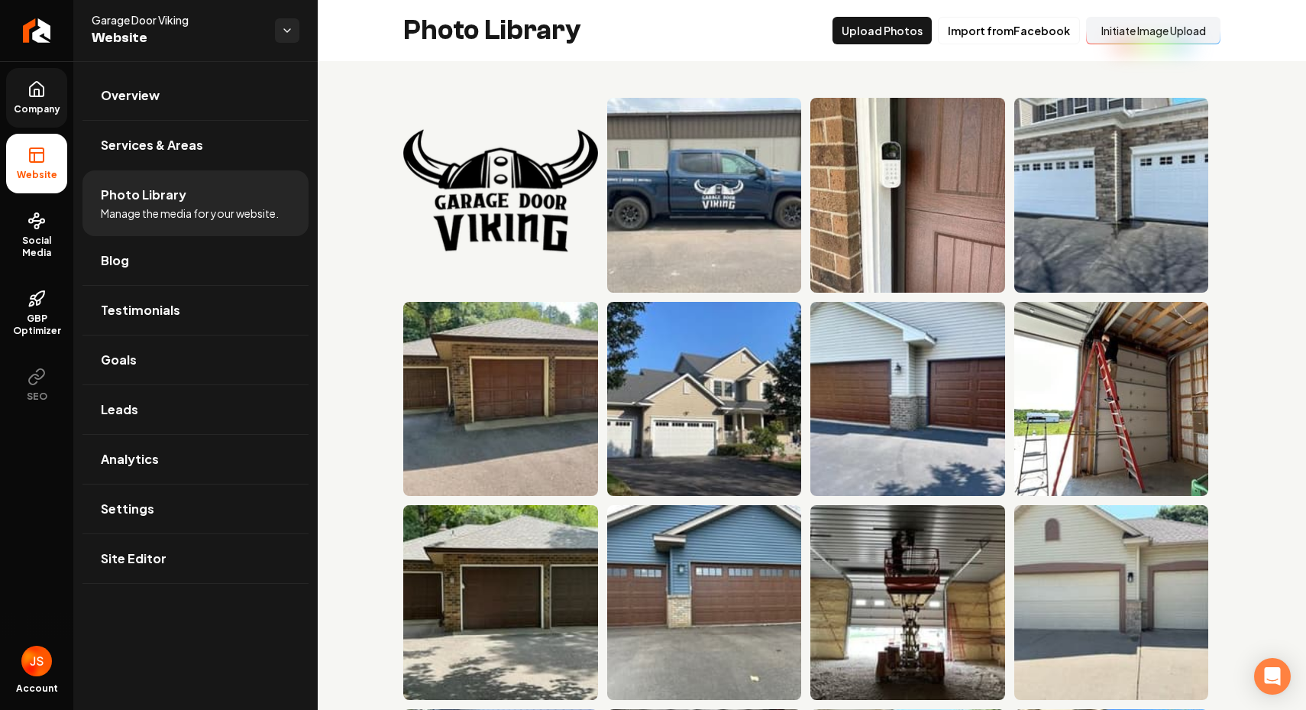
click at [29, 112] on span "Company" at bounding box center [37, 109] width 59 height 12
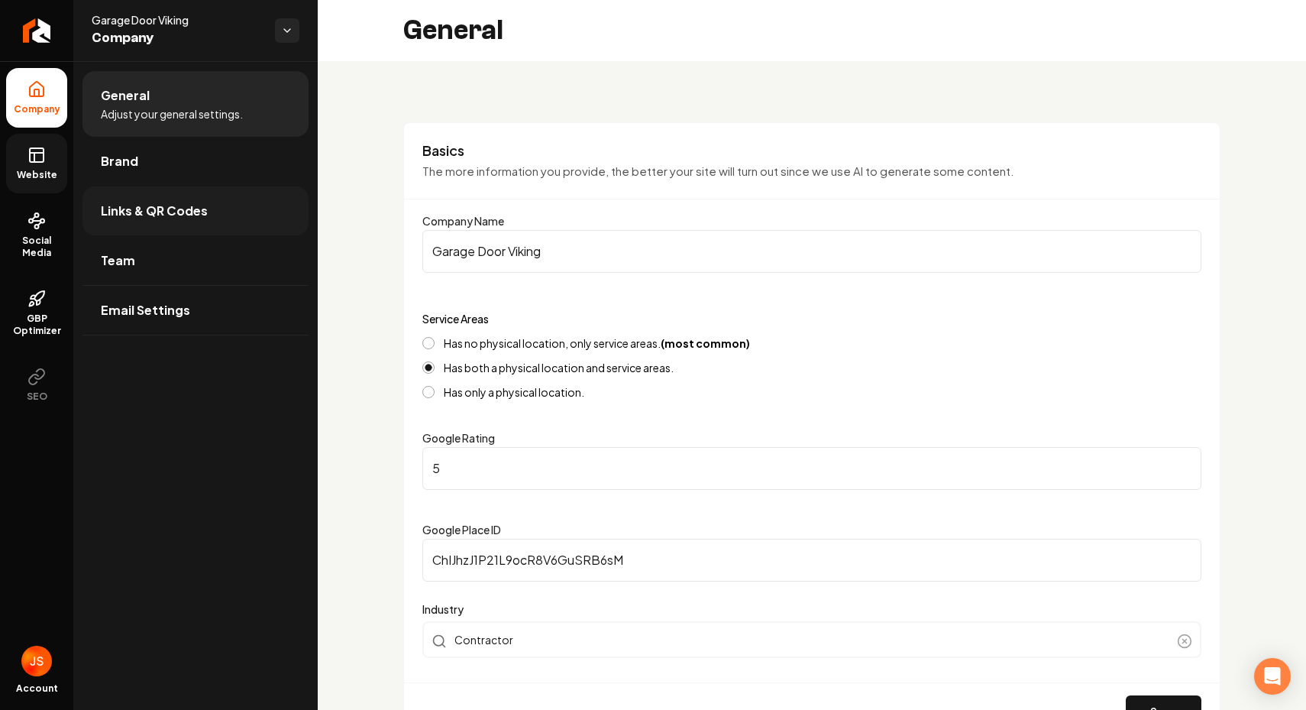
click at [124, 214] on span "Links & QR Codes" at bounding box center [154, 211] width 107 height 18
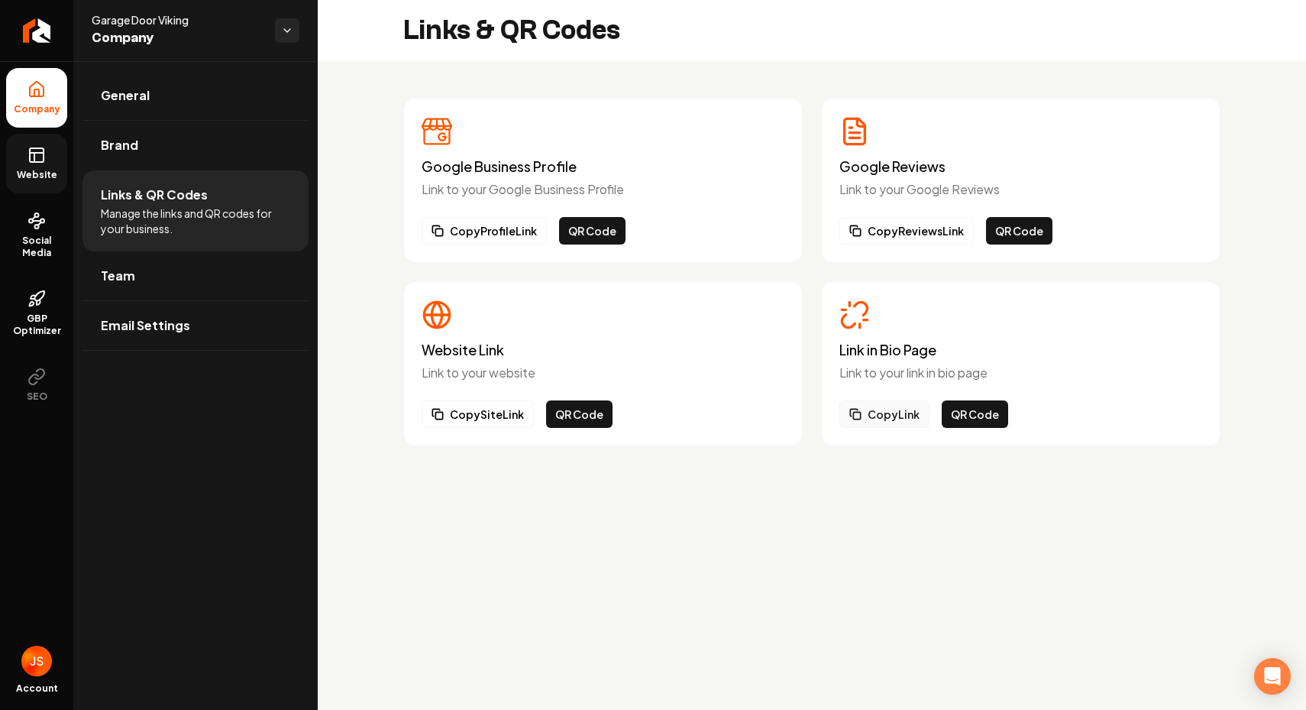
click at [900, 416] on button "Copy Link" at bounding box center [884, 413] width 90 height 27
click at [877, 412] on button "Copy Link" at bounding box center [884, 413] width 90 height 27
click at [37, 154] on icon at bounding box center [36, 155] width 18 height 18
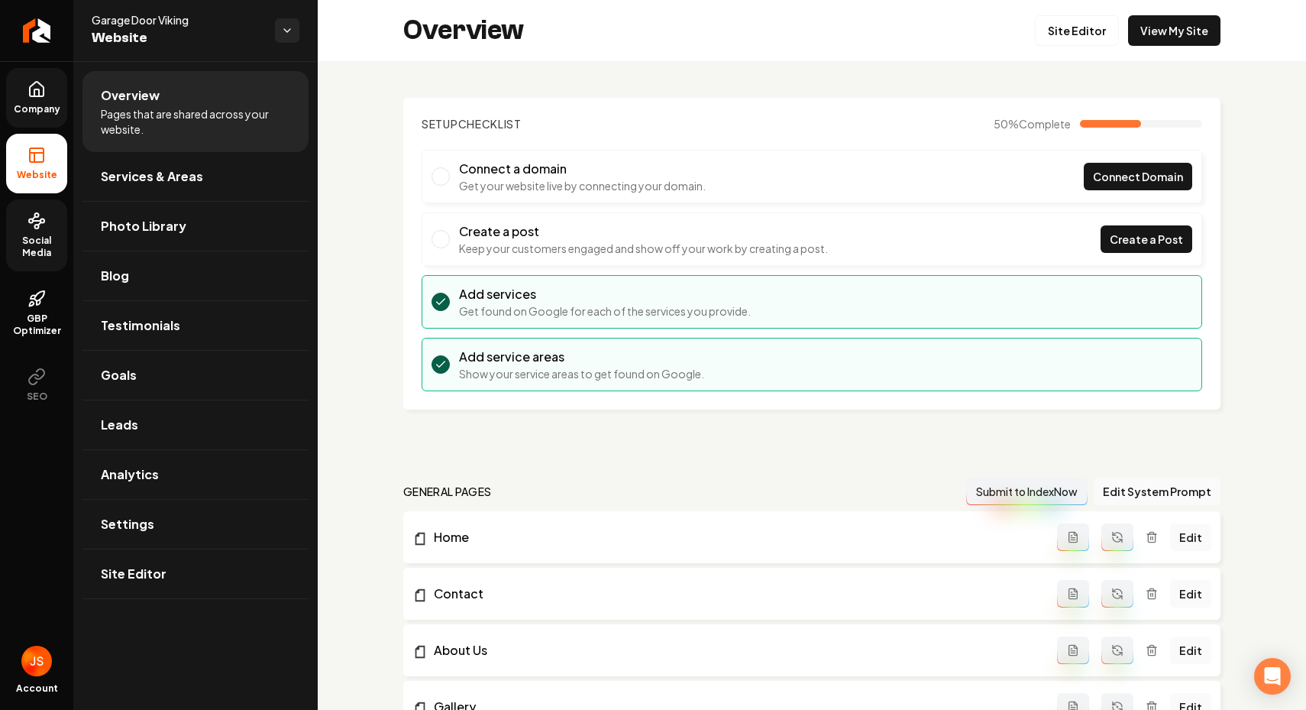
click at [61, 244] on span "Social Media" at bounding box center [36, 246] width 61 height 24
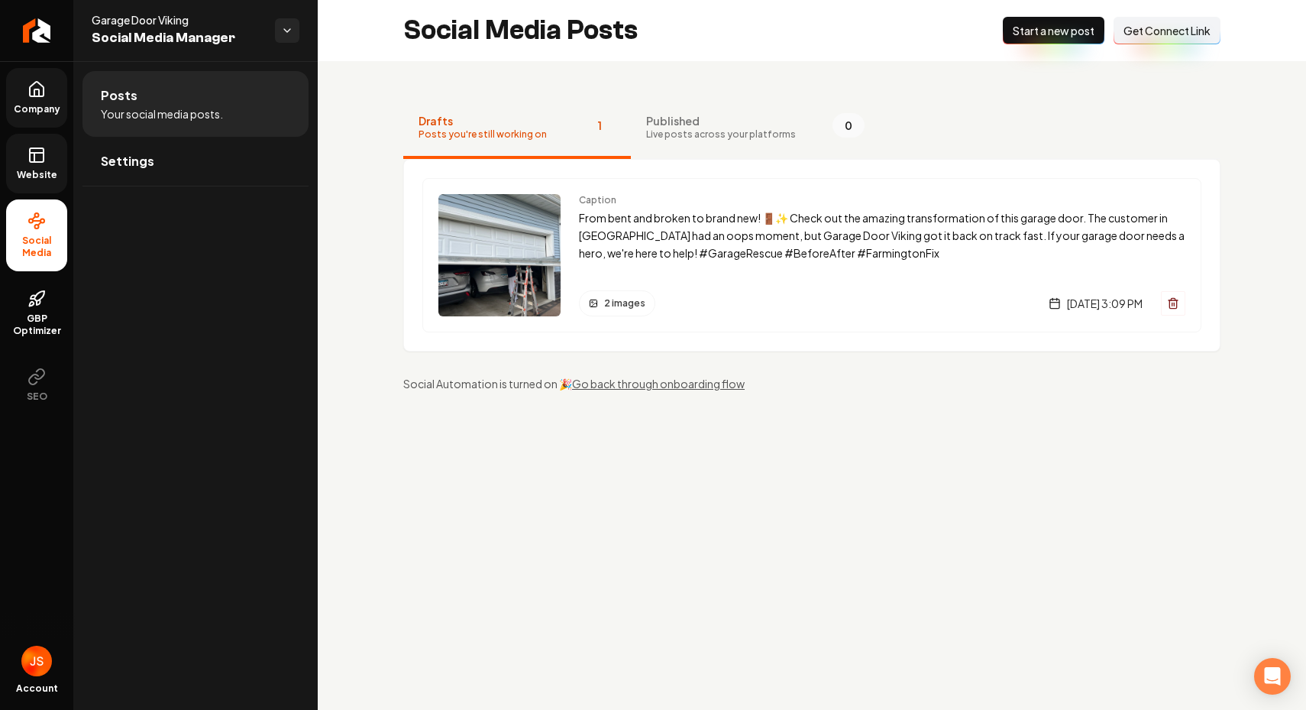
click at [1169, 27] on span "Get Connect Link" at bounding box center [1167, 30] width 87 height 15
click at [708, 116] on span "Published" at bounding box center [721, 120] width 150 height 15
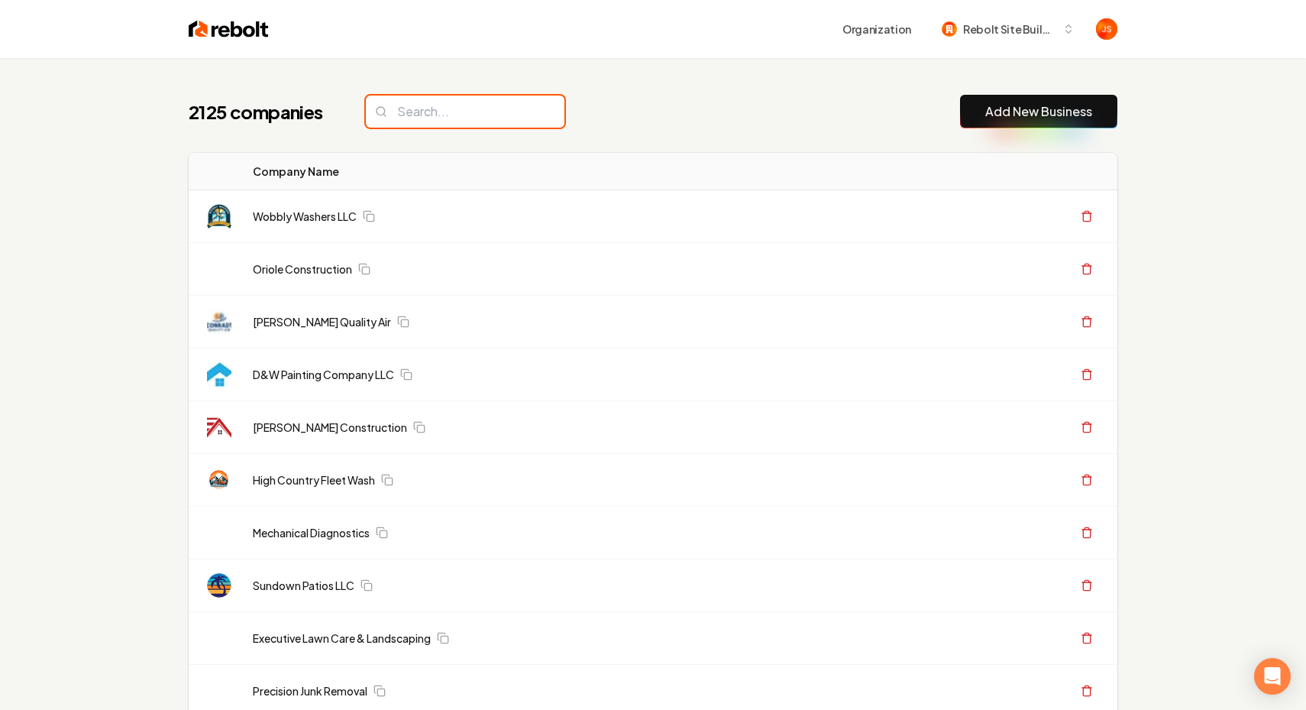
click at [481, 99] on input "search" at bounding box center [465, 111] width 199 height 32
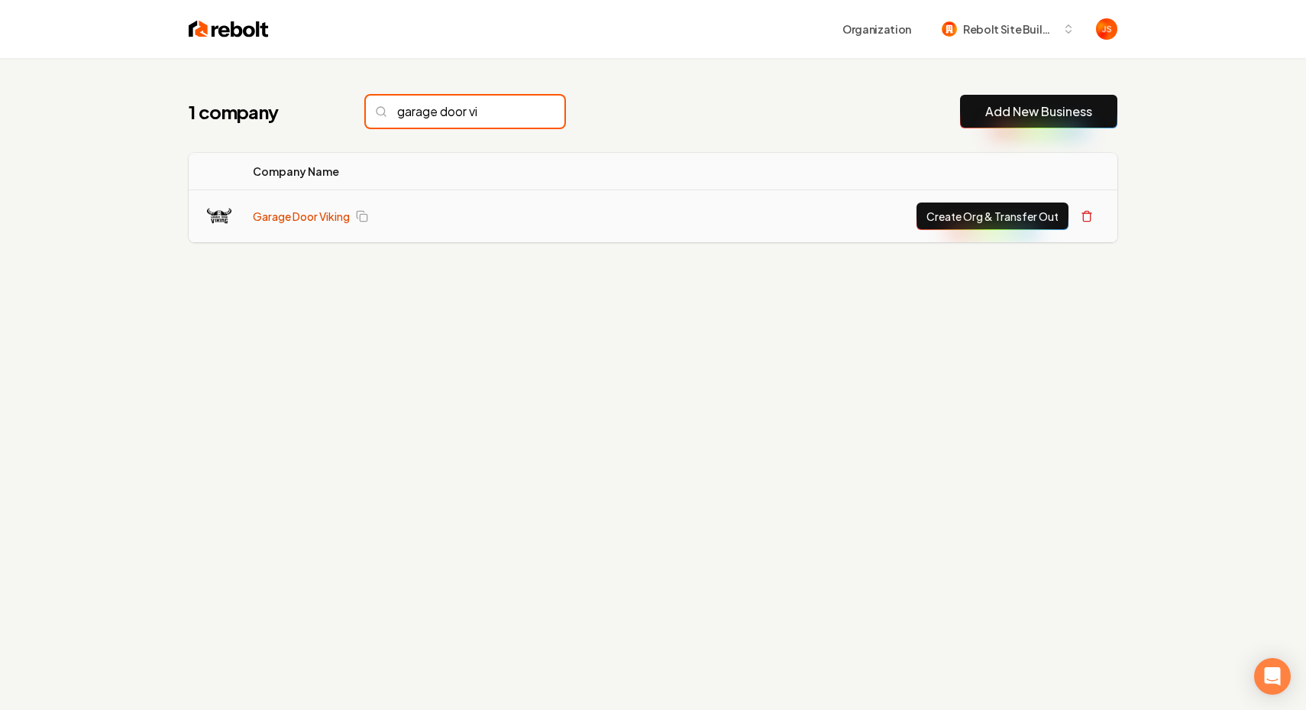
type input "garage door vi"
click at [290, 219] on link "Garage Door Viking" at bounding box center [301, 216] width 97 height 15
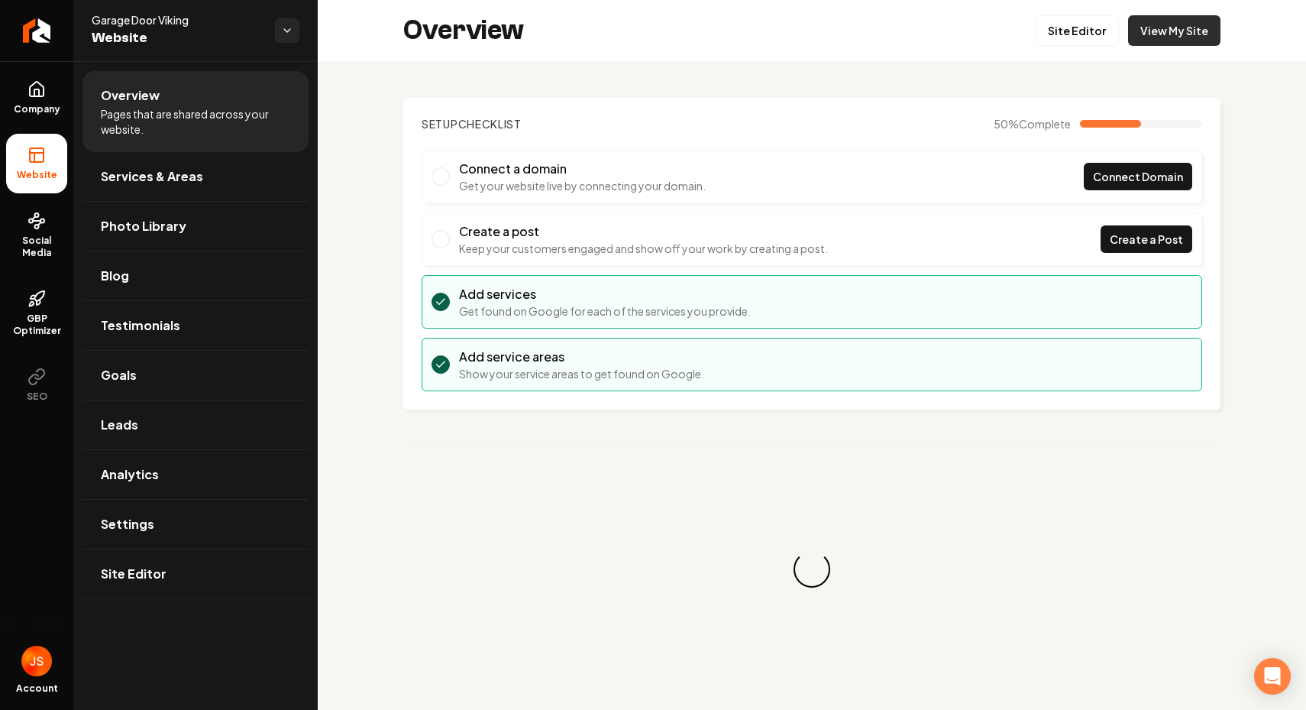
click at [1179, 26] on link "View My Site" at bounding box center [1174, 30] width 92 height 31
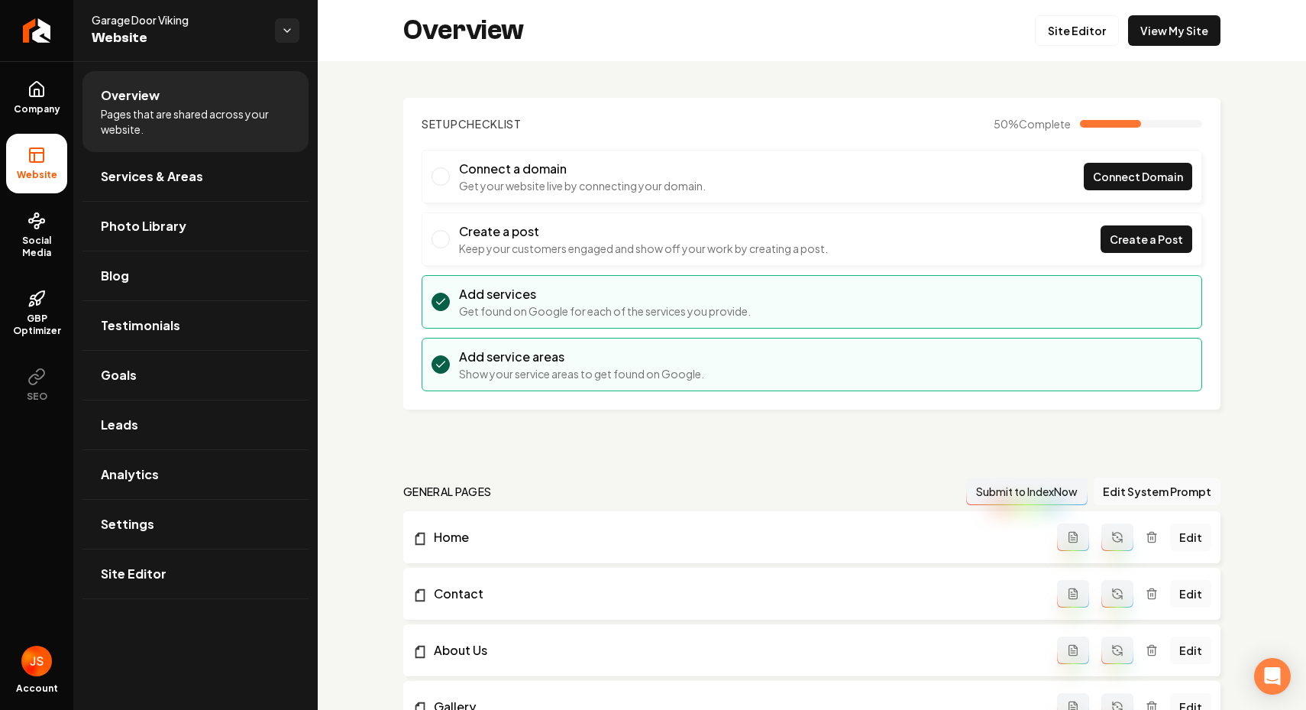
click at [535, 77] on div "Setup Checklist 50 % Complete Connect a domain Get your website live by connect…" at bounding box center [812, 642] width 988 height 1162
click at [44, 34] on icon "Return to dashboard" at bounding box center [36, 30] width 24 height 24
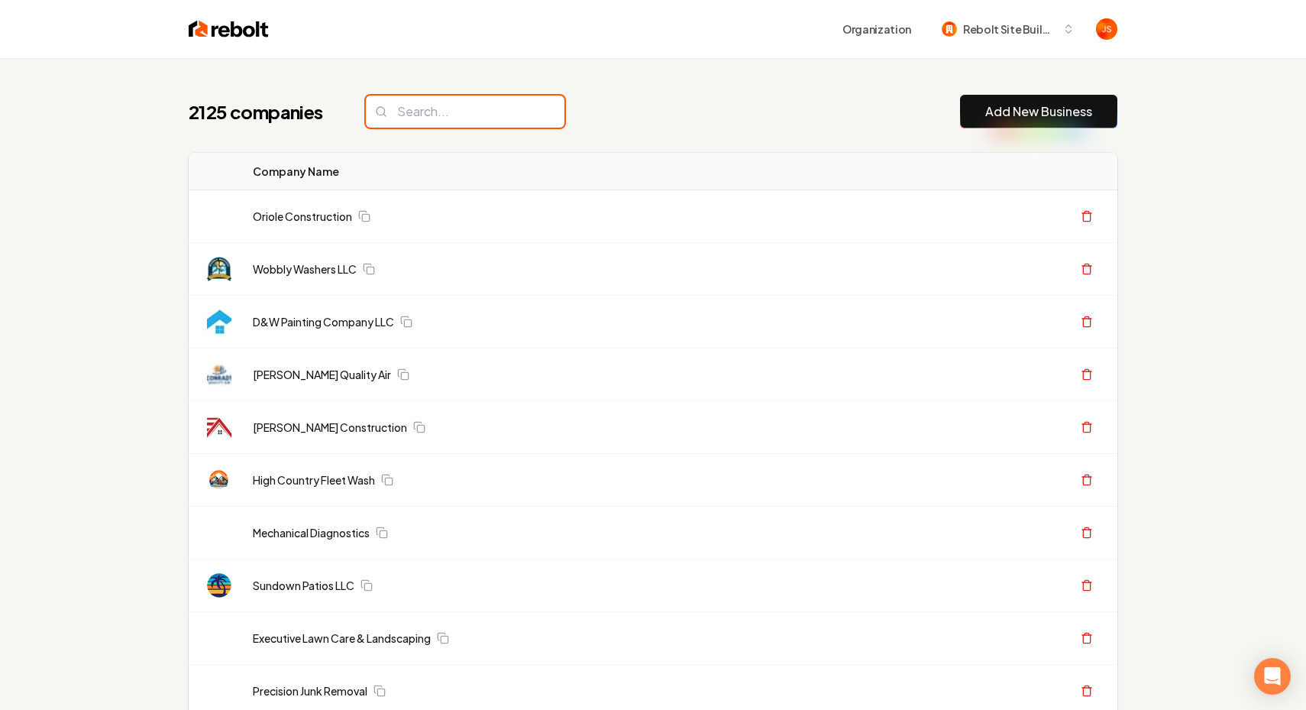
click at [438, 97] on input "search" at bounding box center [465, 111] width 199 height 32
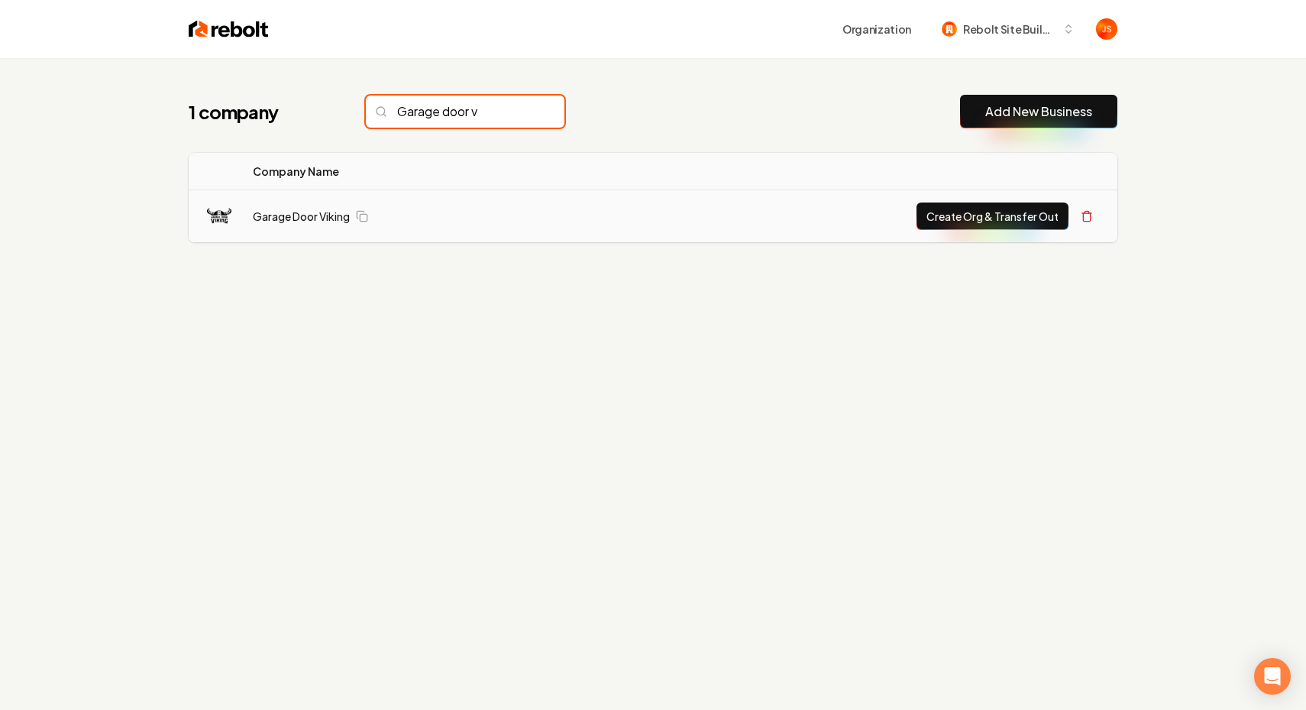
type input "Garage door v"
click at [1017, 216] on button "Create Org & Transfer Out" at bounding box center [993, 215] width 152 height 27
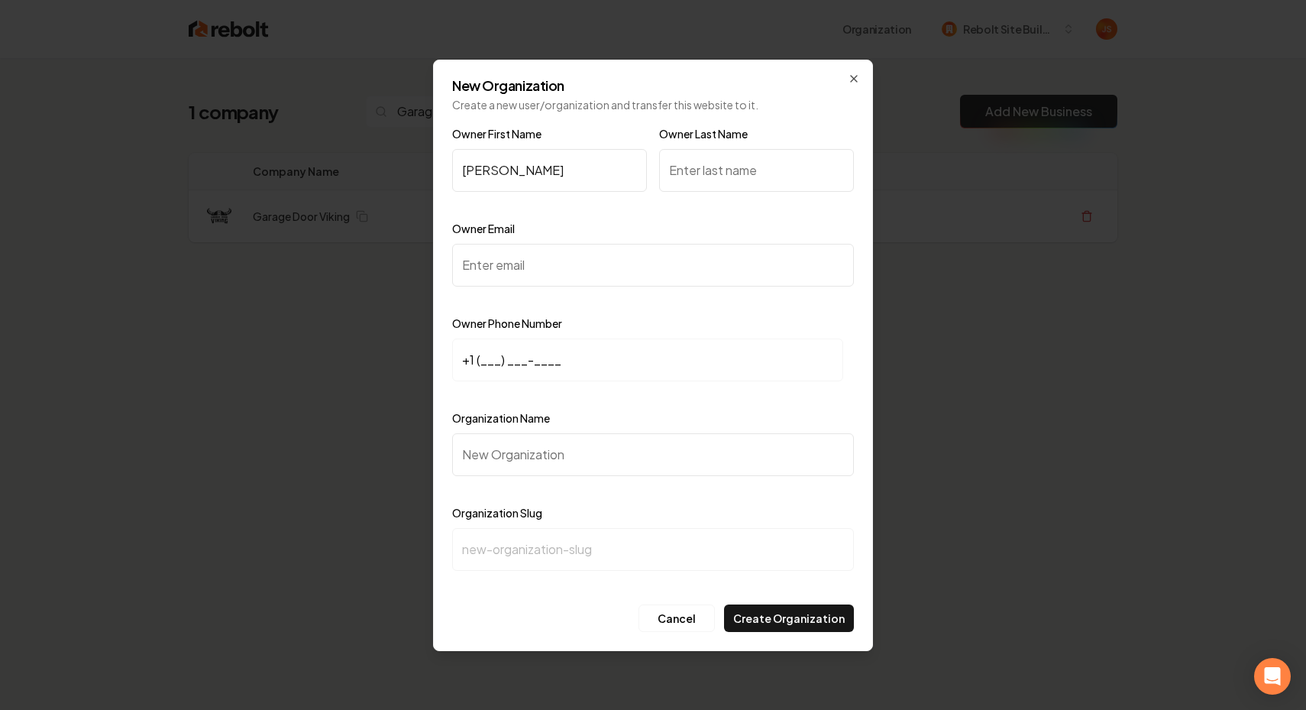
type input "James"
click at [674, 158] on input "Owner Last Name" at bounding box center [756, 170] width 195 height 43
type input "Viking"
click at [603, 280] on input "Owner Email" at bounding box center [653, 265] width 402 height 43
paste input "james@doorviking.com"
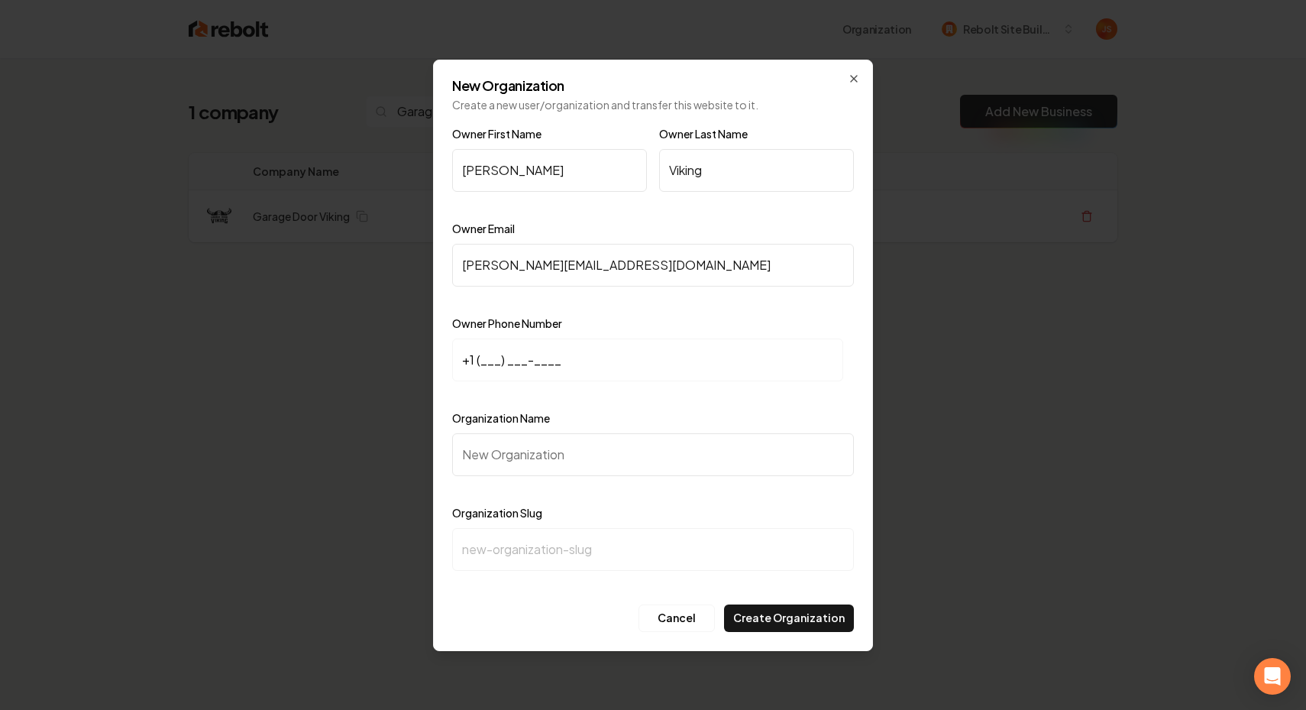
type input "james@doorviking.com"
click at [489, 346] on input "+1 (___) ___-____" at bounding box center [647, 359] width 391 height 43
paste input "612) 300-8881"
type input "+1 (612) 300-8881"
click at [533, 466] on input "Organization Name" at bounding box center [653, 454] width 402 height 43
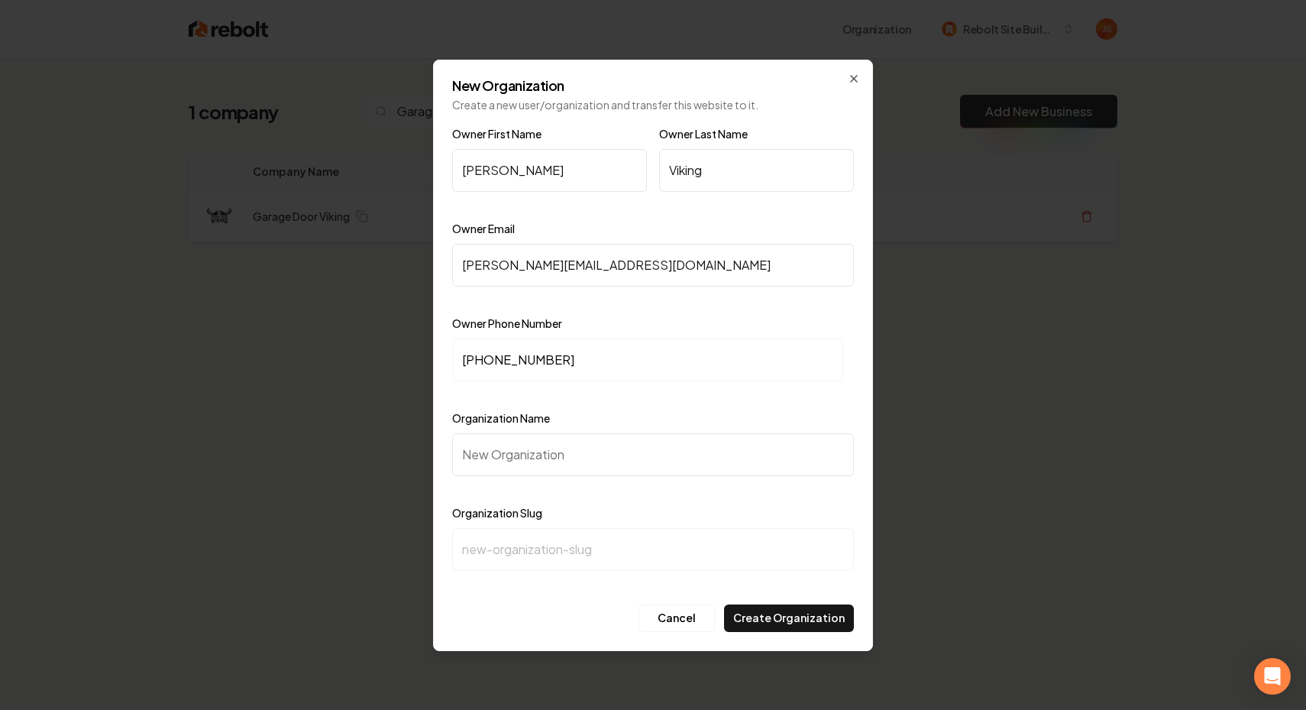
click at [545, 456] on input "Organization Name" at bounding box center [653, 454] width 402 height 43
type input "G"
type input "g"
type input "Ga"
type input "ga"
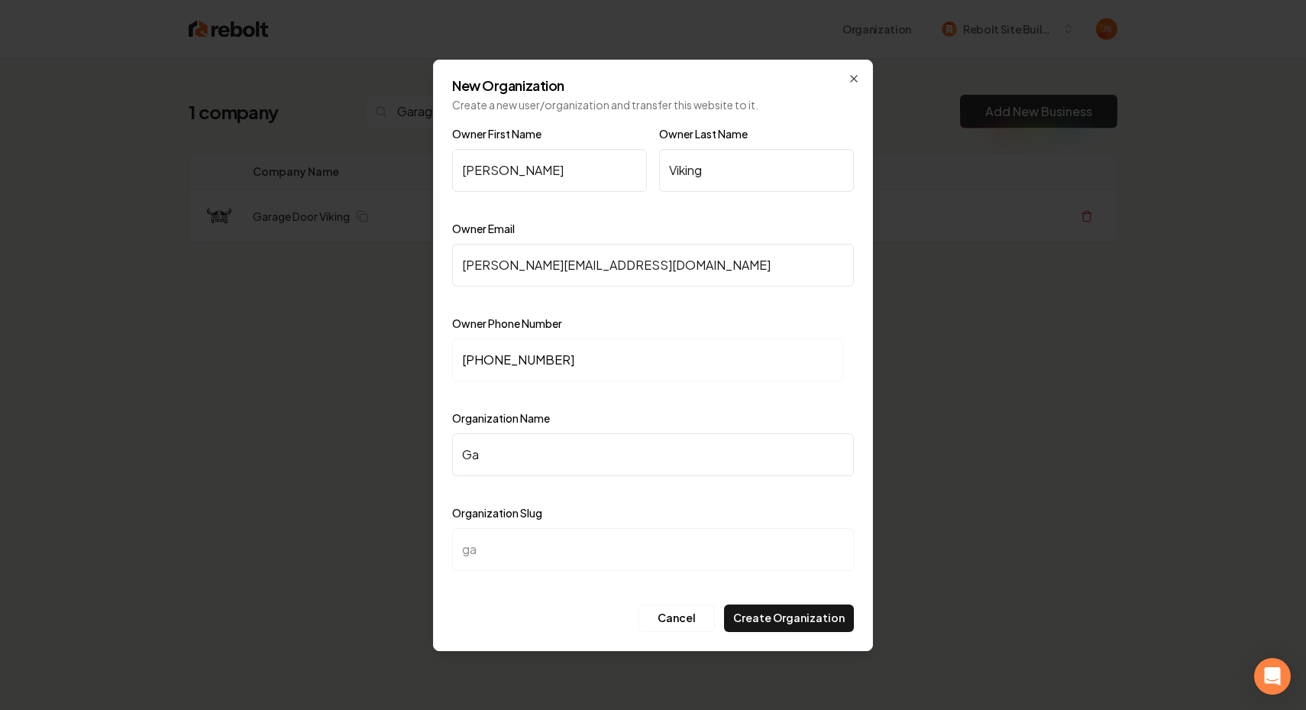
type input "Gar"
type input "gar"
type input "Gara"
type input "gara"
type input "Garag"
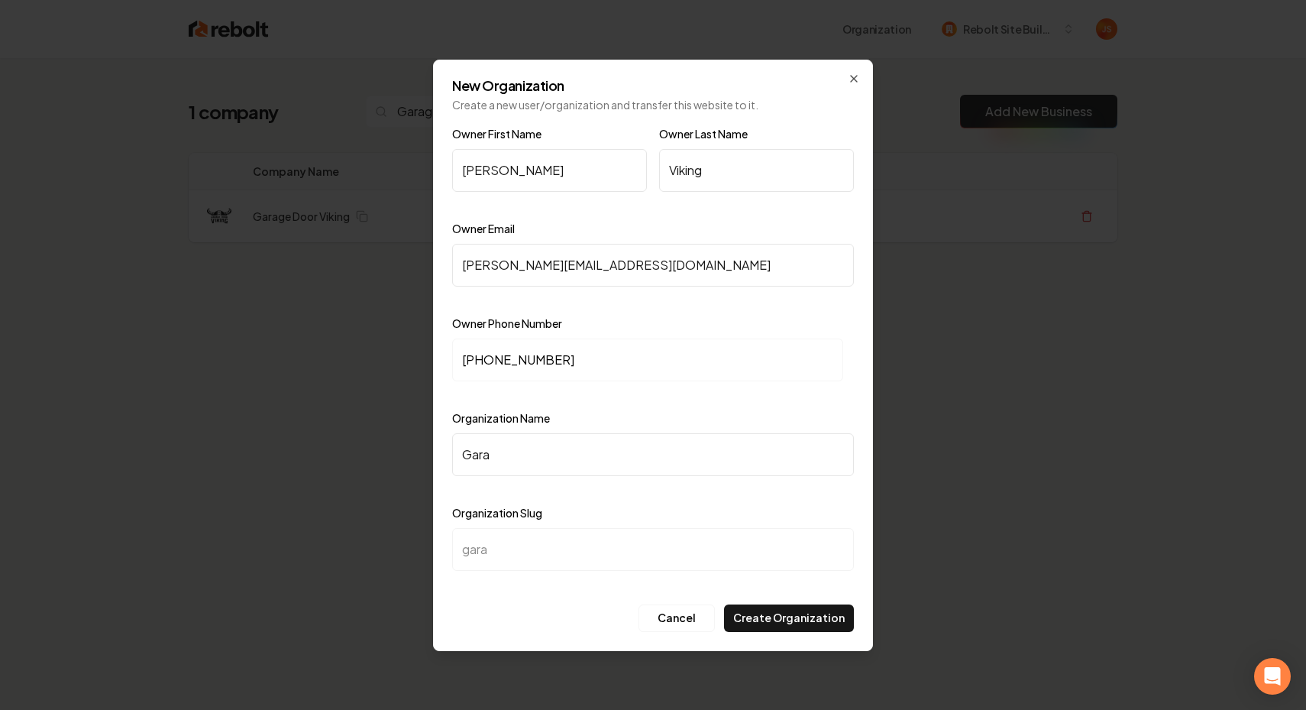
type input "garag"
type input "Garage"
type input "garage"
type input "Garage D"
type input "garage-d"
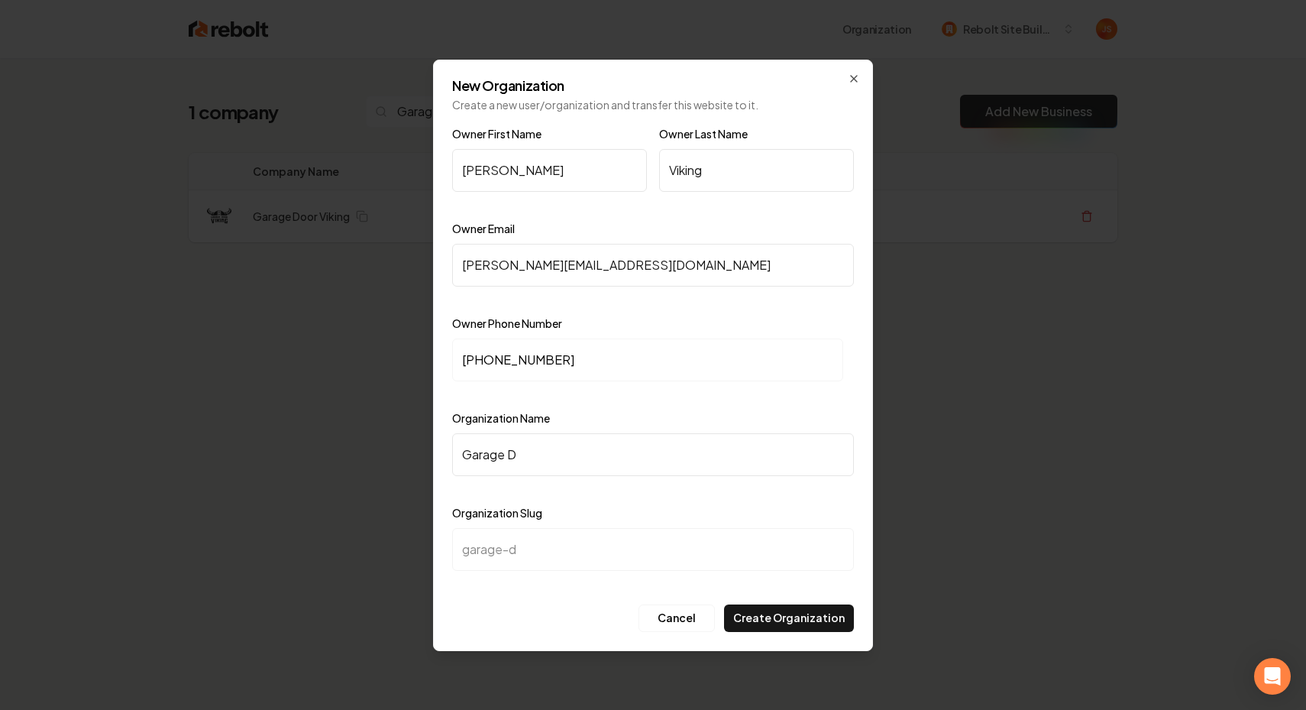
type input "Garage Do"
type input "garage-do"
type input "Garage Doo"
type input "garage-doo"
type input "Garage Door"
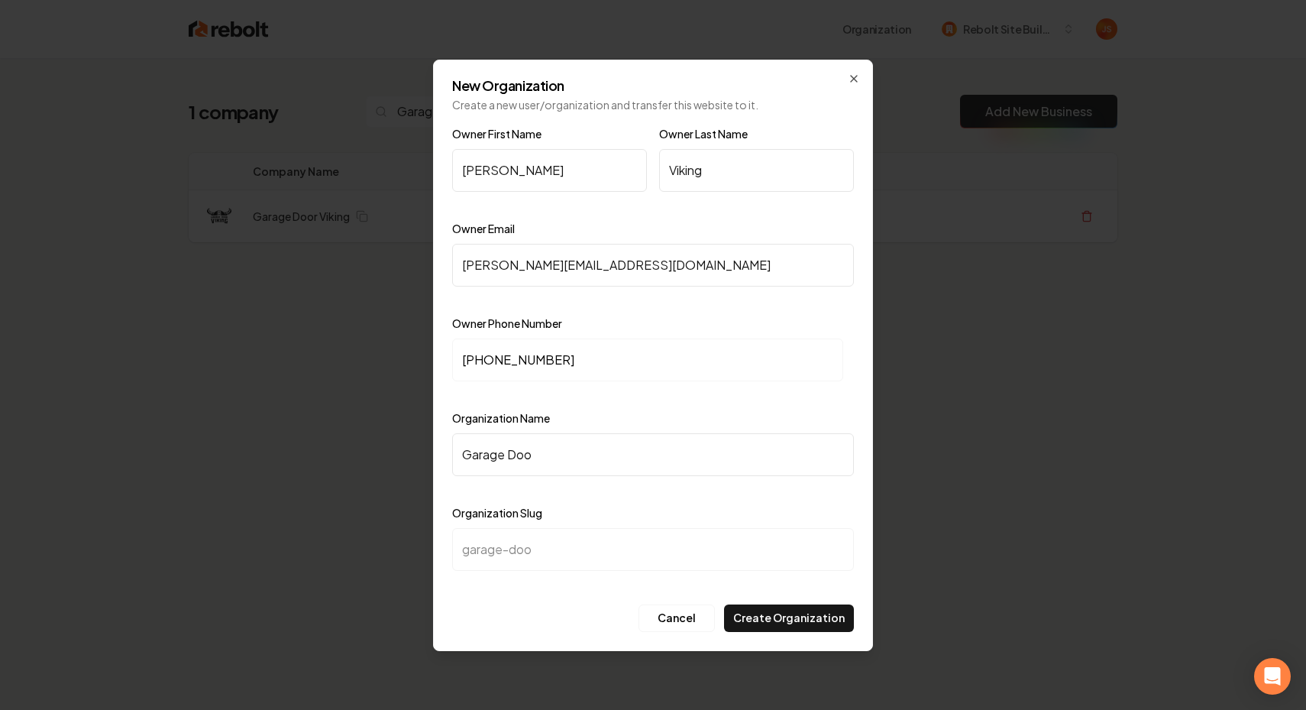
type input "garage-door"
type input "Garage Door V"
type input "garage-door-v"
type input "Garage Door Vi"
type input "garage-door-vi"
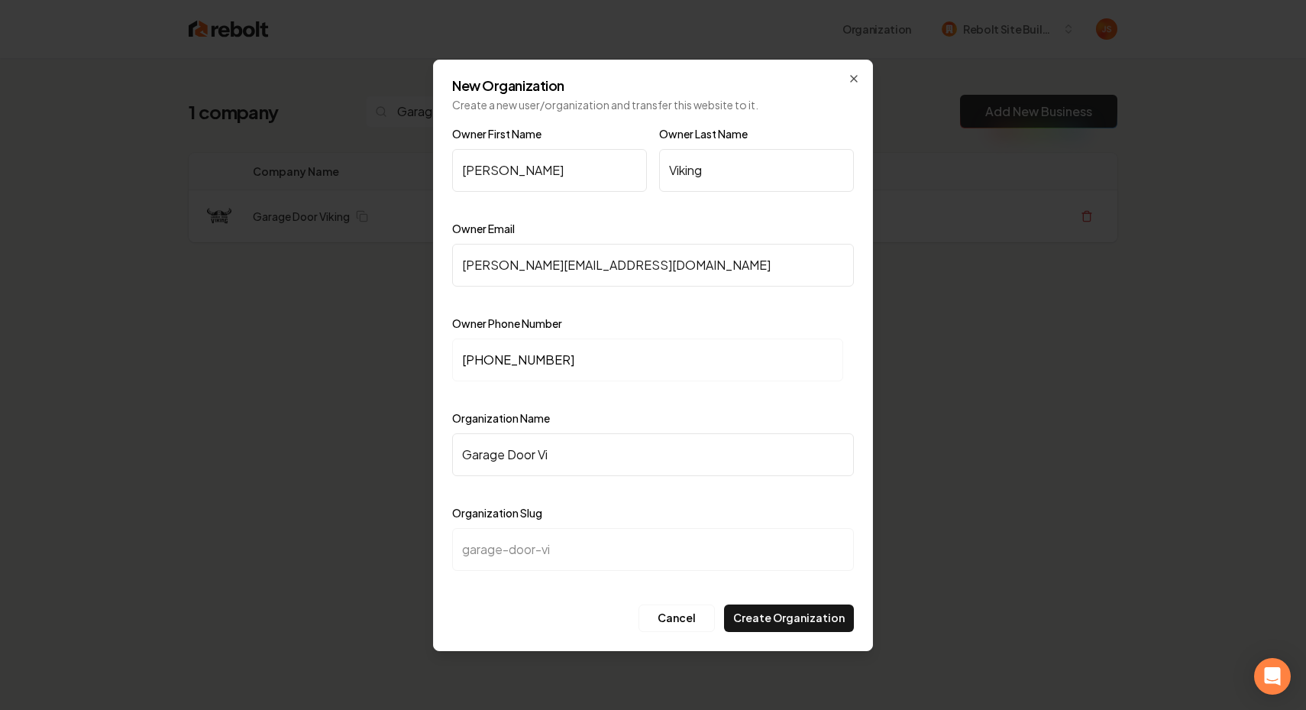
type input "Garage Door Vik"
type input "garage-door-vik"
type input "Garage Door Viki"
type input "garage-door-viki"
type input "Garage Door Vikin"
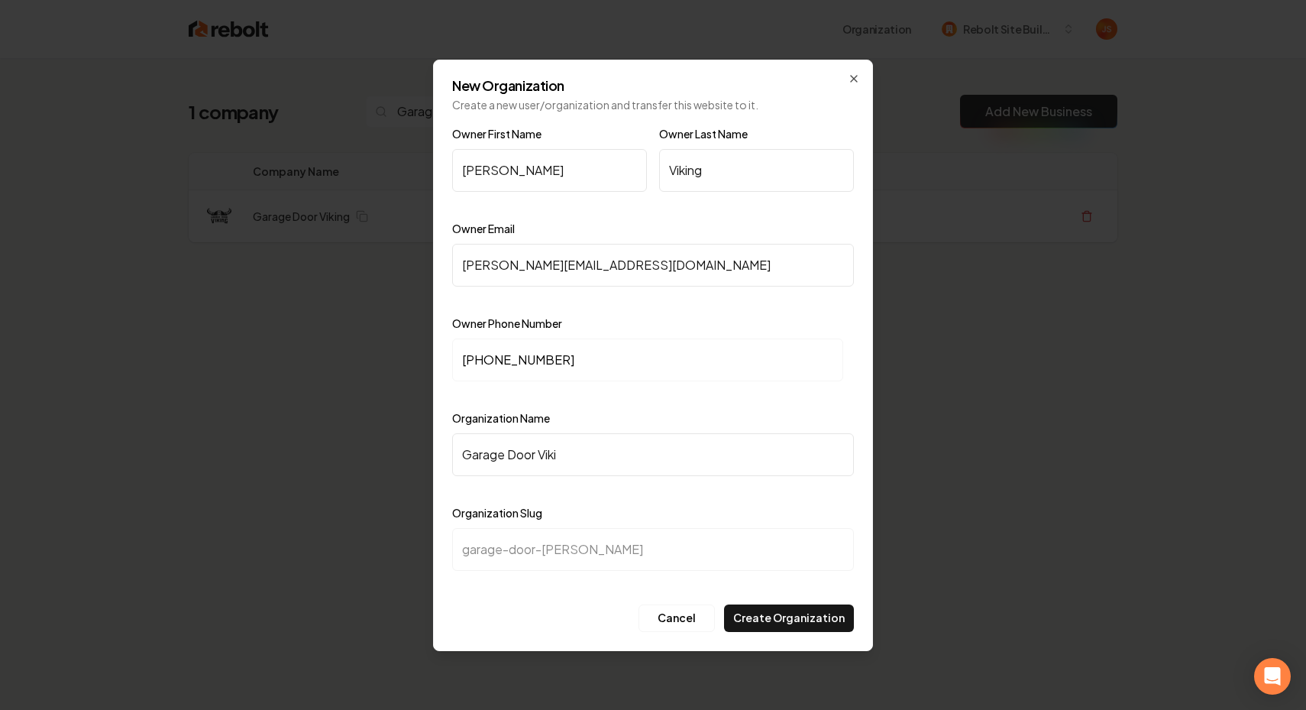
type input "garage-door-vikin"
type input "Garage Door Viking"
type input "garage-door-viking"
type input "Garage Door Viking"
click at [810, 621] on button "Create Organization" at bounding box center [789, 617] width 130 height 27
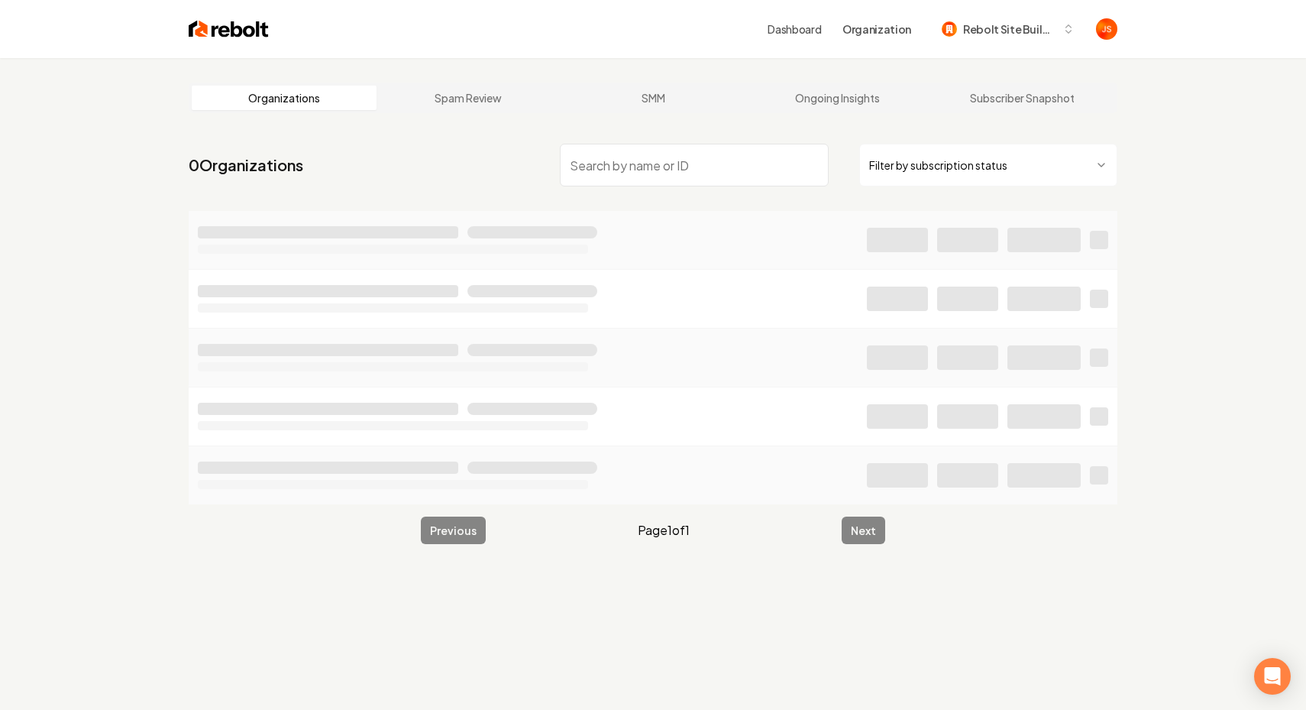
click at [920, 170] on html "Dashboard Organization Rebolt Site Builder Organizations Spam Review SMM Ongoin…" at bounding box center [653, 355] width 1306 height 710
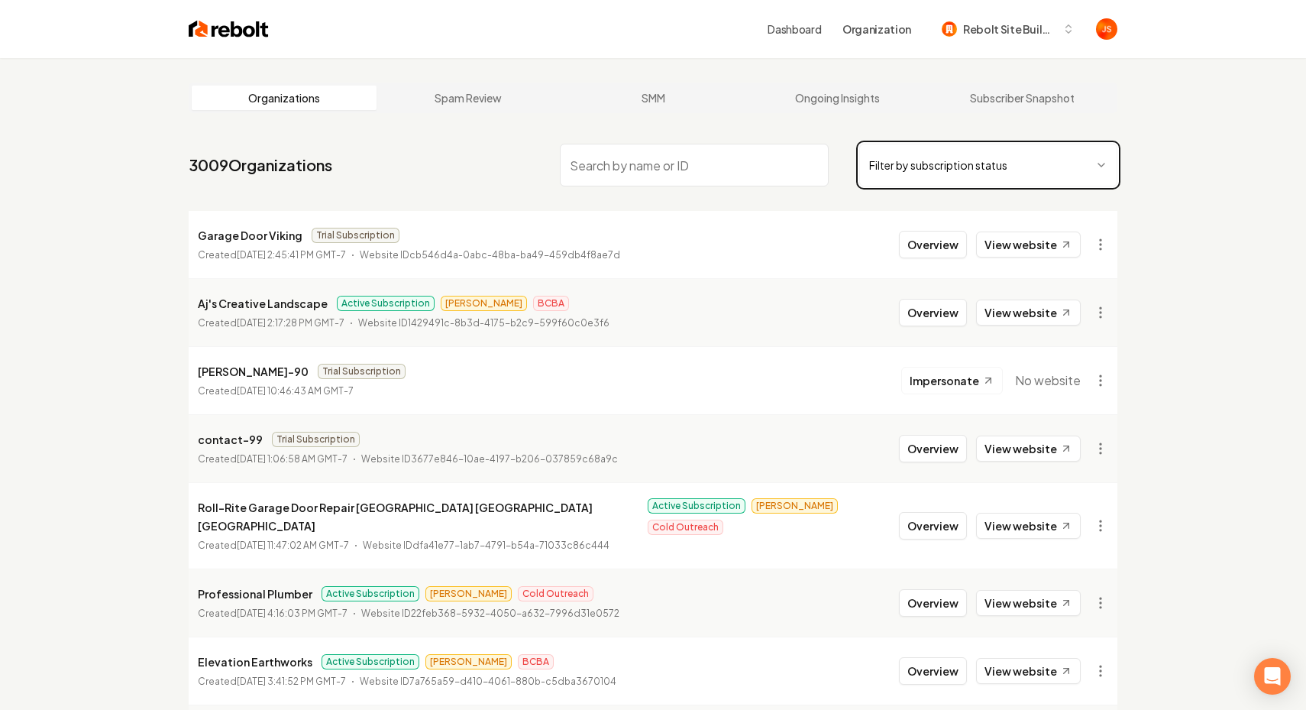
click at [635, 232] on html "Dashboard Organization Rebolt Site Builder Organizations Spam Review SMM Ongoin…" at bounding box center [653, 355] width 1306 height 710
click at [1106, 237] on html "Dashboard Organization Rebolt Site Builder Organizations Spam Review SMM Ongoin…" at bounding box center [653, 355] width 1306 height 710
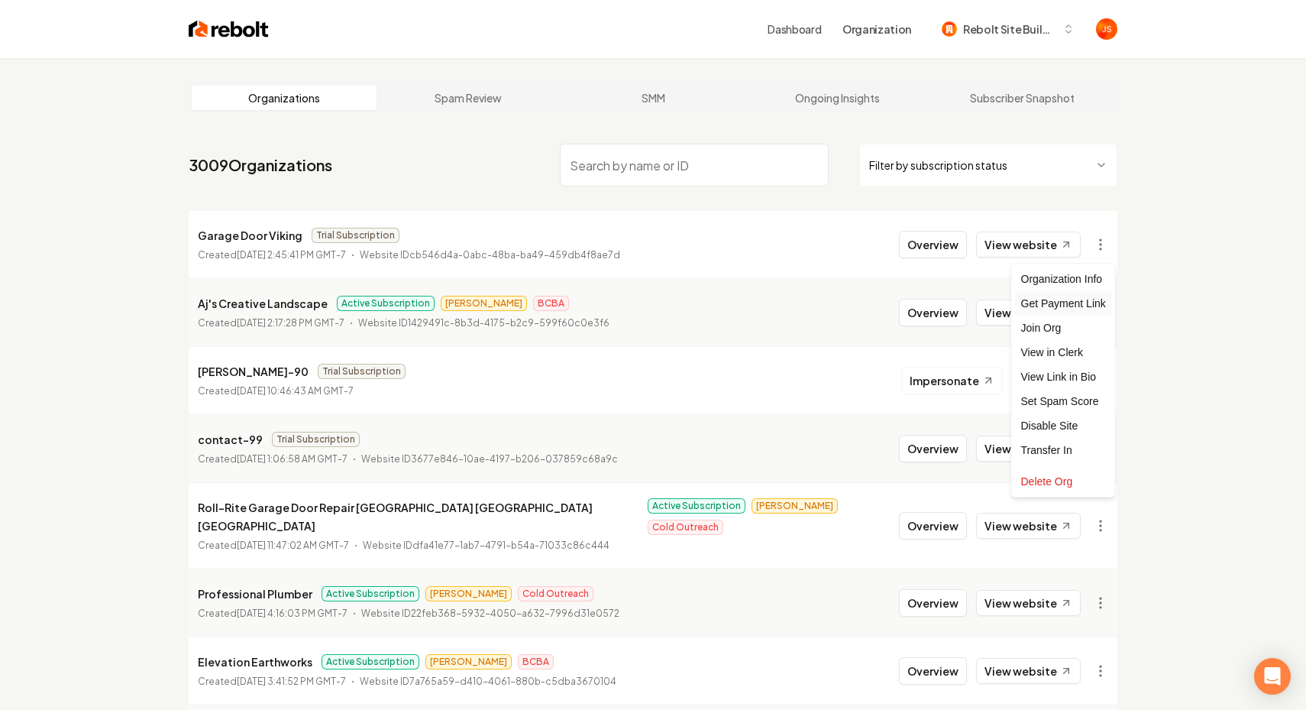
click at [1027, 300] on div "Get Payment Link" at bounding box center [1063, 303] width 97 height 24
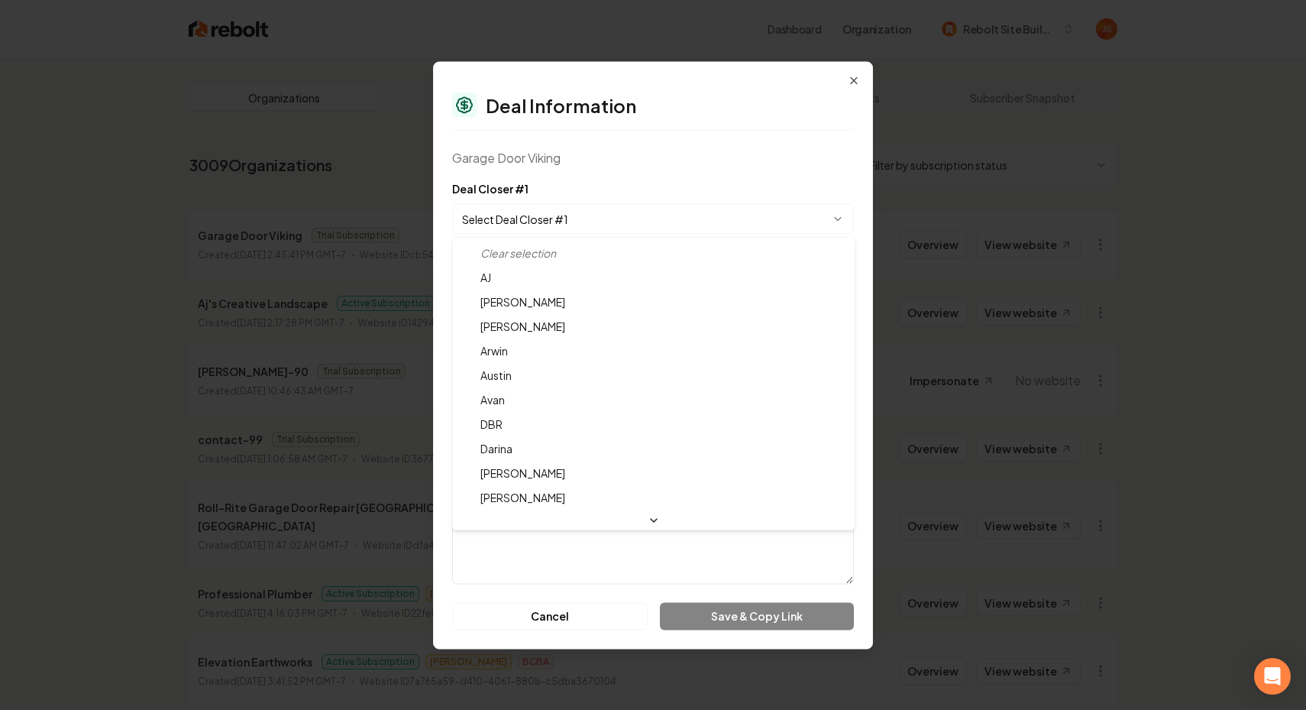
click at [700, 222] on body "Dashboard Organization Rebolt Site Builder Organizations Spam Review SMM Ongoin…" at bounding box center [653, 355] width 1306 height 710
select select "**********"
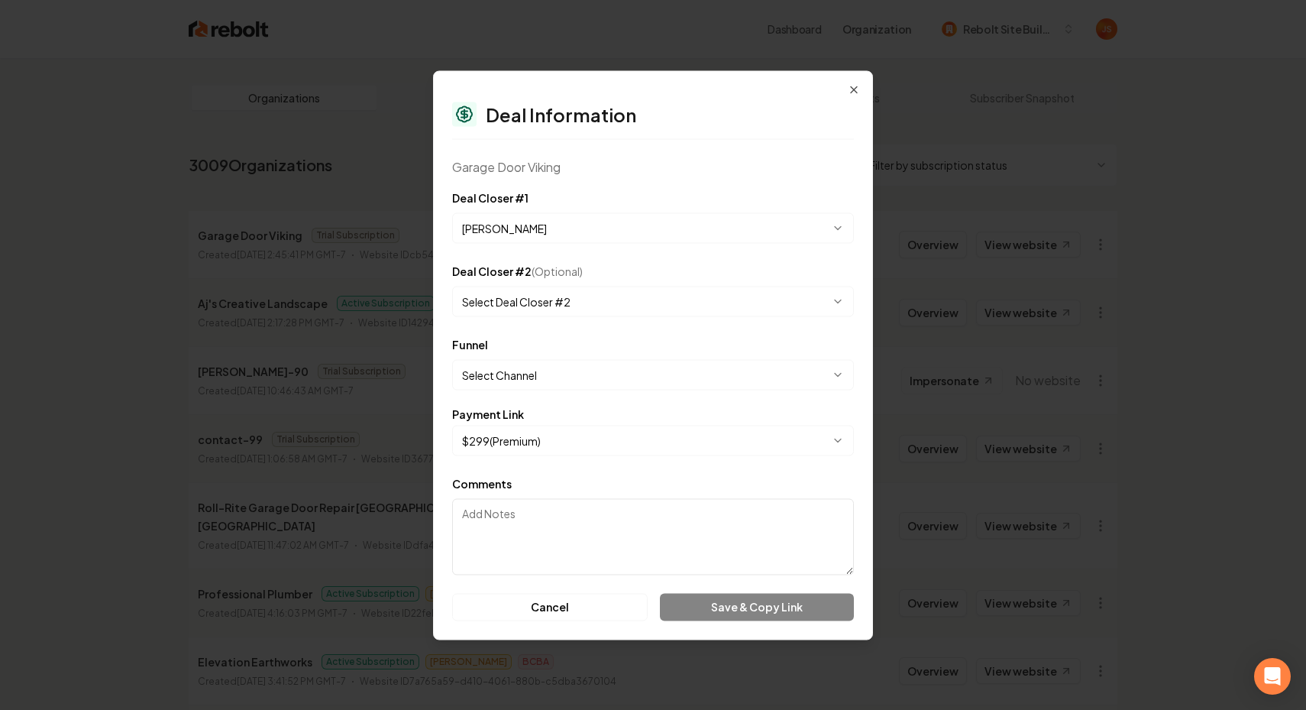
click at [585, 363] on body "Dashboard Organization Rebolt Site Builder Organizations Spam Review SMM Ongoin…" at bounding box center [653, 355] width 1306 height 710
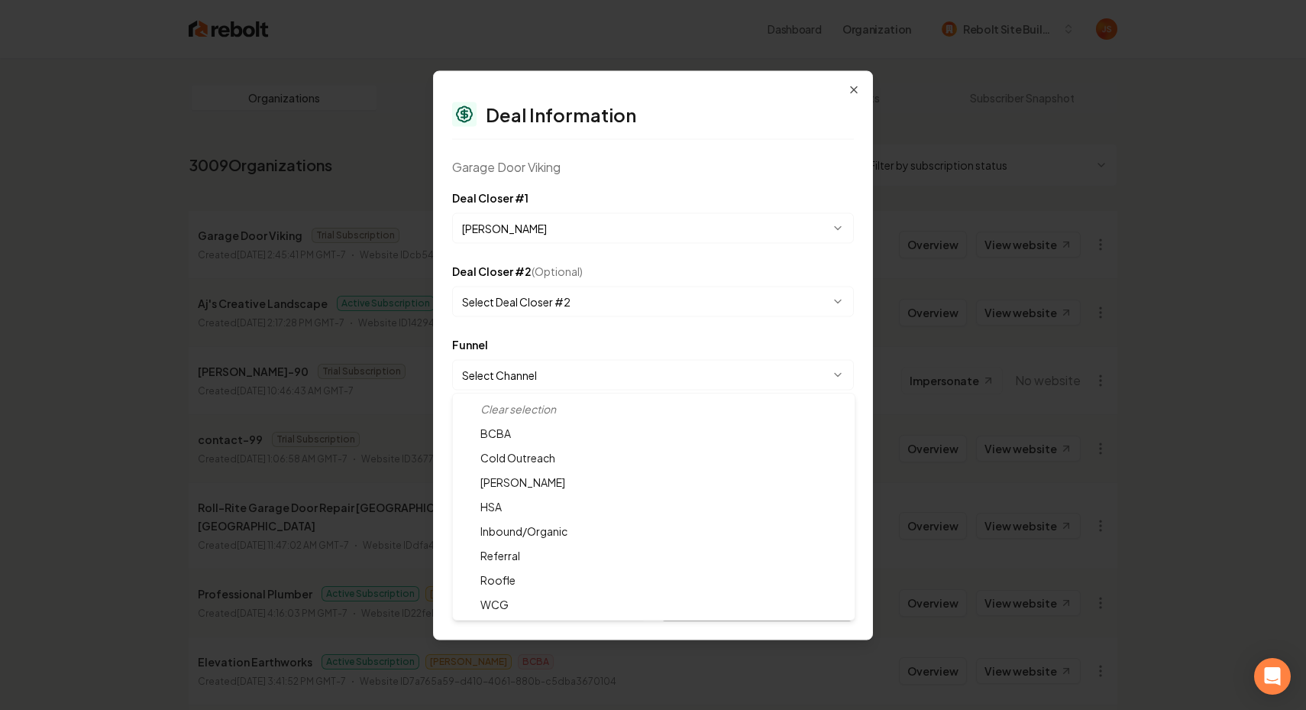
select select "**********"
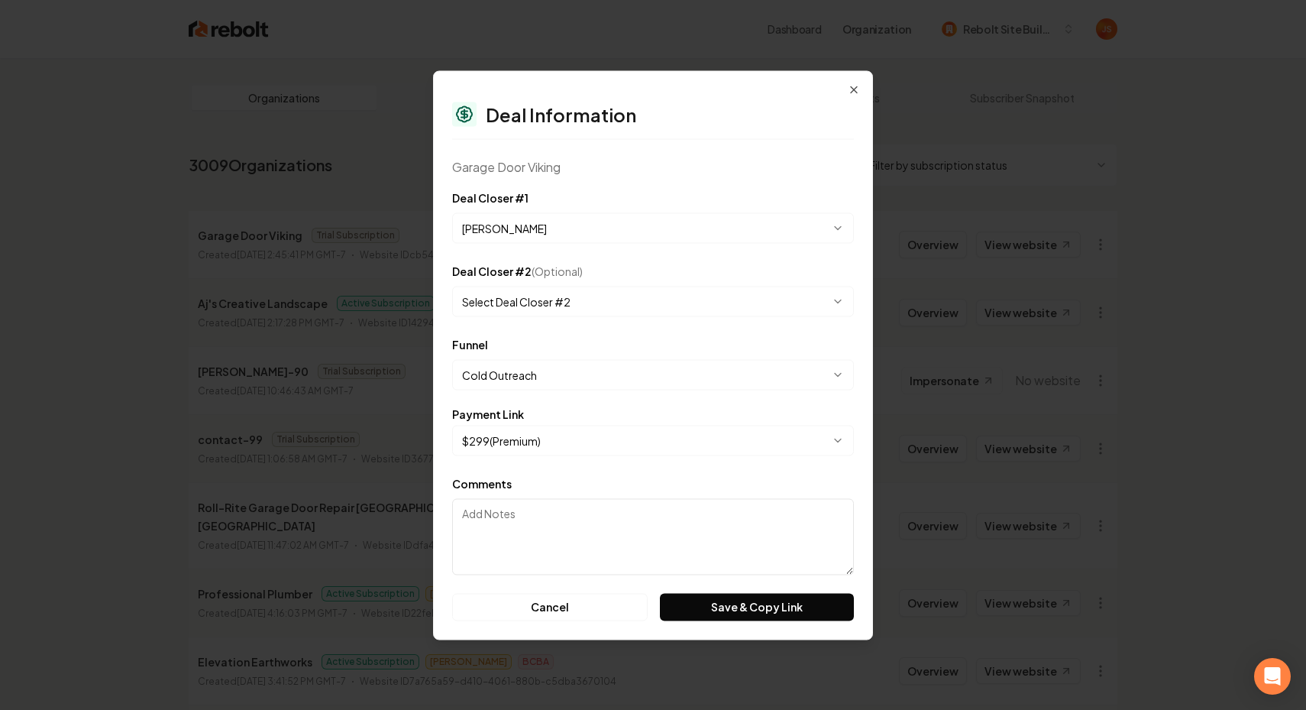
click at [727, 625] on div "**********" at bounding box center [653, 354] width 440 height 569
click at [729, 615] on button "Save & Copy Link" at bounding box center [757, 606] width 194 height 27
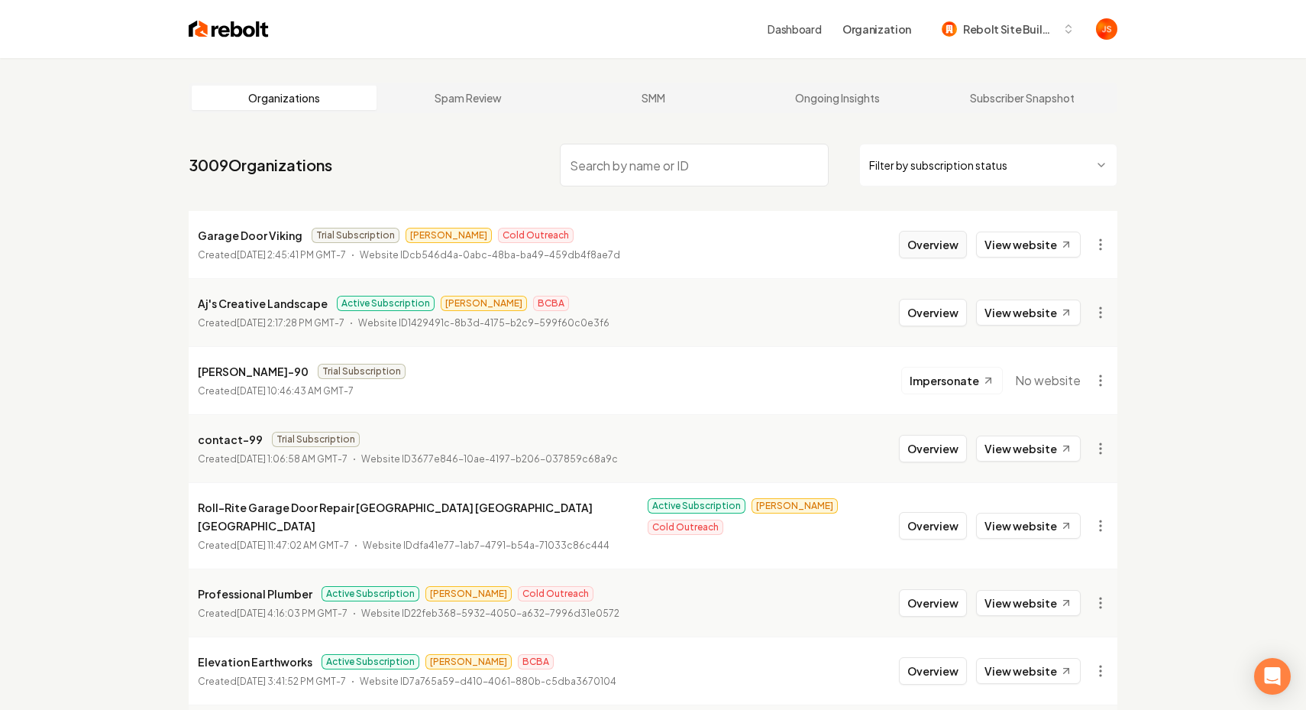
click at [919, 237] on button "Overview" at bounding box center [933, 244] width 68 height 27
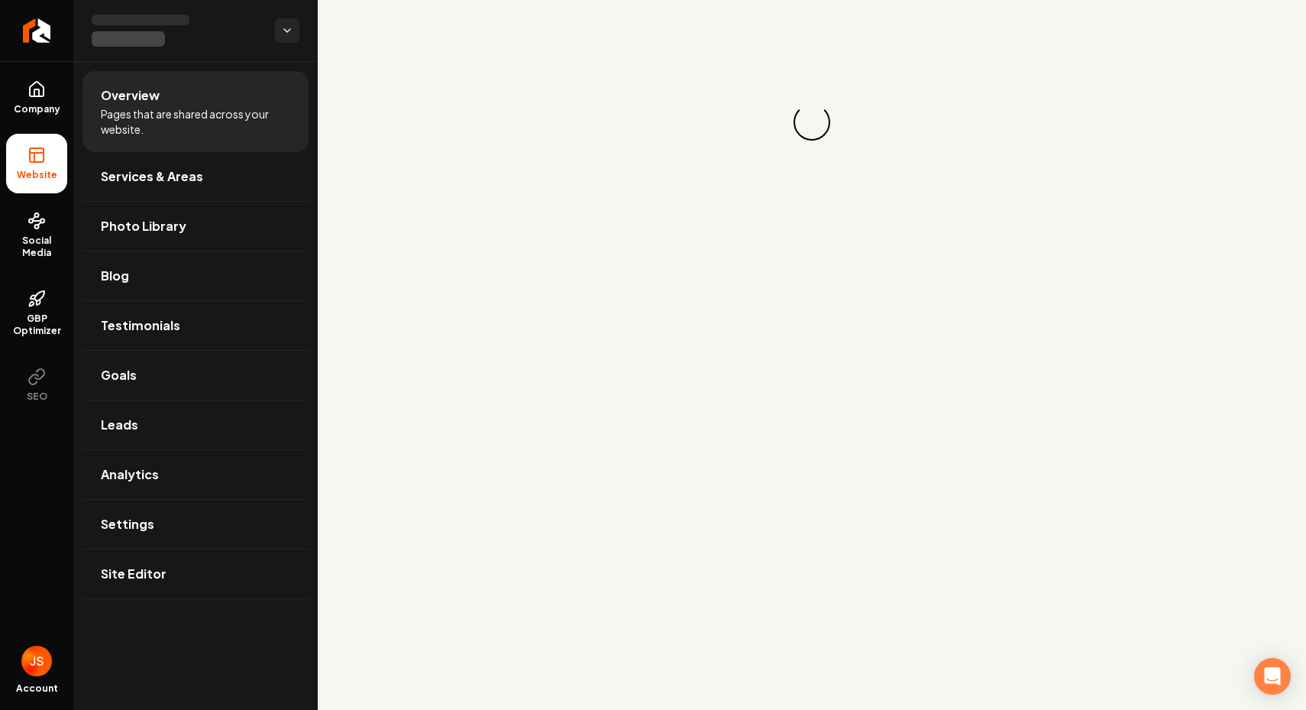
drag, startPoint x: 566, startPoint y: 74, endPoint x: 554, endPoint y: 73, distance: 12.3
click at [554, 73] on div "Loading... Loading..." at bounding box center [812, 122] width 988 height 244
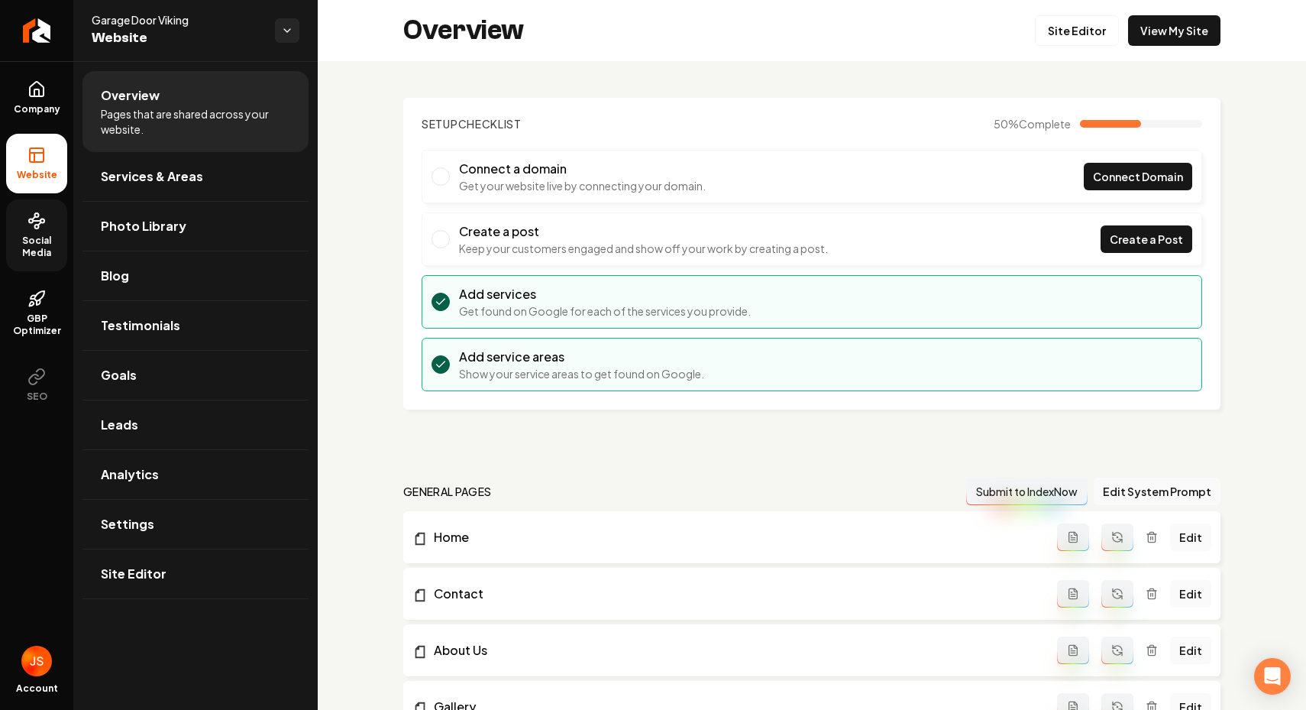
click at [19, 231] on link "Social Media" at bounding box center [36, 235] width 61 height 72
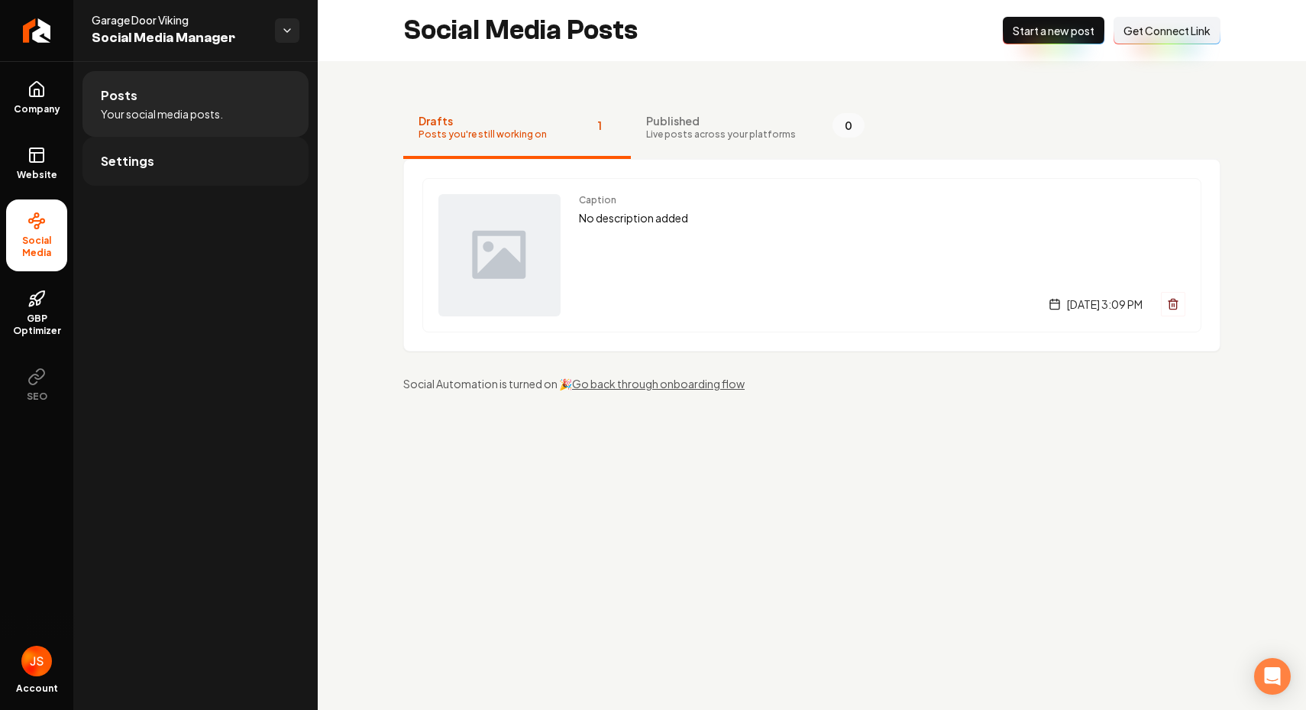
click at [161, 165] on link "Settings" at bounding box center [195, 161] width 226 height 49
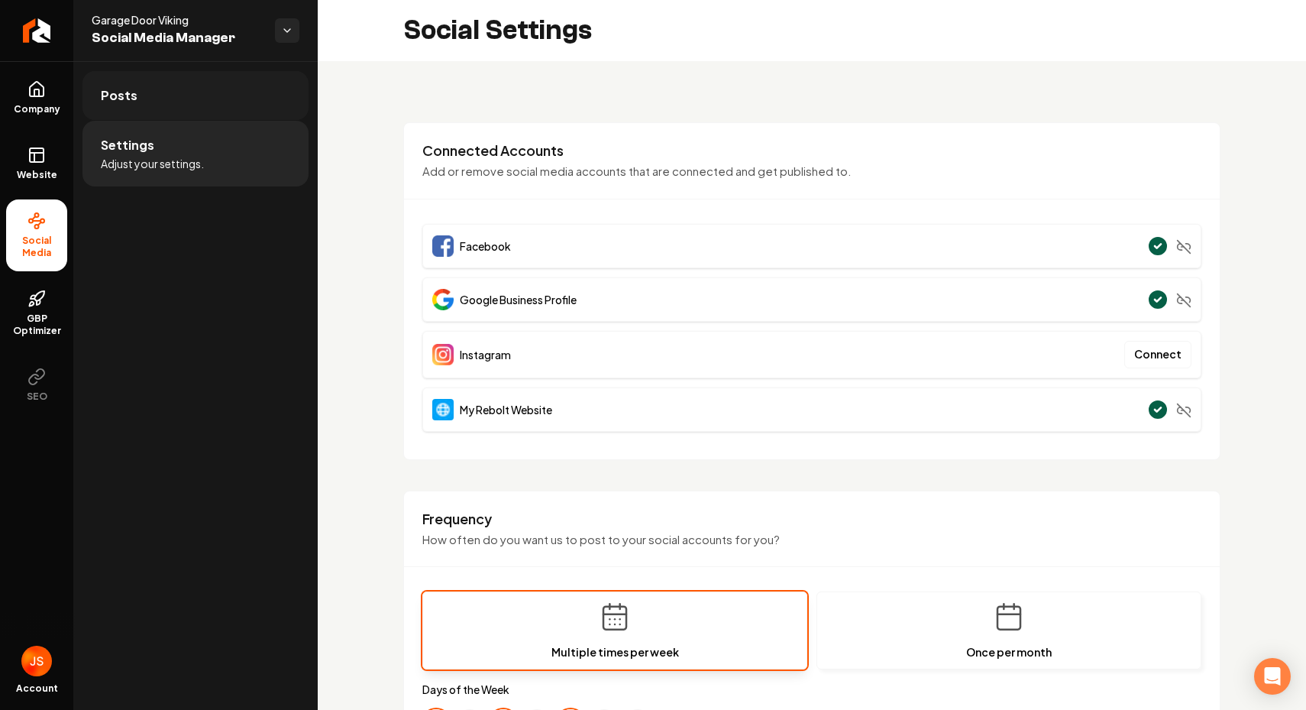
click at [149, 101] on link "Posts" at bounding box center [195, 95] width 226 height 49
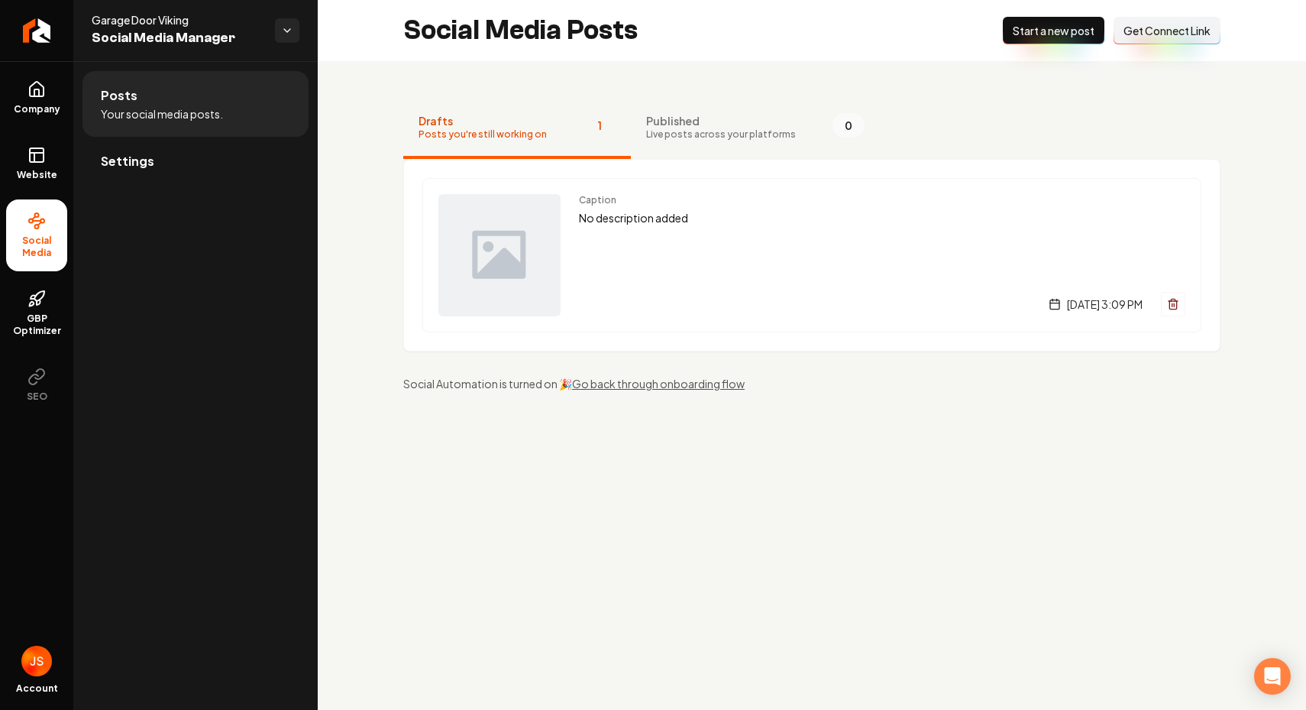
click at [1018, 79] on div "Drafts Posts you're still working on 1 Published Live posts across your platfor…" at bounding box center [812, 244] width 988 height 367
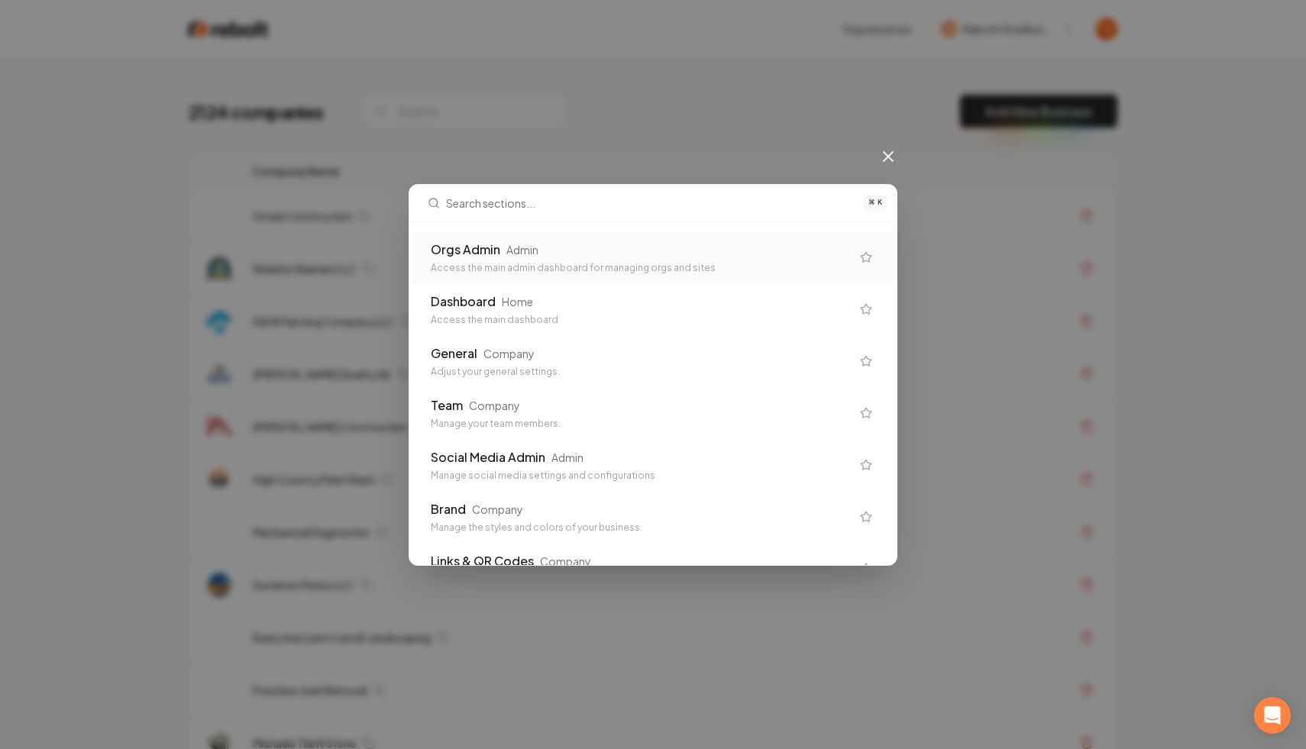
click at [509, 243] on div "Admin" at bounding box center [522, 249] width 32 height 15
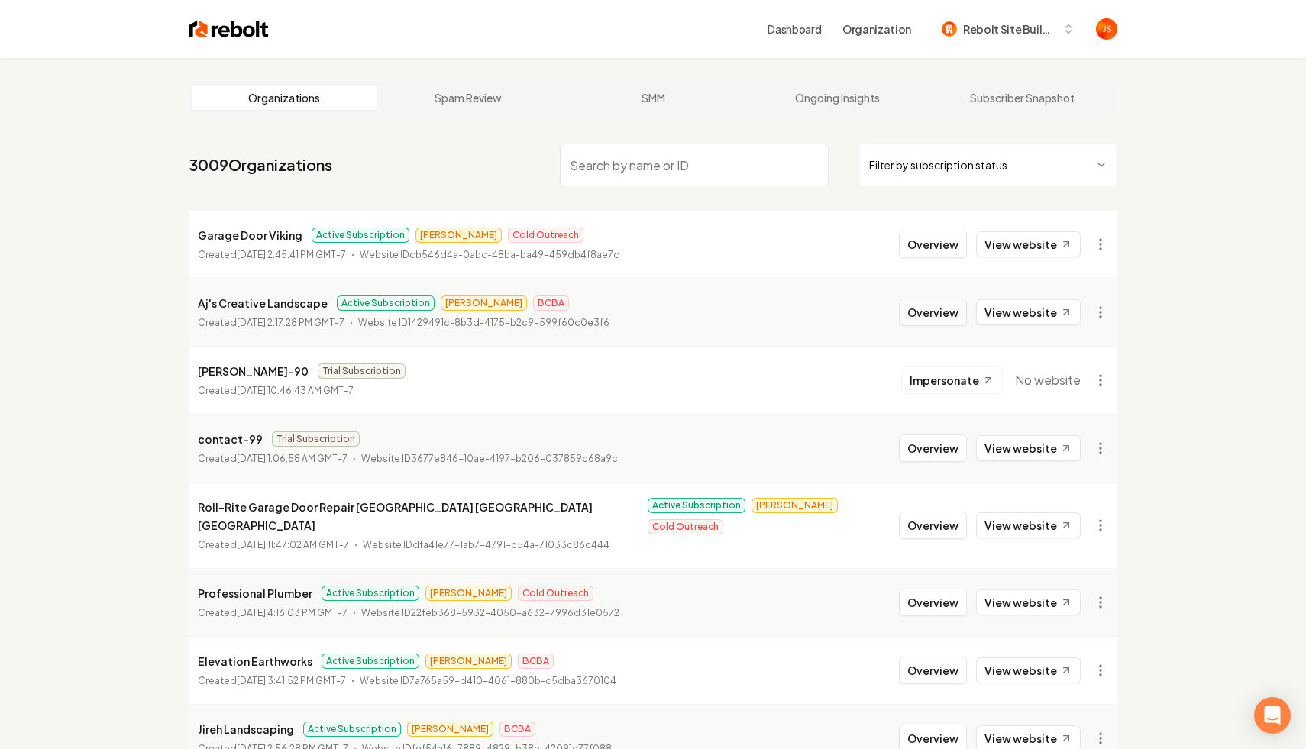
click at [928, 307] on button "Overview" at bounding box center [933, 312] width 68 height 27
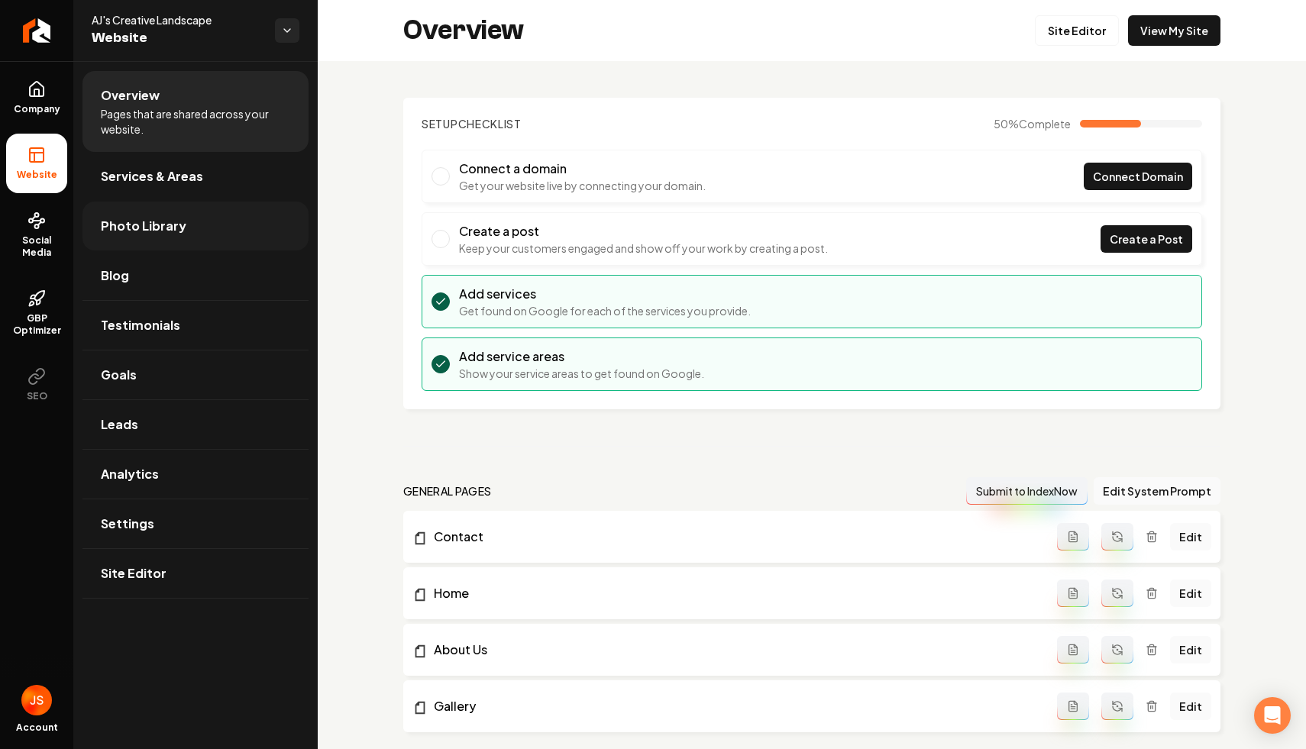
click at [241, 212] on link "Photo Library" at bounding box center [195, 226] width 226 height 49
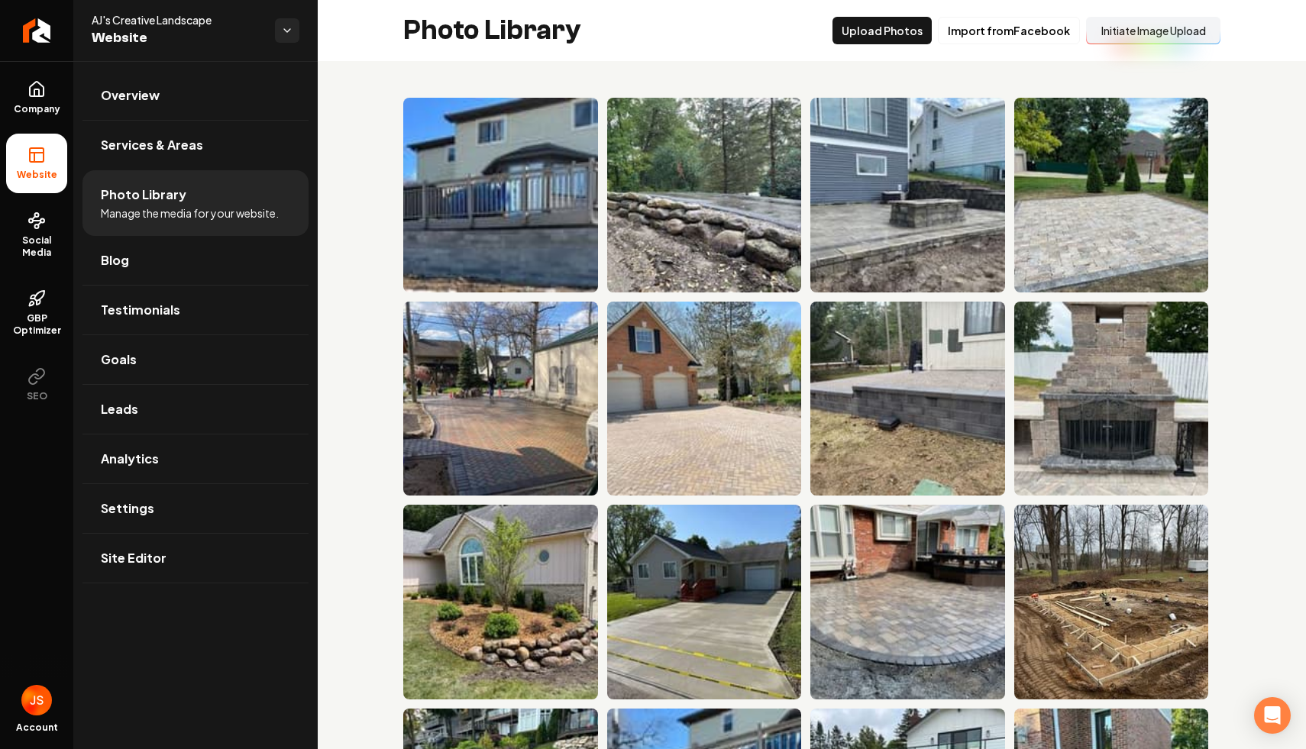
click at [1119, 33] on button "Initiate Image Upload" at bounding box center [1153, 30] width 134 height 27
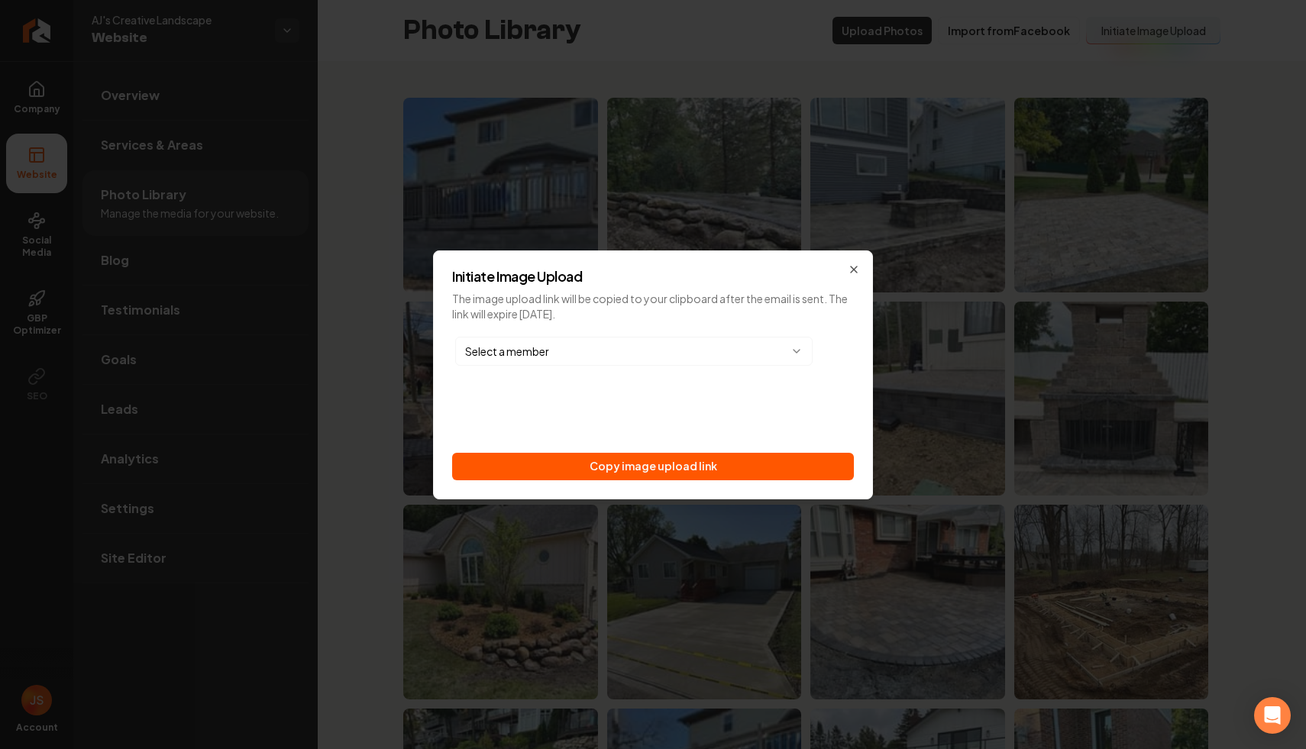
click at [671, 481] on div "Initiate Image Upload The image upload link will be copied to your clipboard af…" at bounding box center [653, 375] width 440 height 249
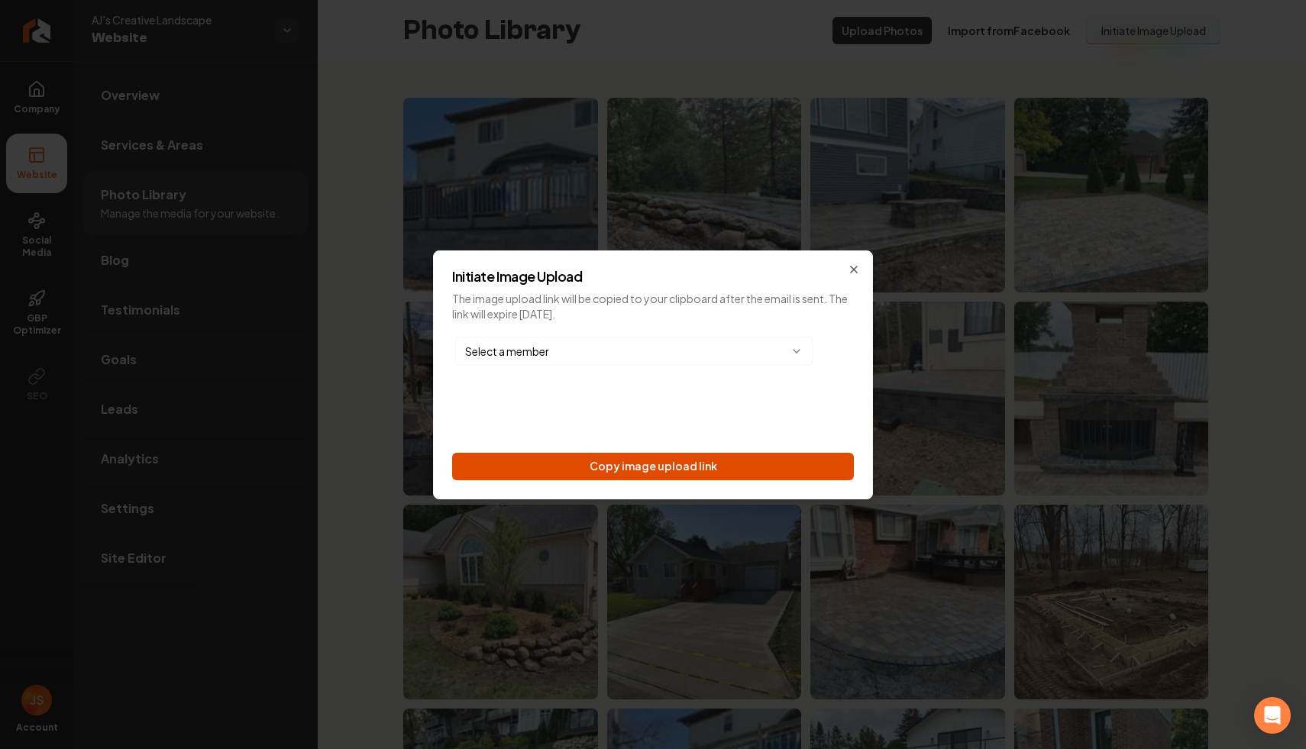
click at [671, 475] on button "Copy image upload link" at bounding box center [653, 466] width 402 height 27
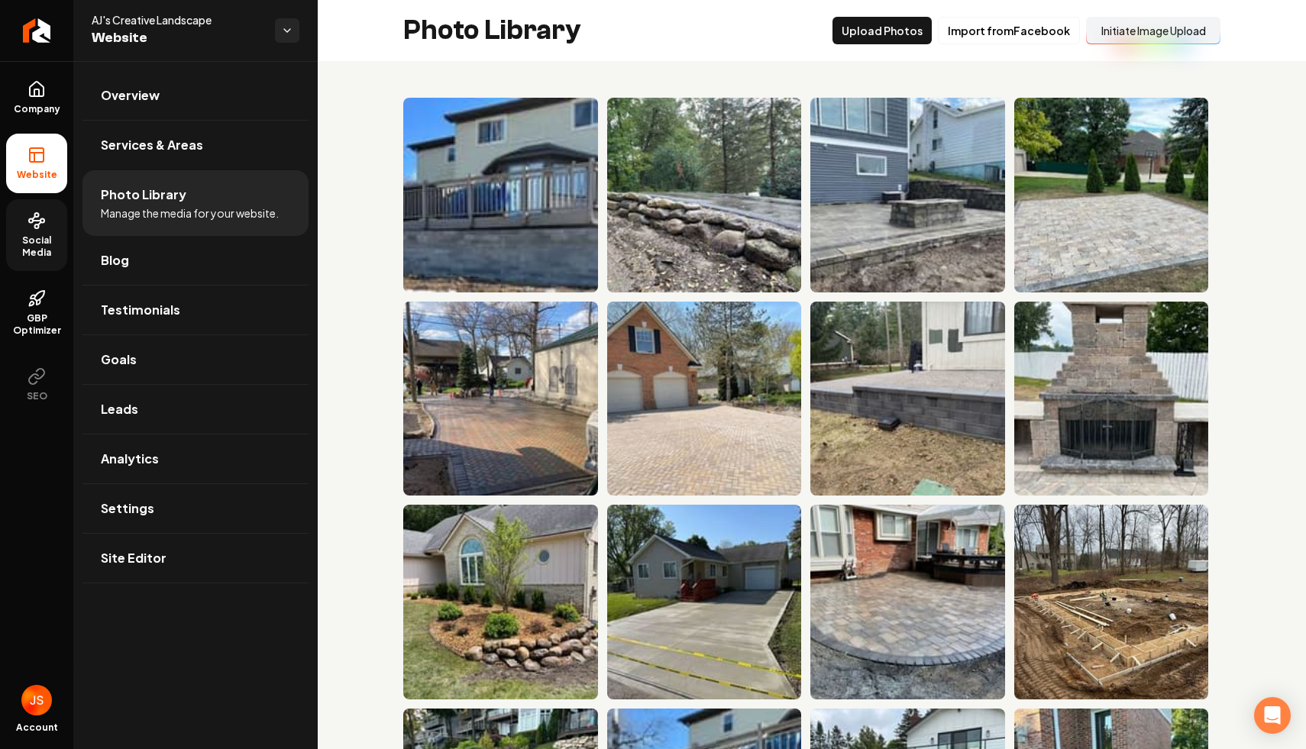
click at [34, 241] on span "Social Media" at bounding box center [36, 246] width 61 height 24
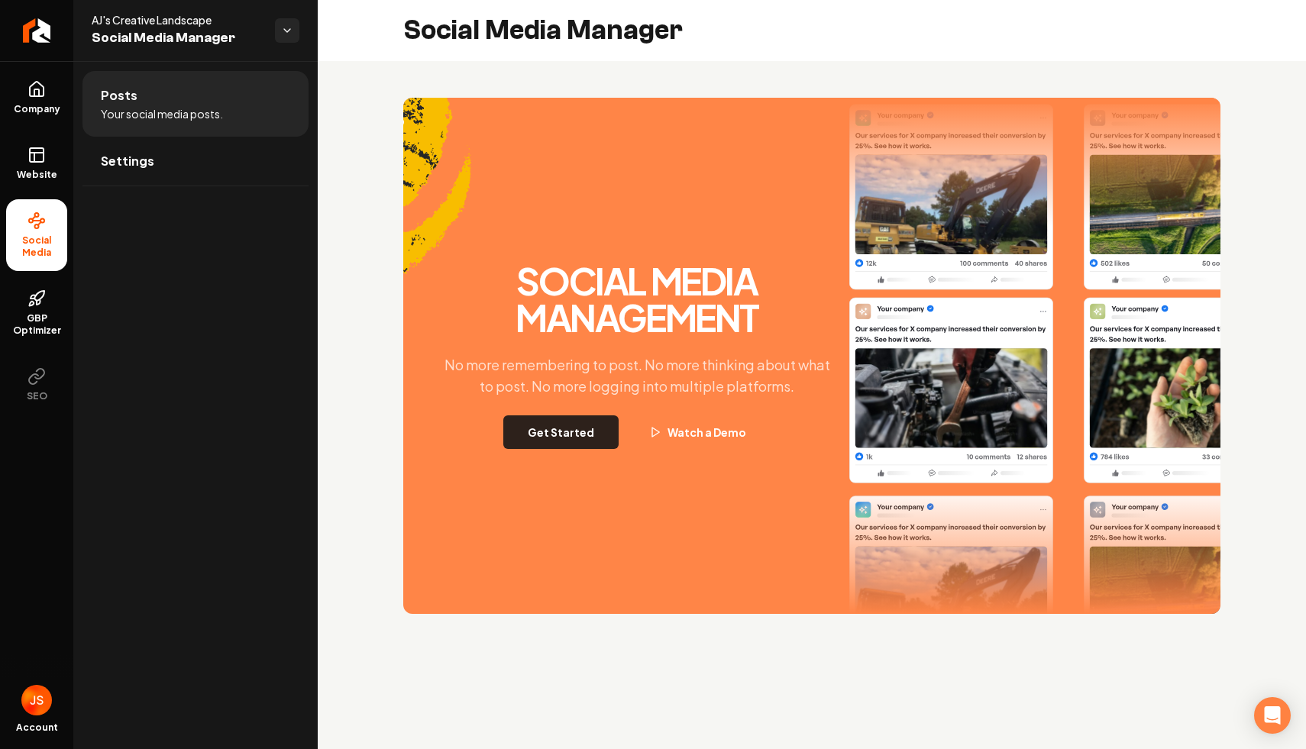
click at [585, 428] on button "Get Started" at bounding box center [560, 433] width 115 height 34
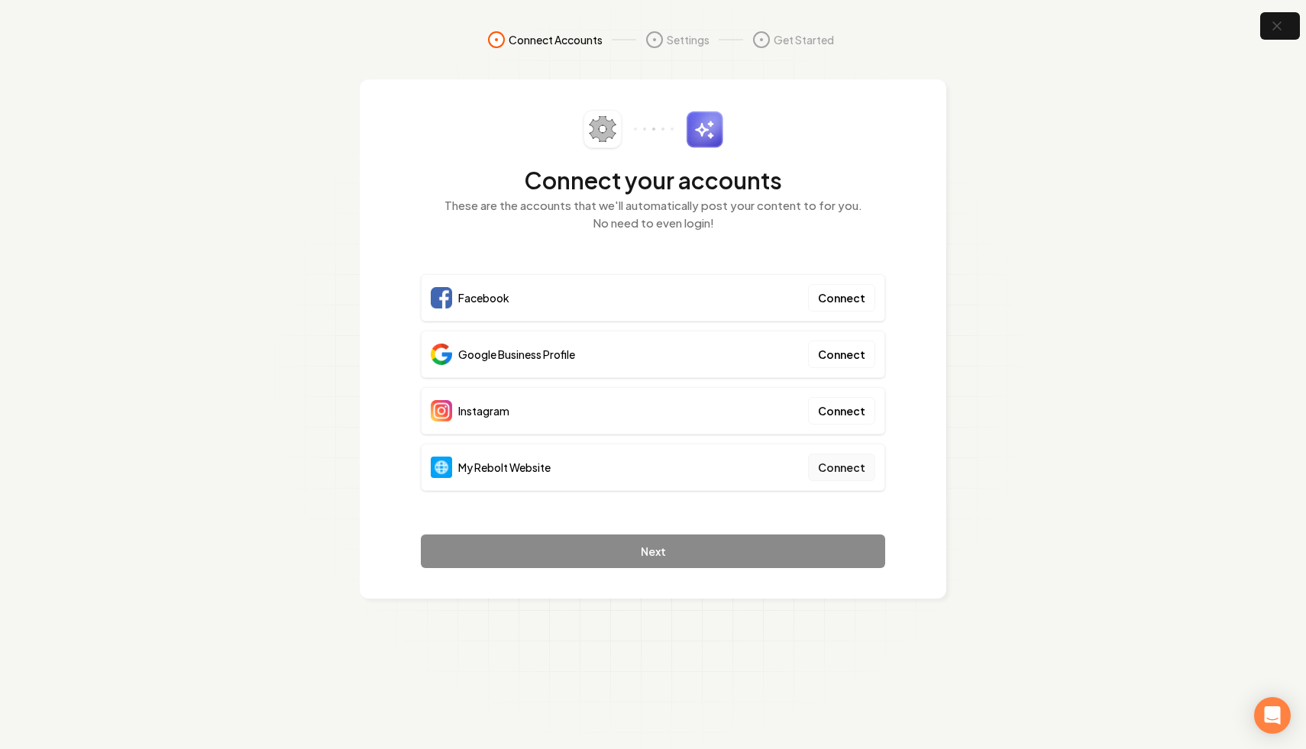
click at [862, 466] on button "Connect" at bounding box center [841, 467] width 67 height 27
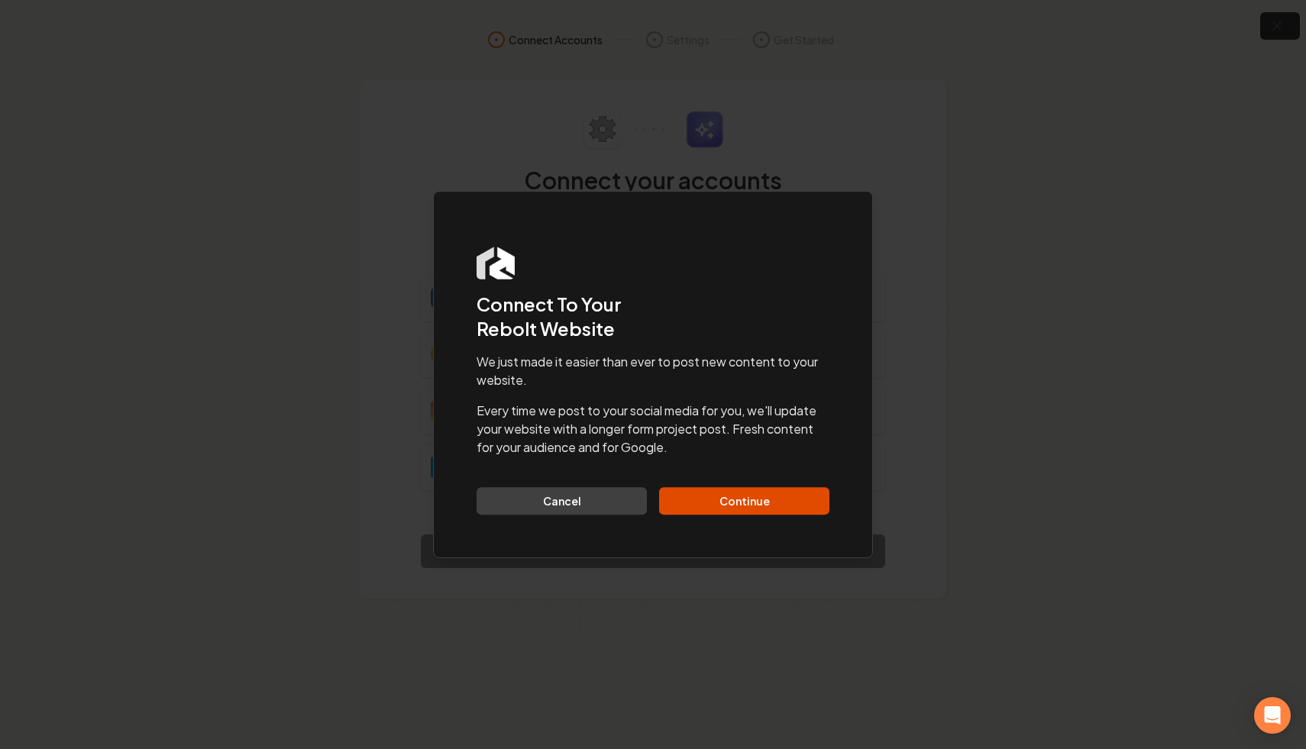
click at [692, 523] on div "Dialog Connect To Your Rebolt Website We just made it easier than ever to post …" at bounding box center [653, 375] width 440 height 368
click at [702, 501] on button "Continue" at bounding box center [744, 500] width 170 height 27
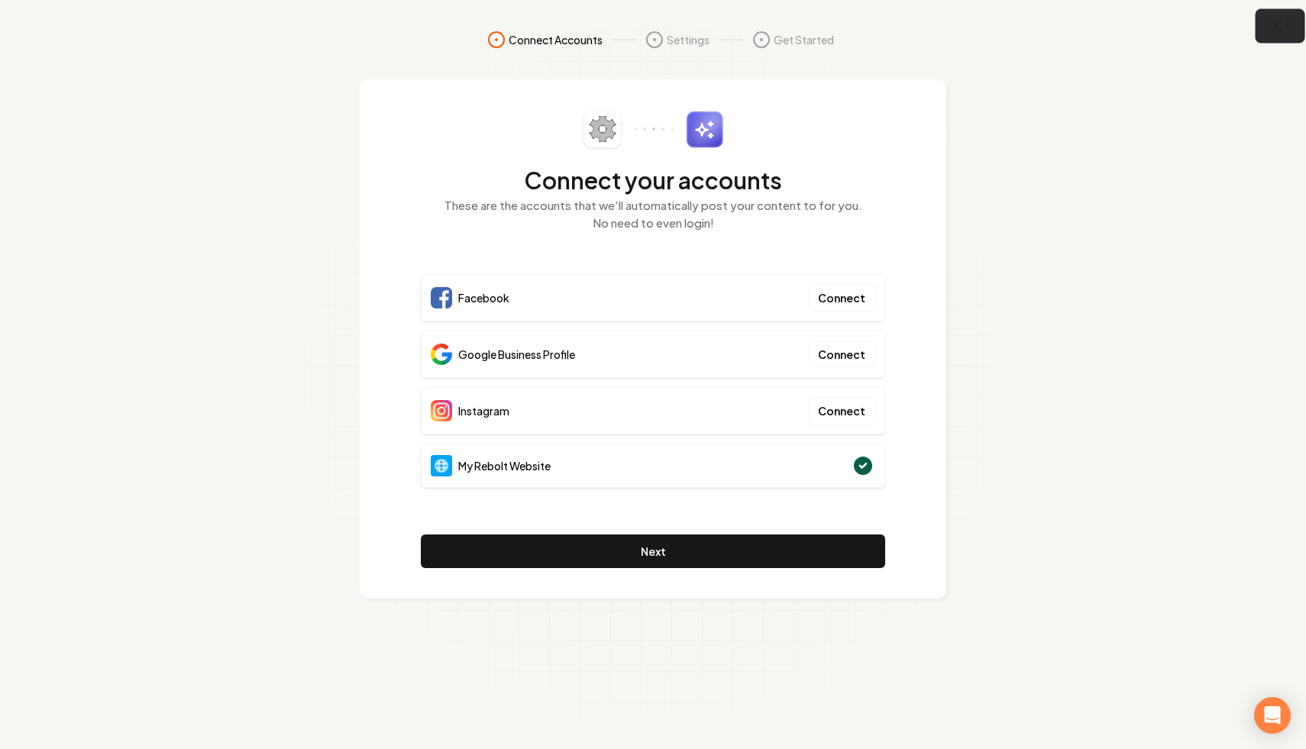
click at [1282, 23] on icon "button" at bounding box center [1276, 26] width 19 height 19
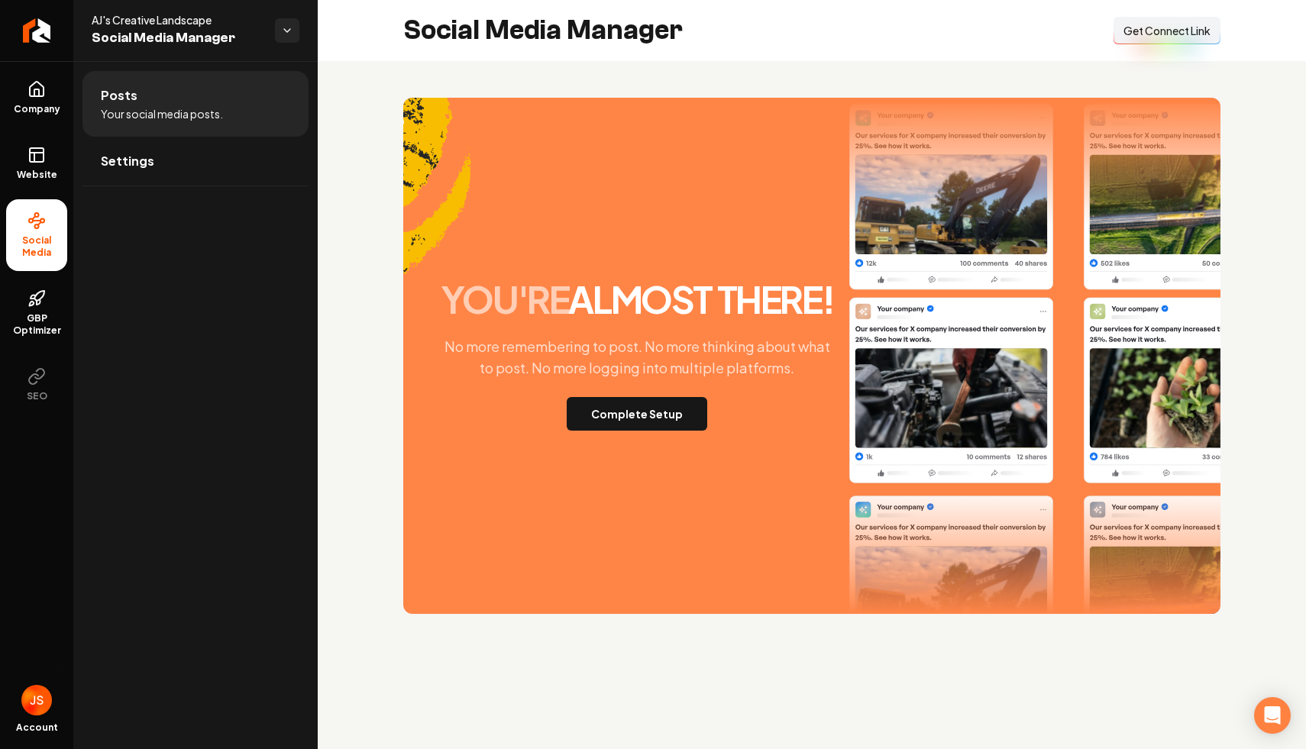
click at [1190, 31] on span "Get Connect Link" at bounding box center [1167, 30] width 87 height 15
click at [35, 157] on icon at bounding box center [36, 155] width 18 height 18
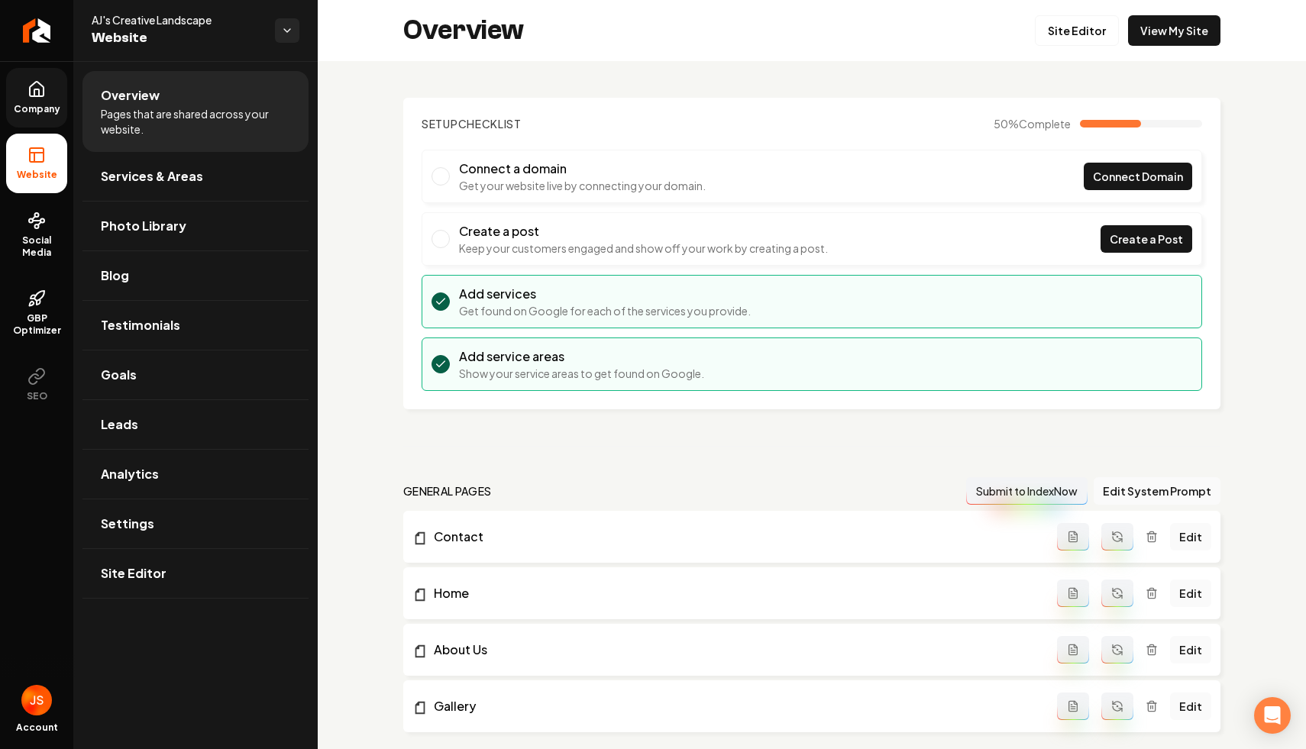
click at [51, 112] on span "Company" at bounding box center [37, 109] width 59 height 12
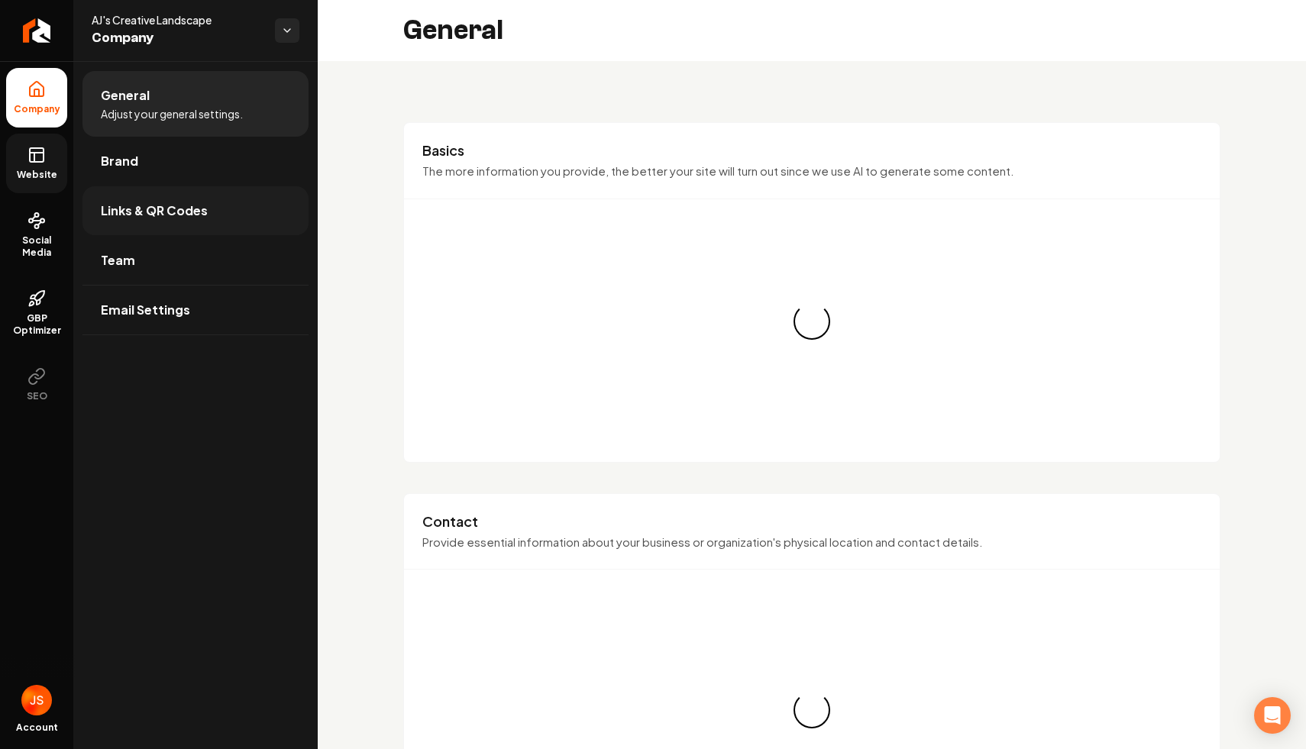
click at [173, 222] on link "Links & QR Codes" at bounding box center [195, 210] width 226 height 49
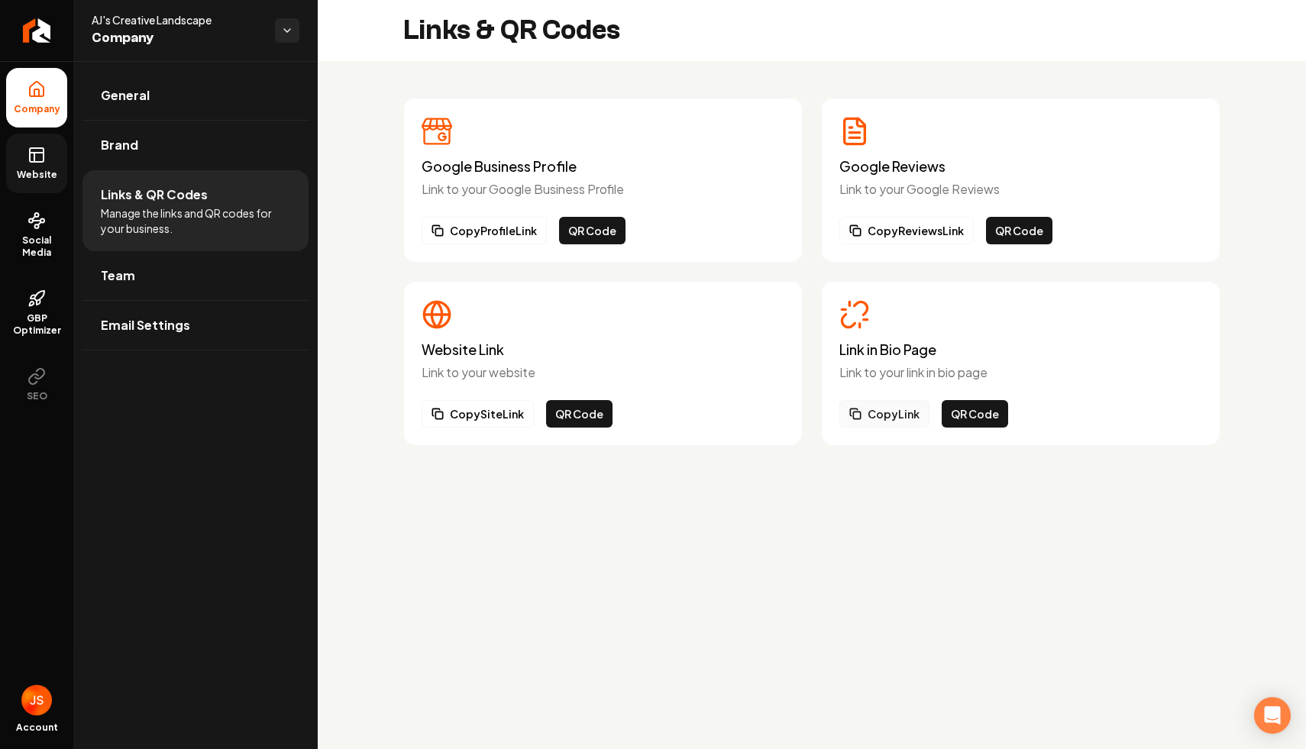
click at [881, 412] on button "Copy Link" at bounding box center [884, 413] width 90 height 27
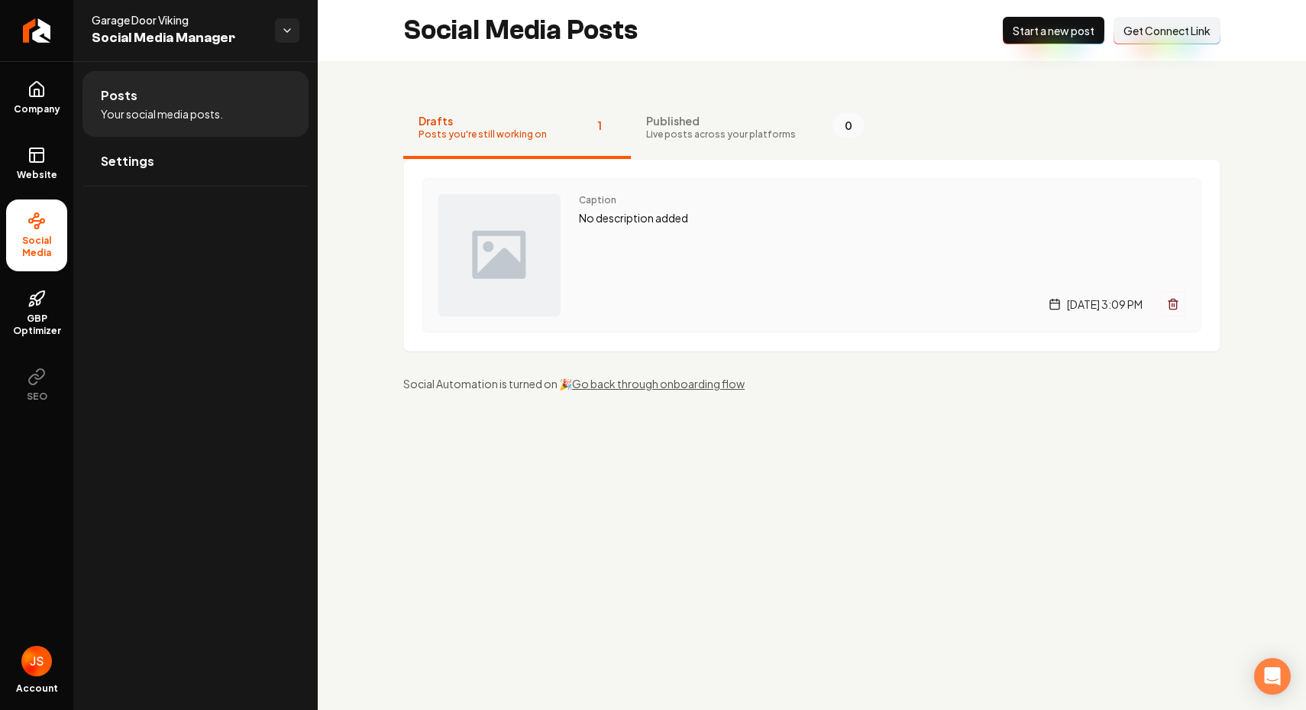
click at [673, 218] on p "No description added" at bounding box center [882, 218] width 606 height 18
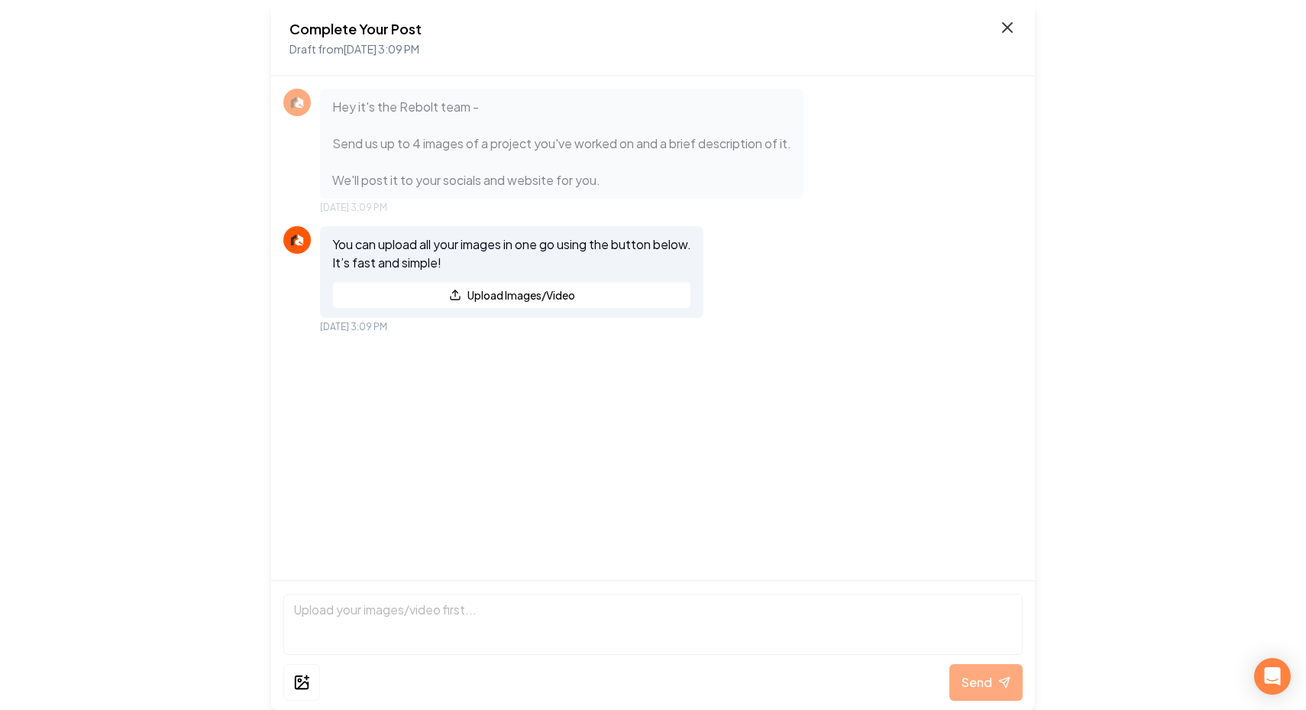
click at [1007, 29] on icon at bounding box center [1007, 27] width 18 height 18
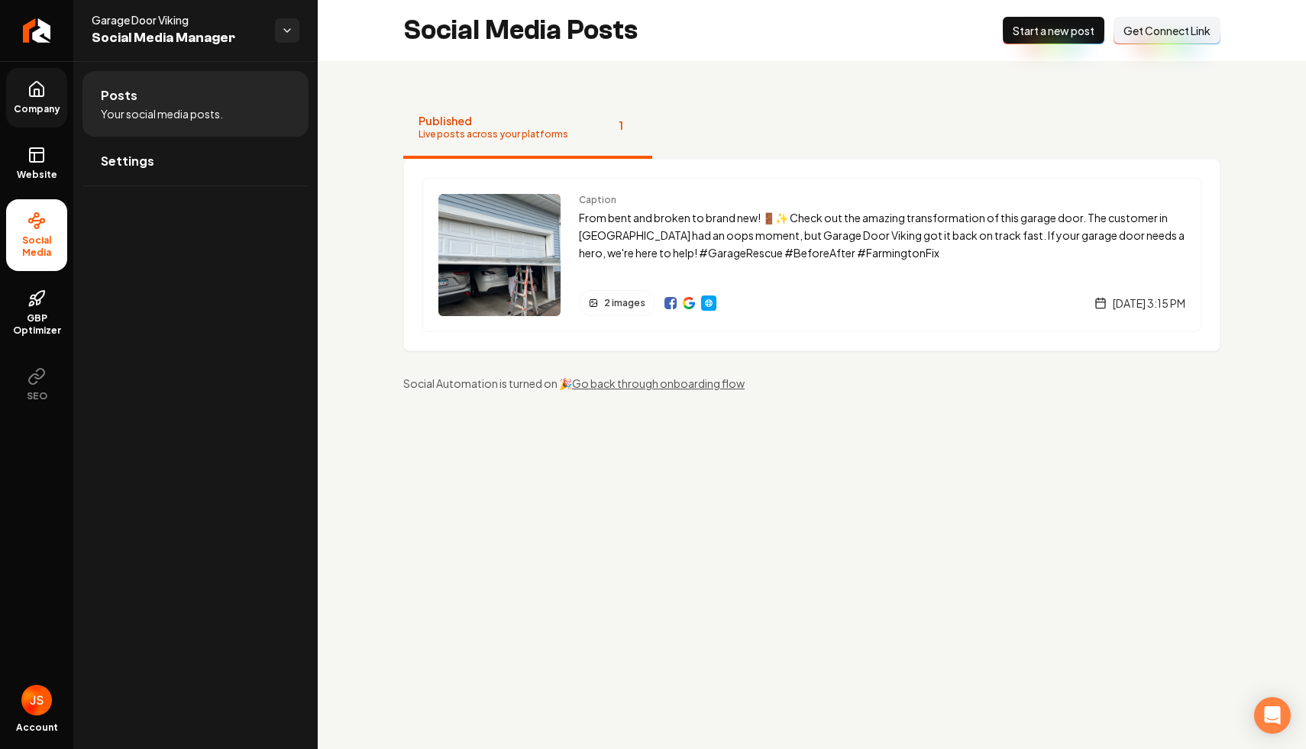
click at [21, 111] on span "Company" at bounding box center [37, 109] width 59 height 12
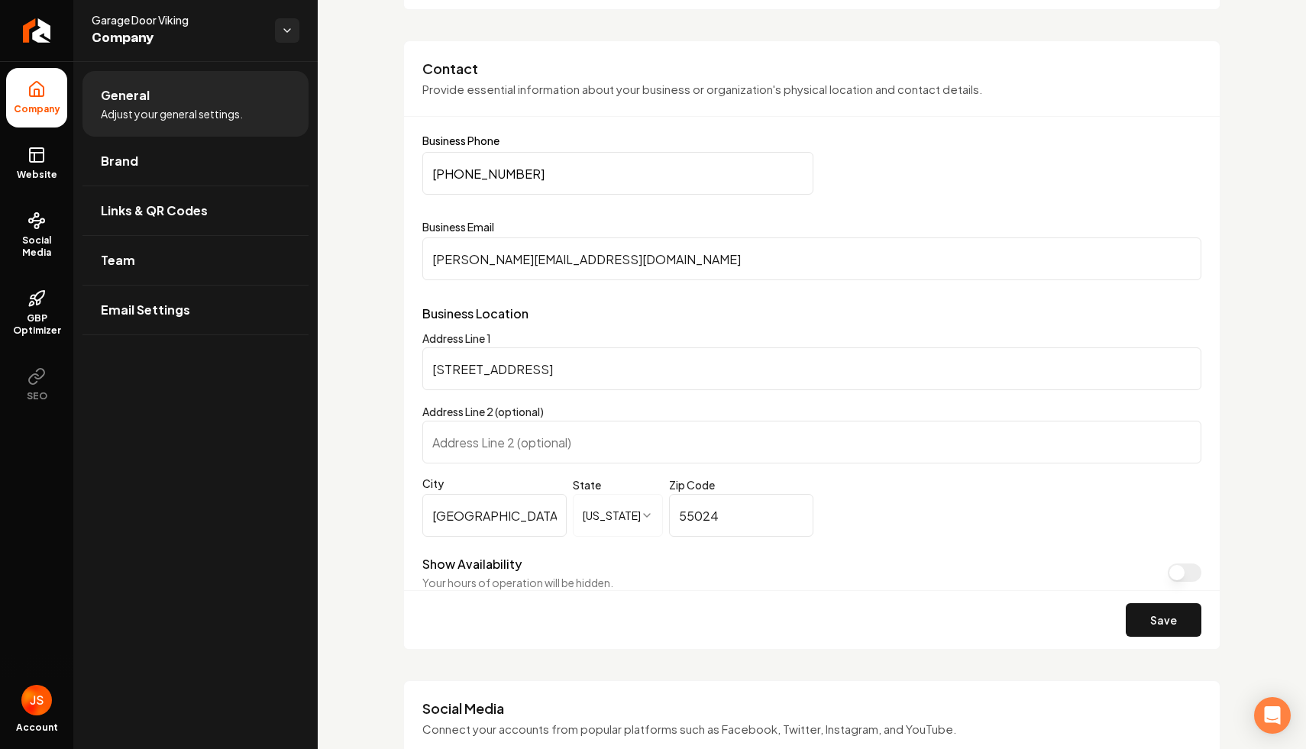
scroll to position [513, 0]
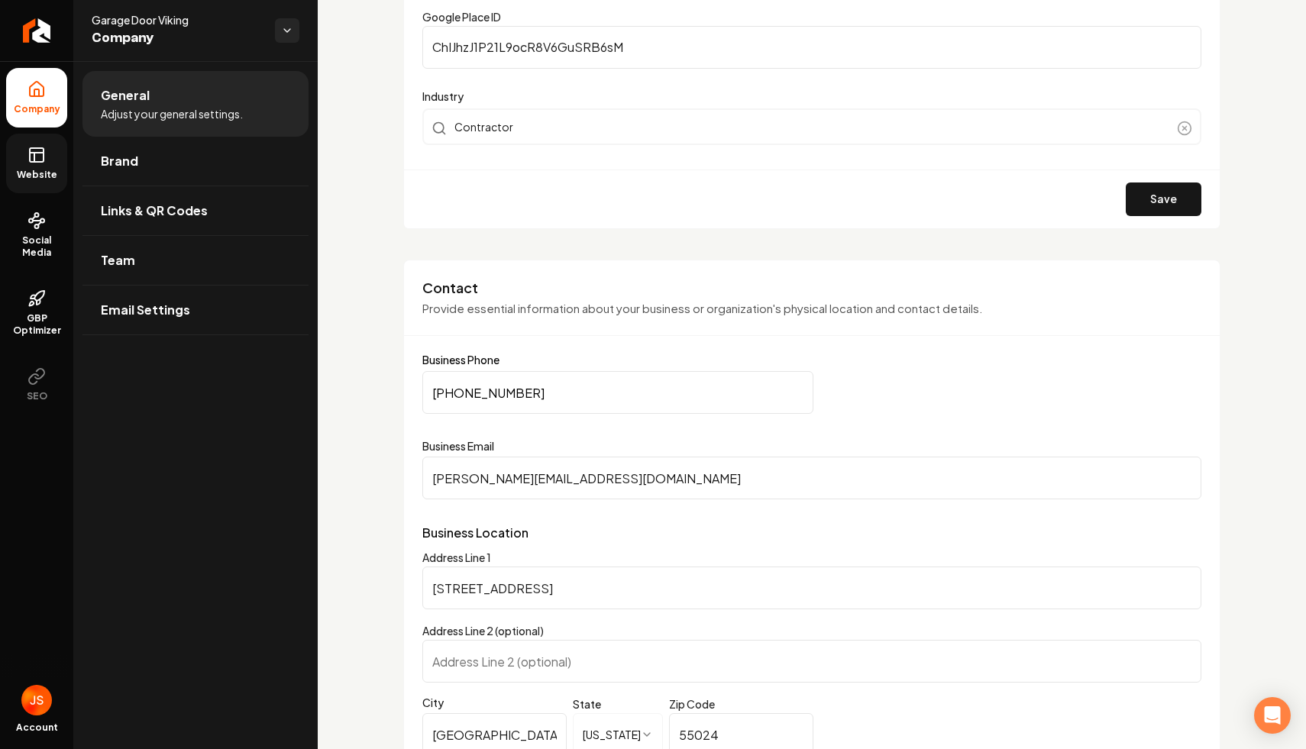
click at [48, 177] on span "Website" at bounding box center [37, 175] width 53 height 12
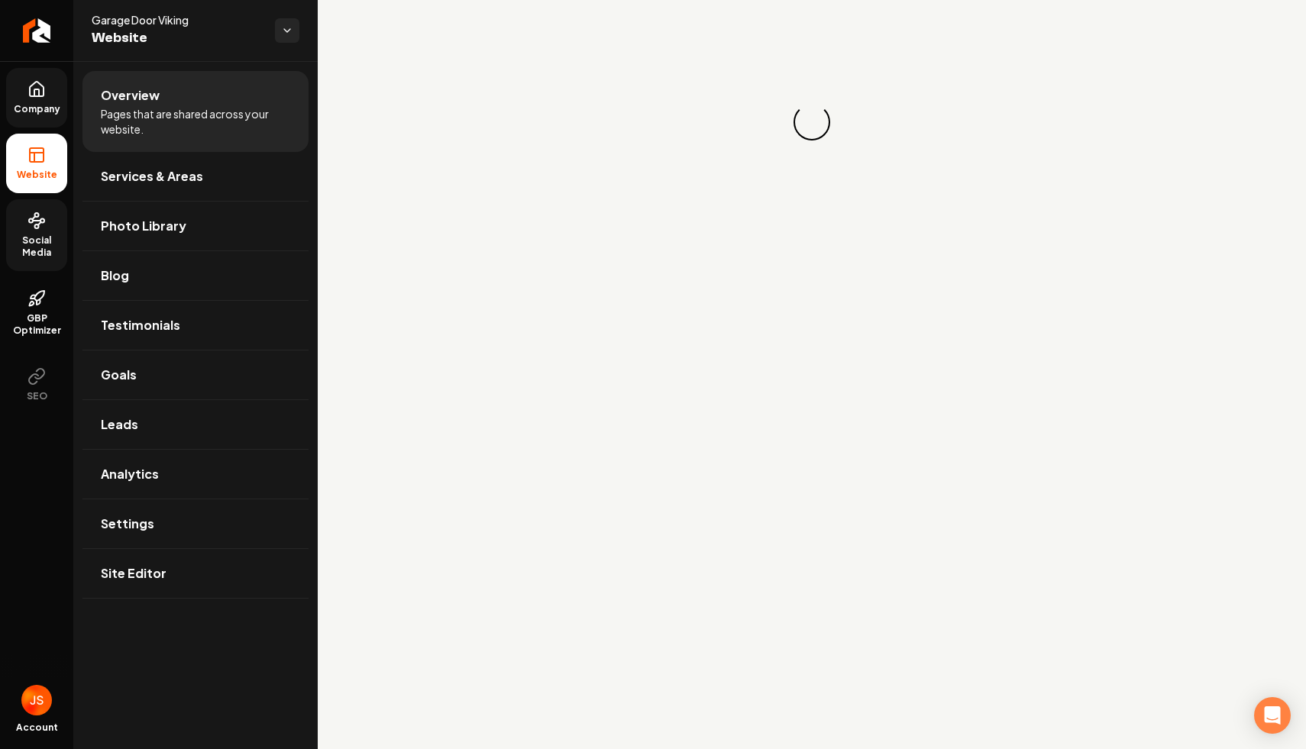
click at [34, 231] on link "Social Media" at bounding box center [36, 235] width 61 height 72
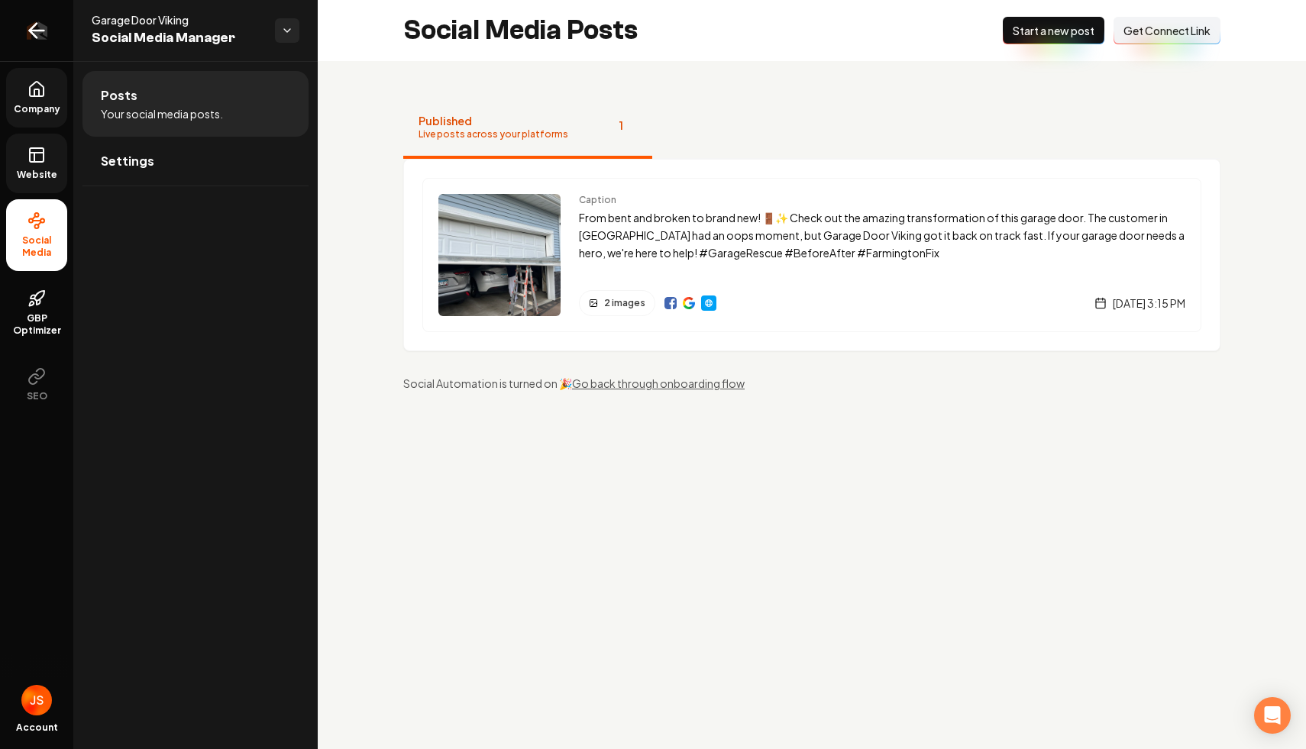
click at [66, 35] on link "Return to dashboard" at bounding box center [36, 30] width 73 height 61
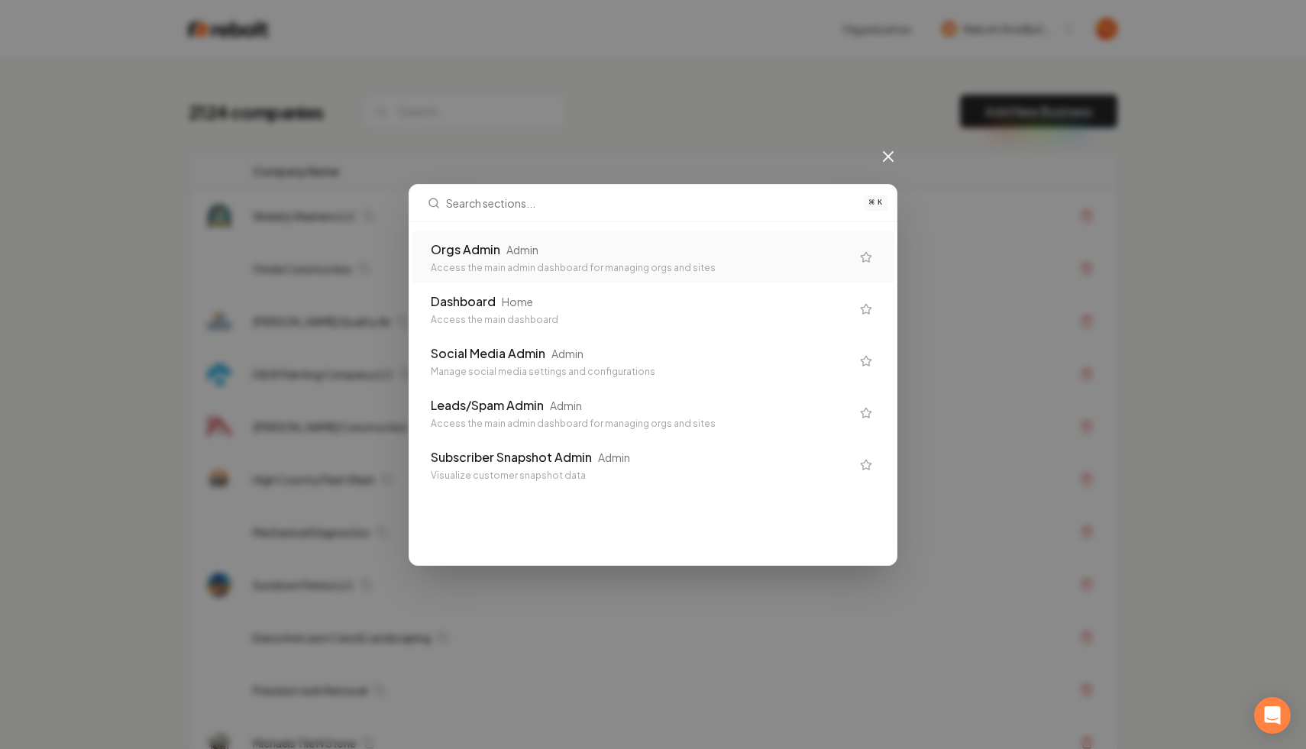
click at [519, 262] on div "Access the main admin dashboard for managing orgs and sites" at bounding box center [641, 268] width 420 height 12
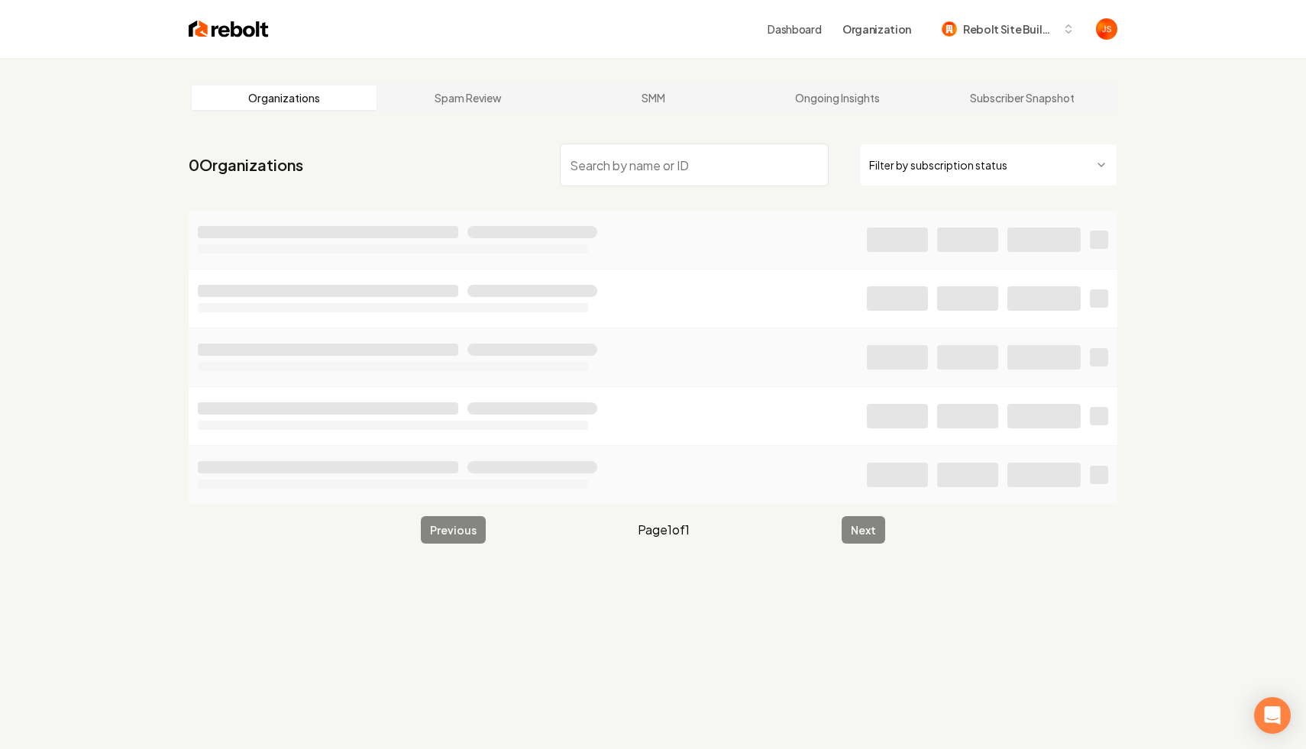
click at [900, 161] on html "Dashboard Organization Rebolt Site Builder Organizations Spam Review SMM Ongoin…" at bounding box center [653, 374] width 1306 height 749
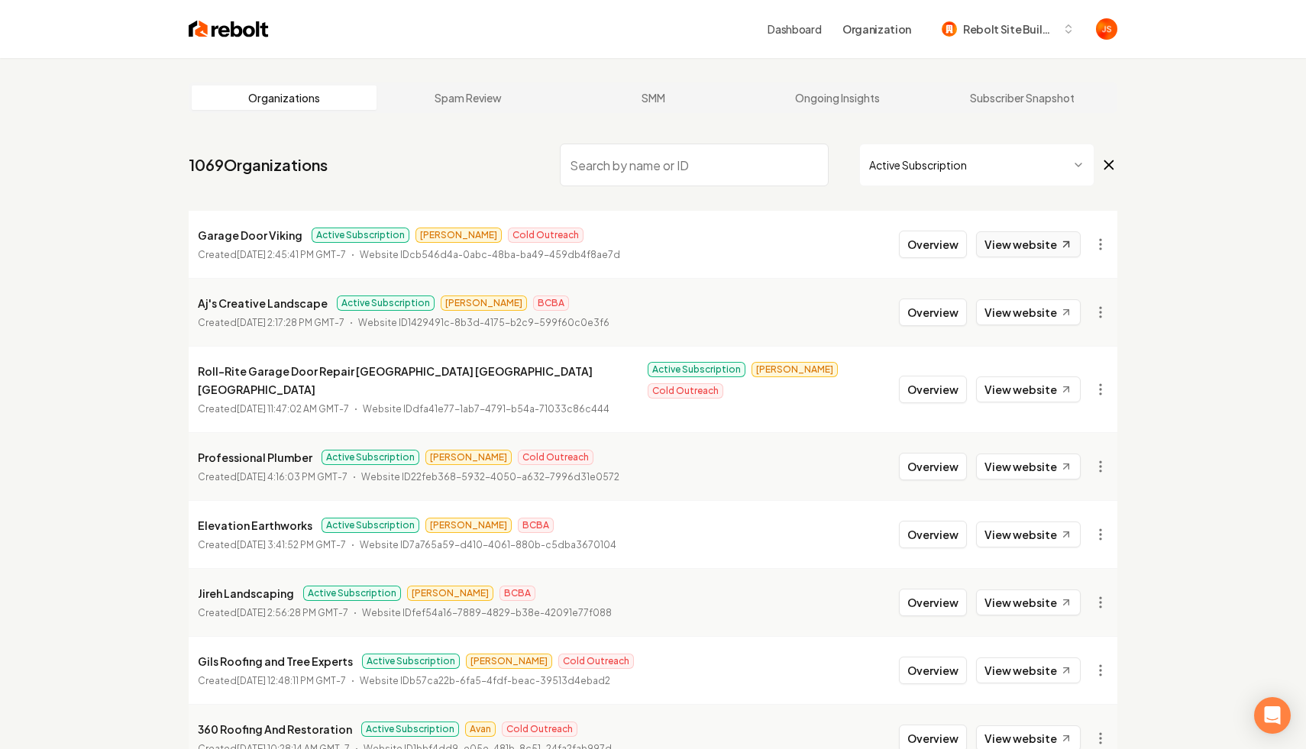
click at [1013, 247] on link "View website" at bounding box center [1028, 244] width 105 height 26
